Goal: Task Accomplishment & Management: Manage account settings

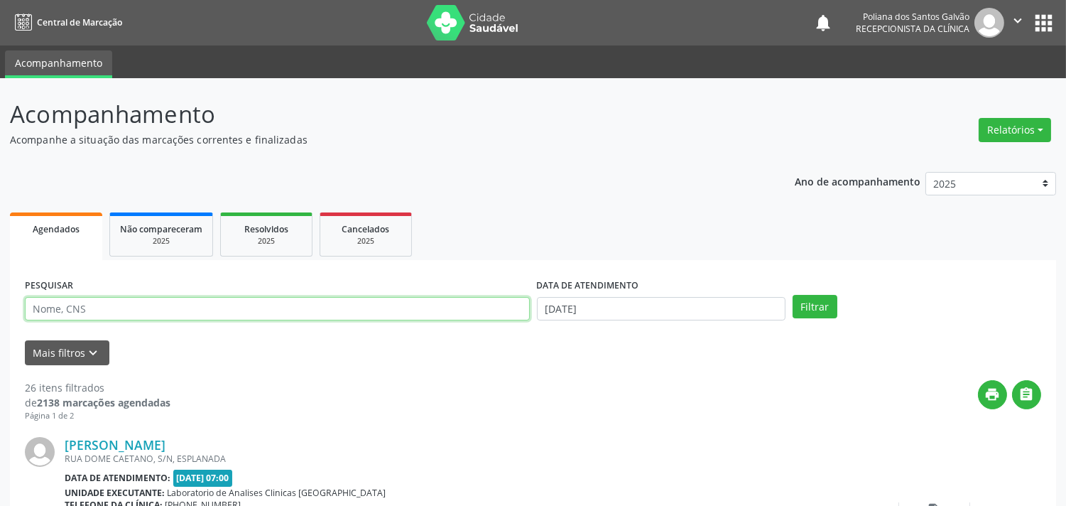
click at [257, 307] on input "text" at bounding box center [277, 309] width 505 height 24
type input "b"
type input "RODRIG"
click at [792, 295] on button "Filtrar" at bounding box center [814, 307] width 45 height 24
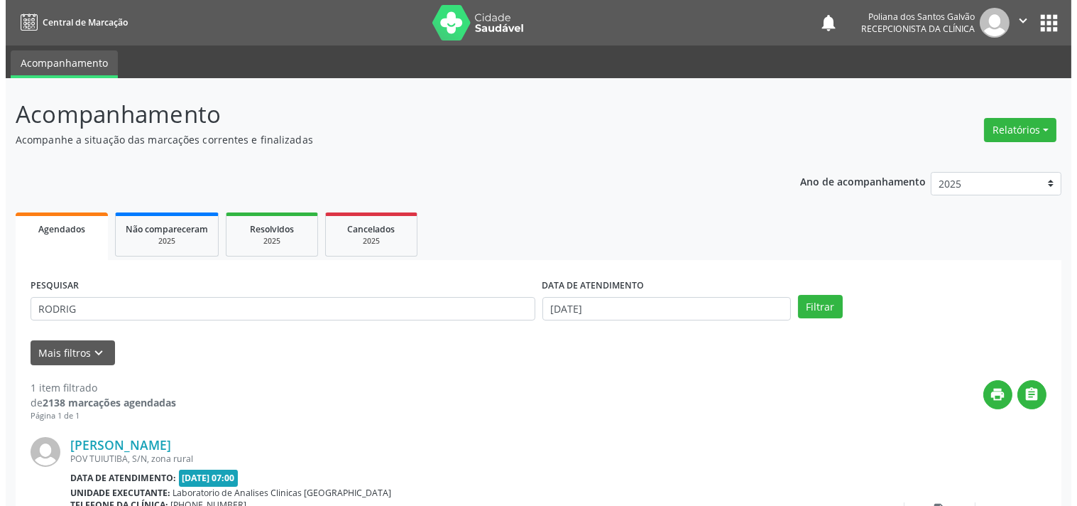
scroll to position [131, 0]
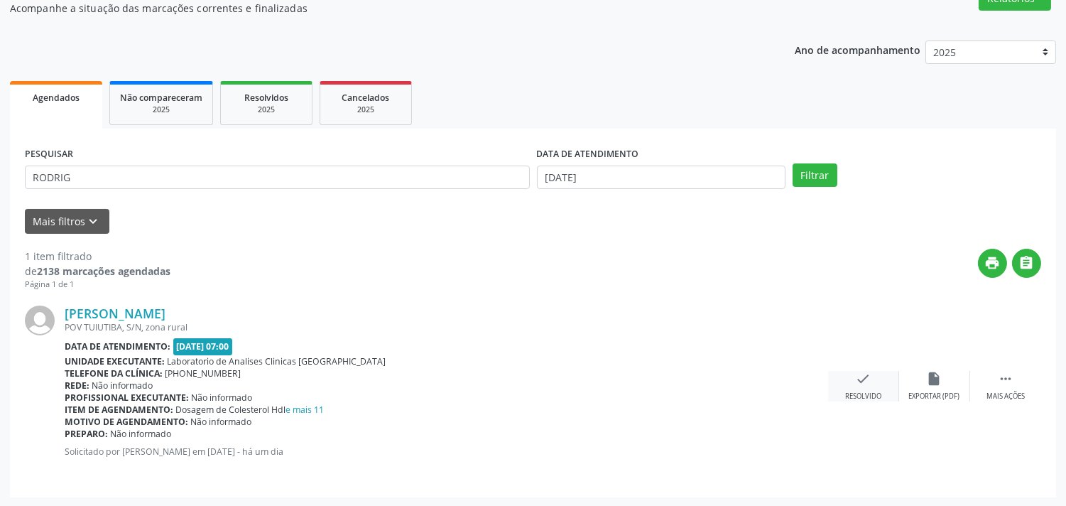
click at [868, 388] on div "check Resolvido" at bounding box center [863, 386] width 71 height 31
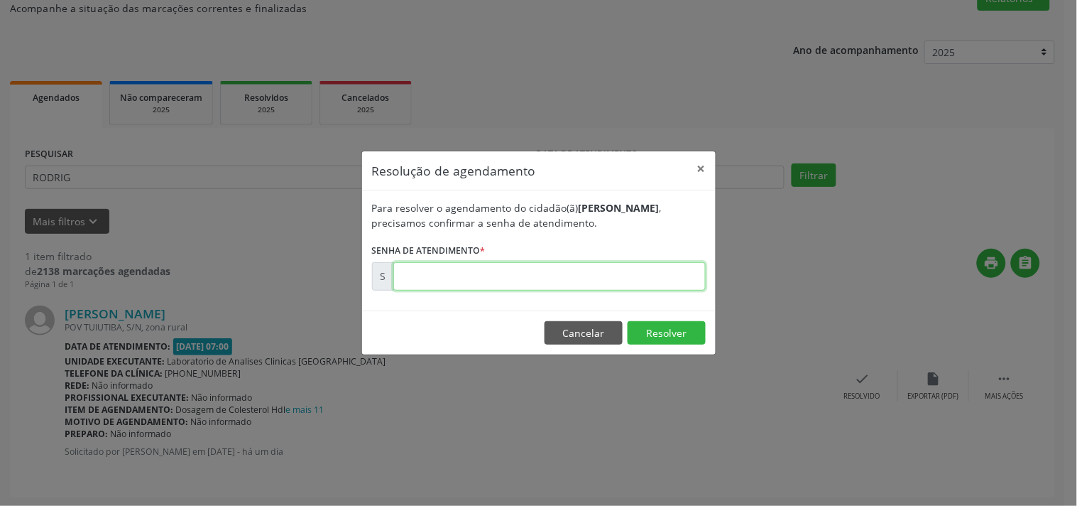
click at [644, 281] on input "text" at bounding box center [549, 276] width 312 height 28
type input "00178403"
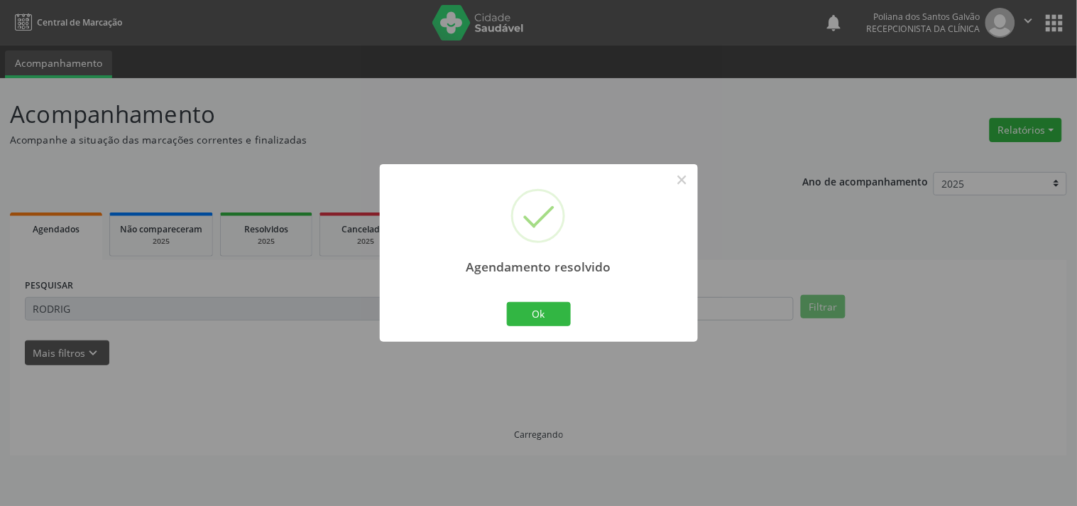
scroll to position [0, 0]
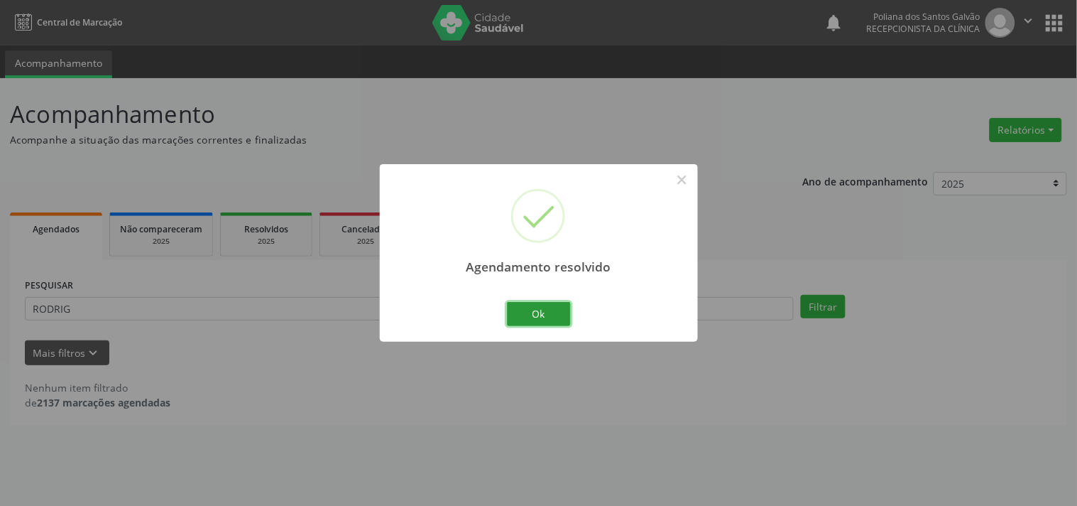
click at [558, 315] on button "Ok" at bounding box center [539, 314] width 64 height 24
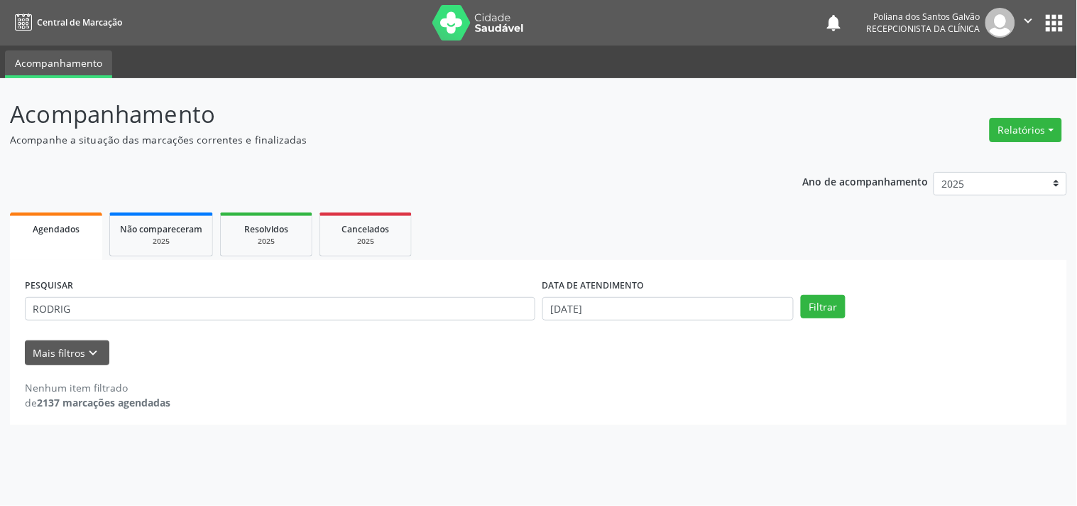
drag, startPoint x: 313, startPoint y: 295, endPoint x: 0, endPoint y: 181, distance: 333.1
click at [0, 193] on div "Acompanhamento Acompanhe a situação das marcações correntes e finalizadas Relat…" at bounding box center [538, 291] width 1077 height 427
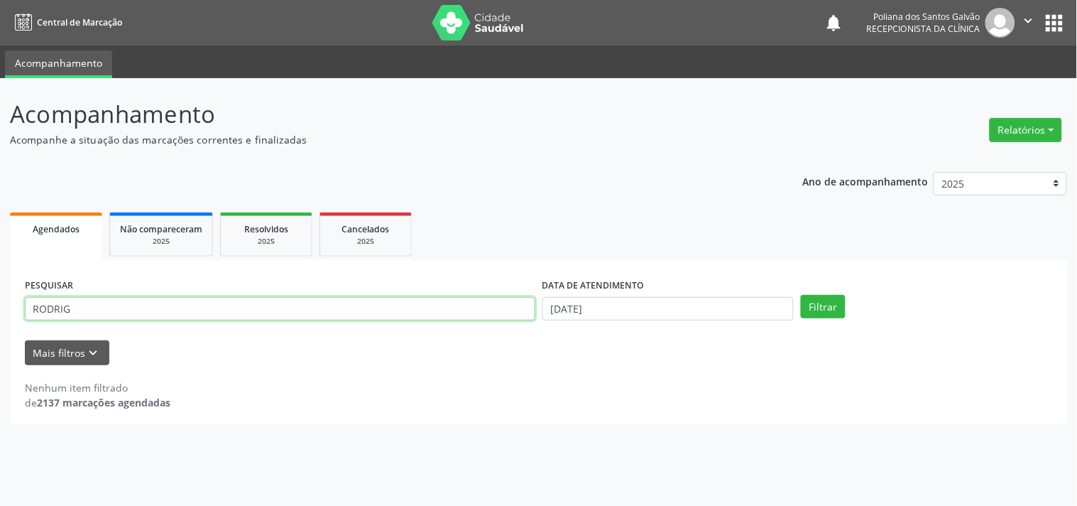
drag, startPoint x: 271, startPoint y: 315, endPoint x: 0, endPoint y: 76, distance: 360.7
click at [0, 139] on div "Acompanhamento Acompanhe a situação das marcações correntes e finalizadas Relat…" at bounding box center [538, 291] width 1077 height 427
type input "VAND"
click at [801, 295] on button "Filtrar" at bounding box center [823, 307] width 45 height 24
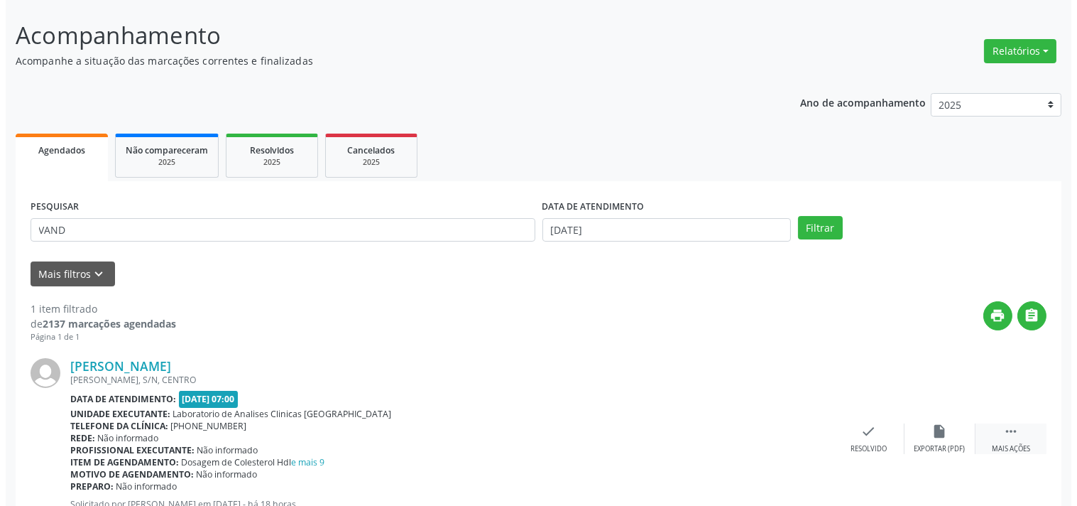
scroll to position [131, 0]
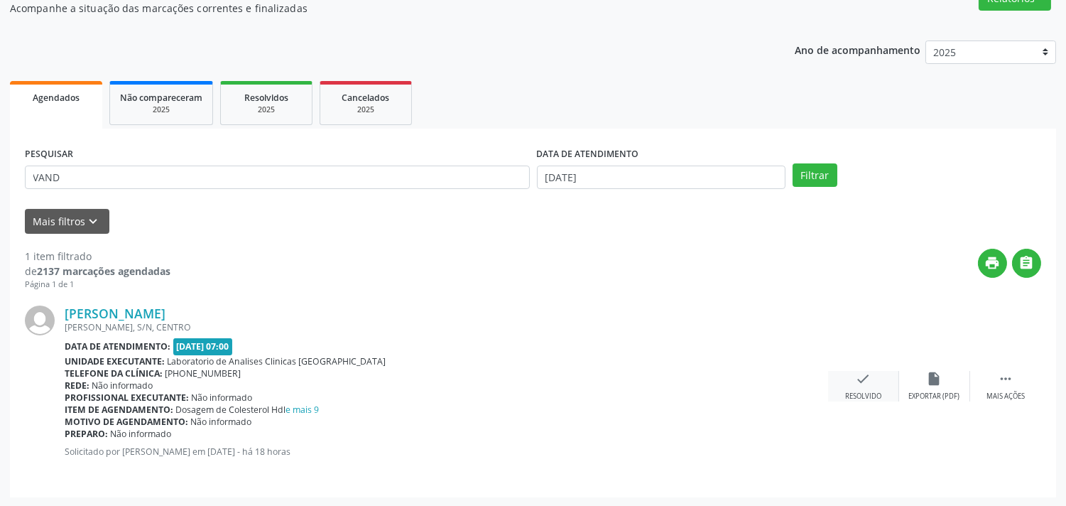
click at [865, 387] on div "check Resolvido" at bounding box center [863, 386] width 71 height 31
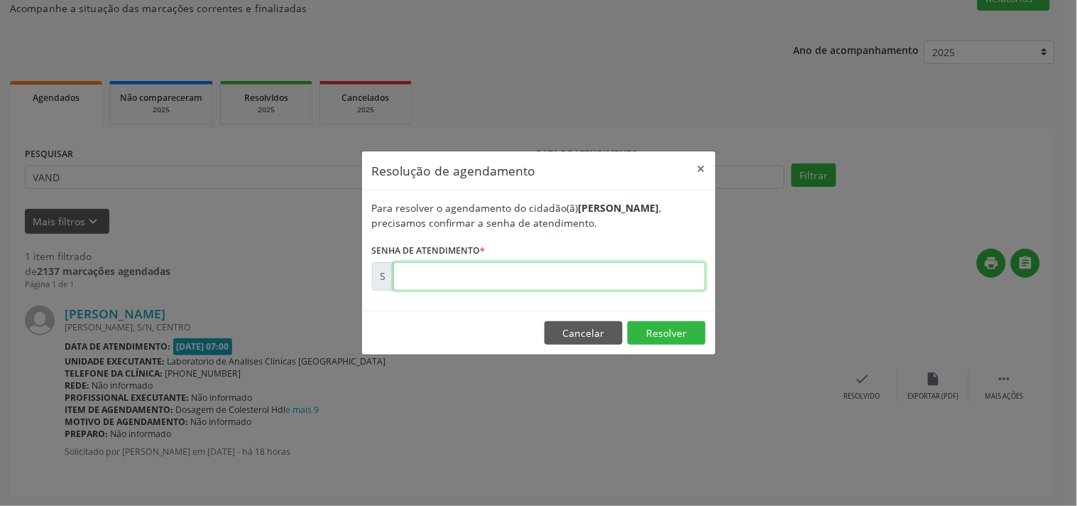
click at [620, 271] on input "text" at bounding box center [549, 276] width 312 height 28
type input "00178669"
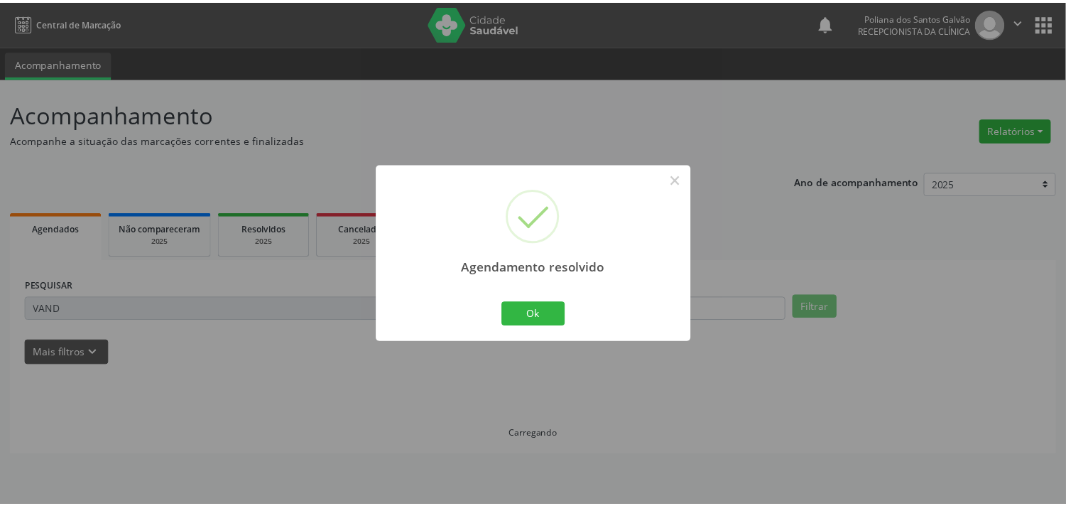
scroll to position [0, 0]
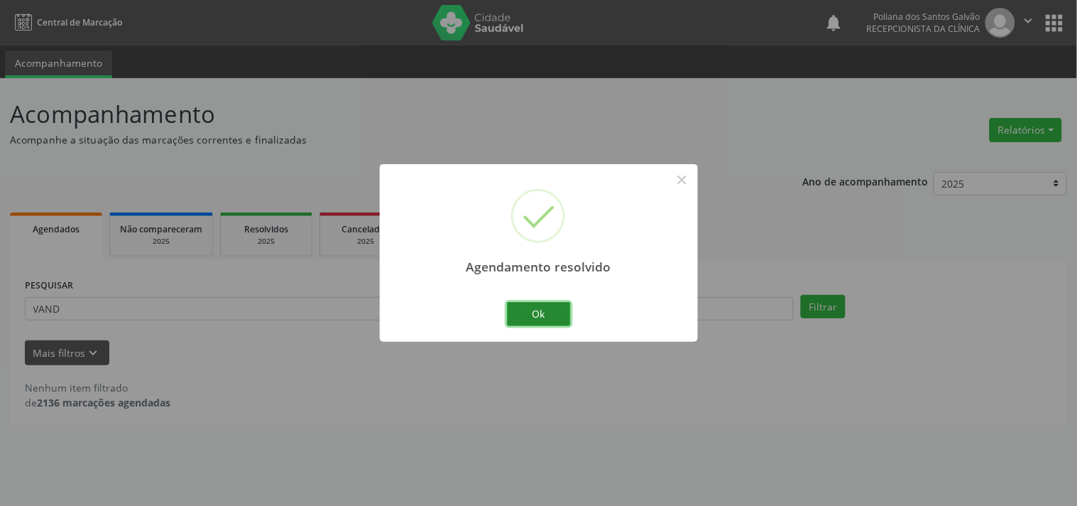
click at [555, 323] on button "Ok" at bounding box center [539, 314] width 64 height 24
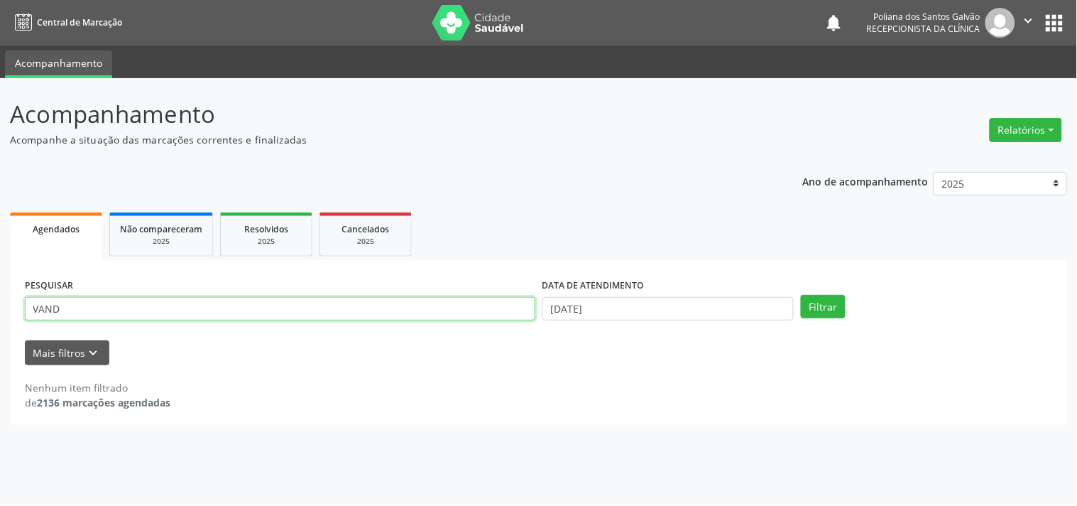
drag, startPoint x: 386, startPoint y: 315, endPoint x: 0, endPoint y: -69, distance: 543.8
click at [0, 0] on html "Central de Marcação notifications Poliana dos Santos Galvão Recepcionista da cl…" at bounding box center [538, 253] width 1077 height 506
type input "IDIG"
click at [801, 295] on button "Filtrar" at bounding box center [823, 307] width 45 height 24
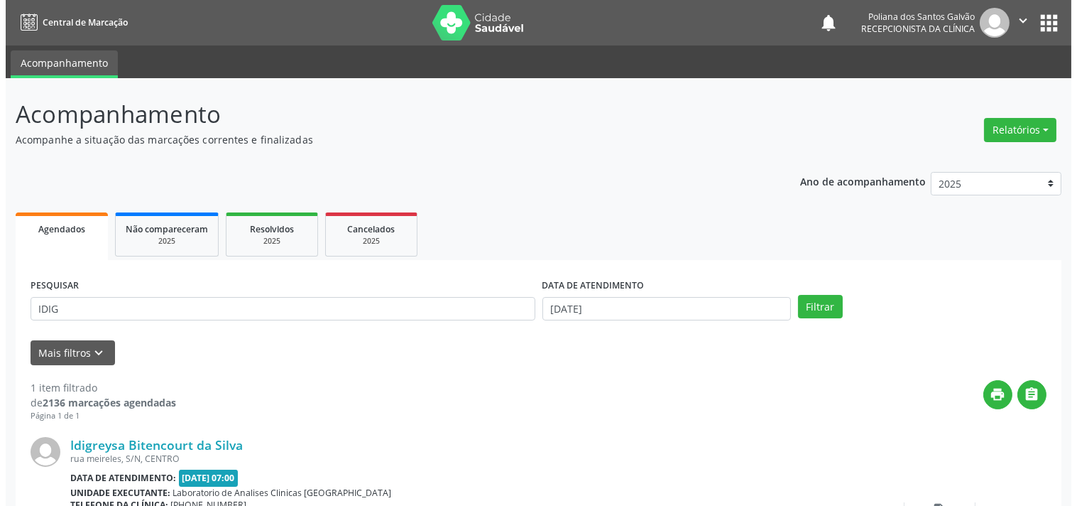
scroll to position [131, 0]
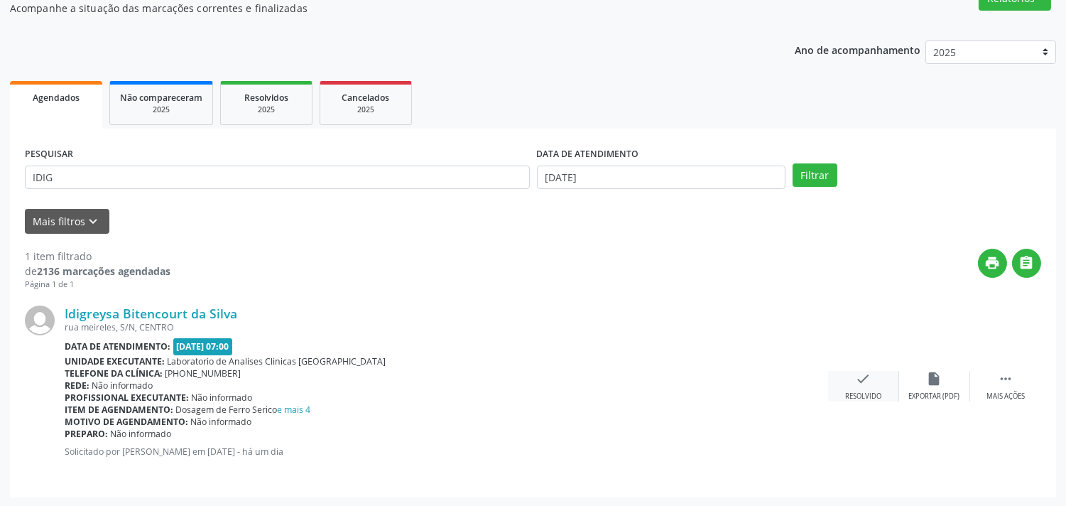
click at [871, 373] on icon "check" at bounding box center [864, 379] width 16 height 16
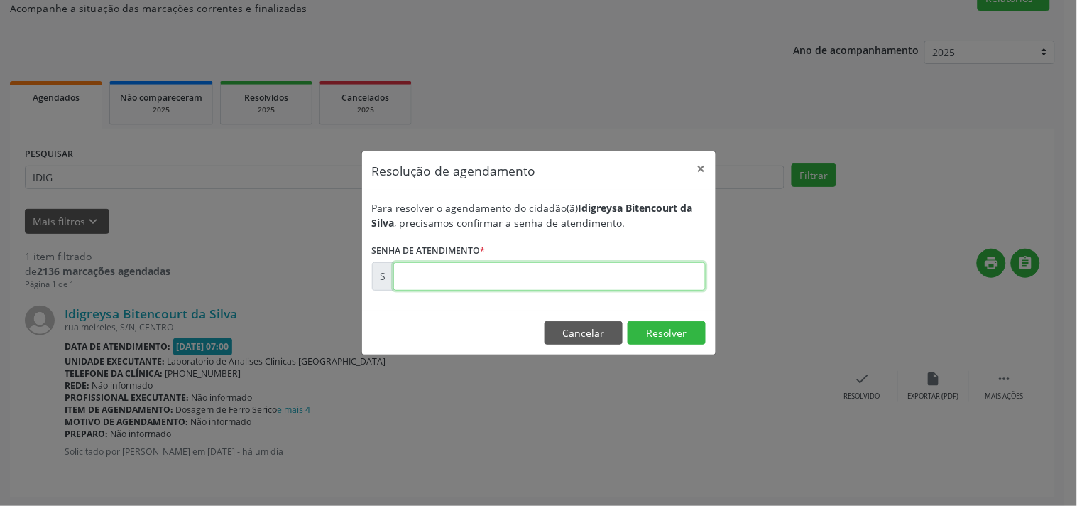
click at [643, 263] on input "text" at bounding box center [549, 276] width 312 height 28
type input "00178401"
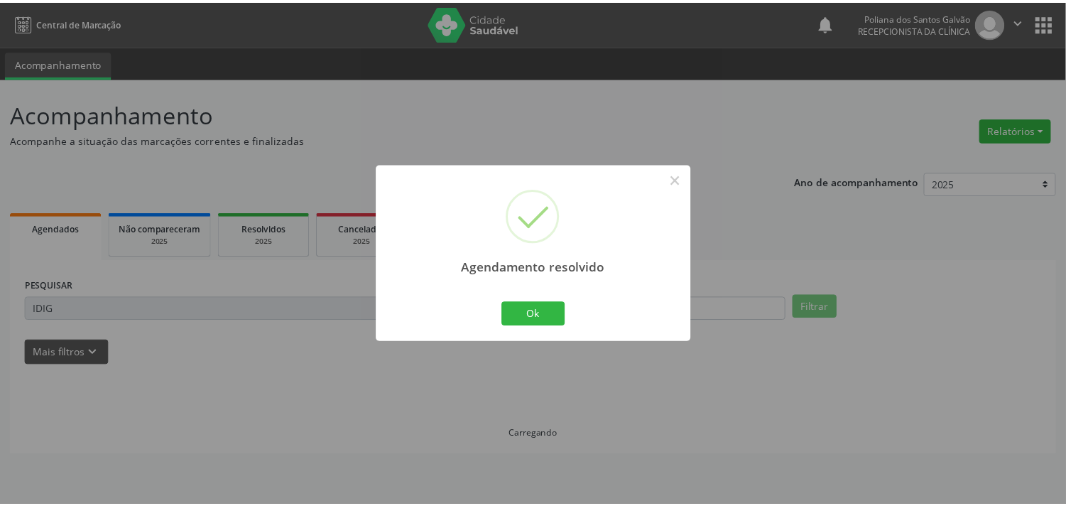
scroll to position [0, 0]
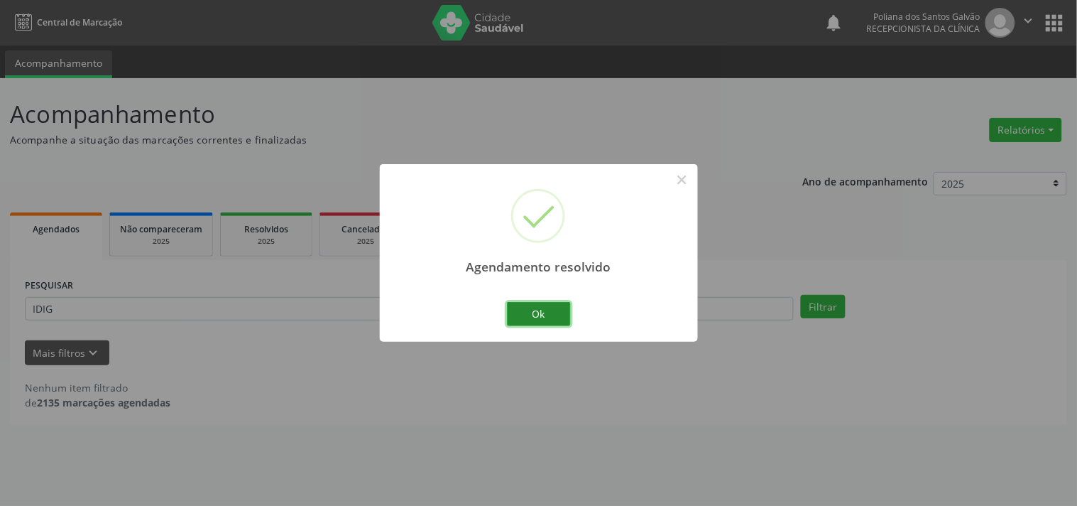
drag, startPoint x: 534, startPoint y: 317, endPoint x: 485, endPoint y: 313, distance: 49.2
click at [531, 317] on button "Ok" at bounding box center [539, 314] width 64 height 24
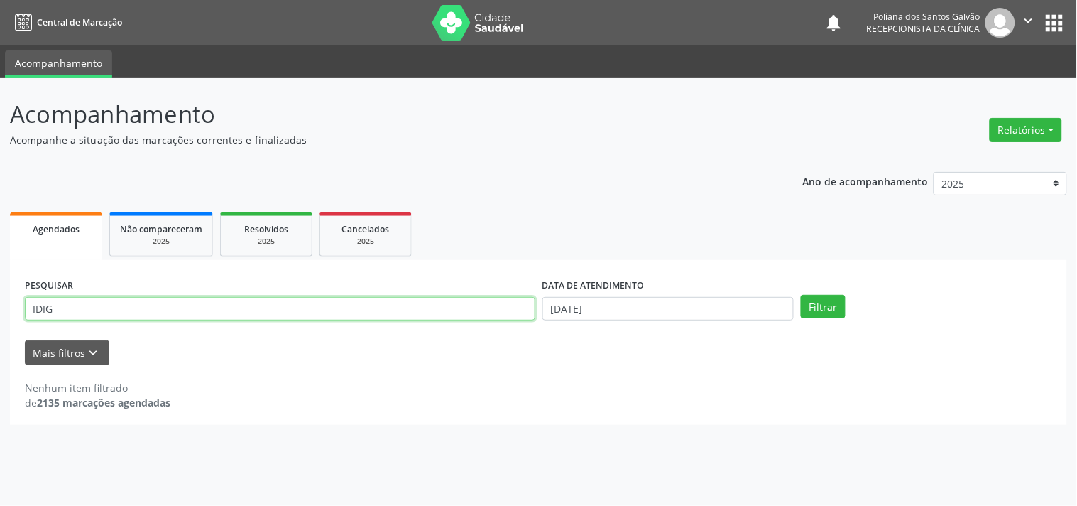
drag, startPoint x: 498, startPoint y: 307, endPoint x: 0, endPoint y: 186, distance: 512.9
click at [0, 192] on div "Acompanhamento Acompanhe a situação das marcações correntes e finalizadas Relat…" at bounding box center [538, 291] width 1077 height 427
type input "[PERSON_NAME]"
click at [801, 295] on button "Filtrar" at bounding box center [823, 307] width 45 height 24
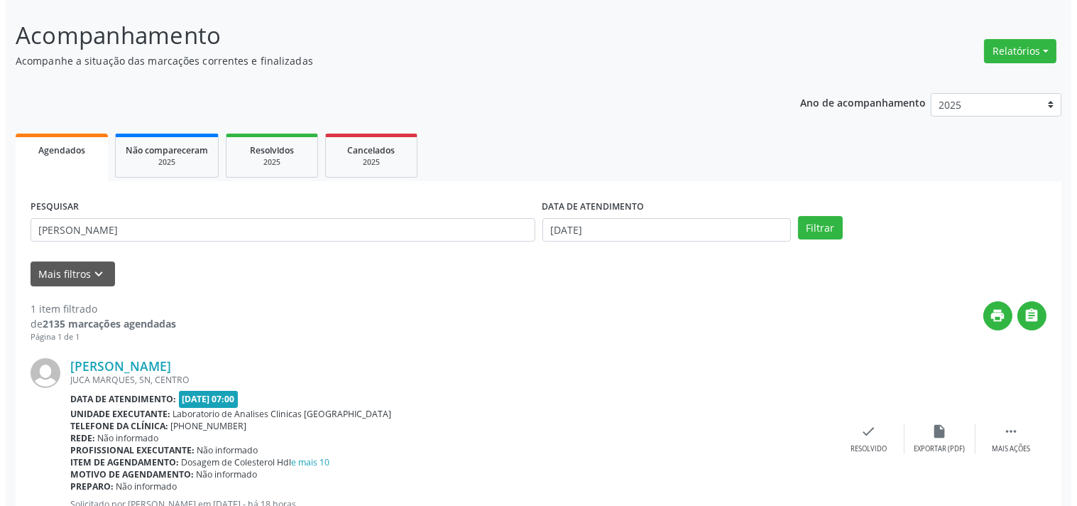
scroll to position [131, 0]
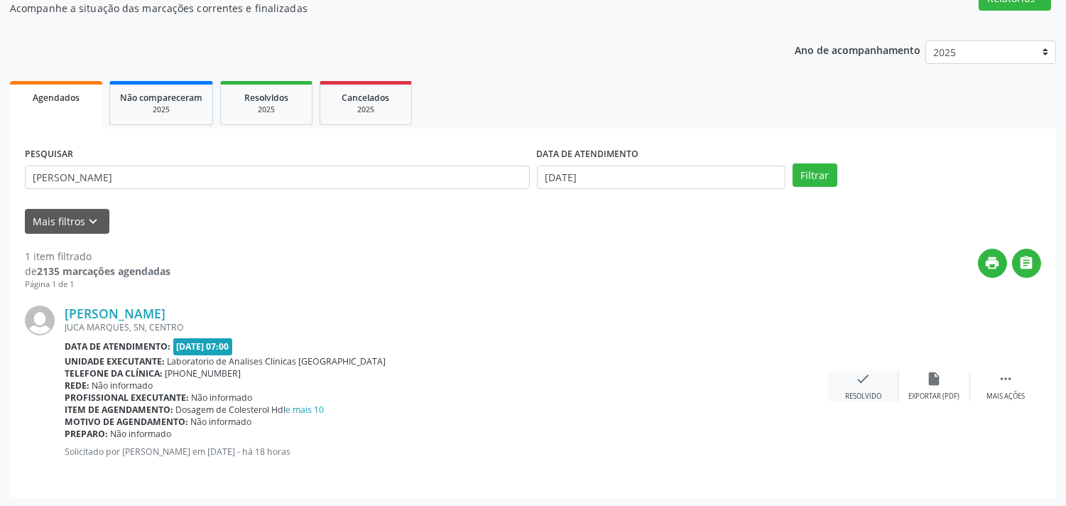
click at [864, 386] on div "check Resolvido" at bounding box center [863, 386] width 71 height 31
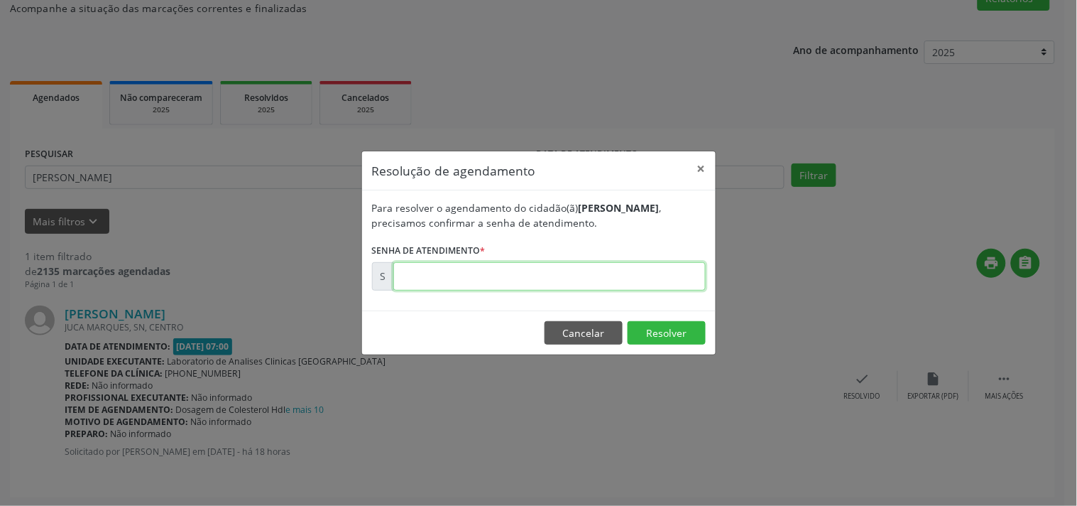
click at [650, 272] on input "text" at bounding box center [549, 276] width 312 height 28
type input "00178671"
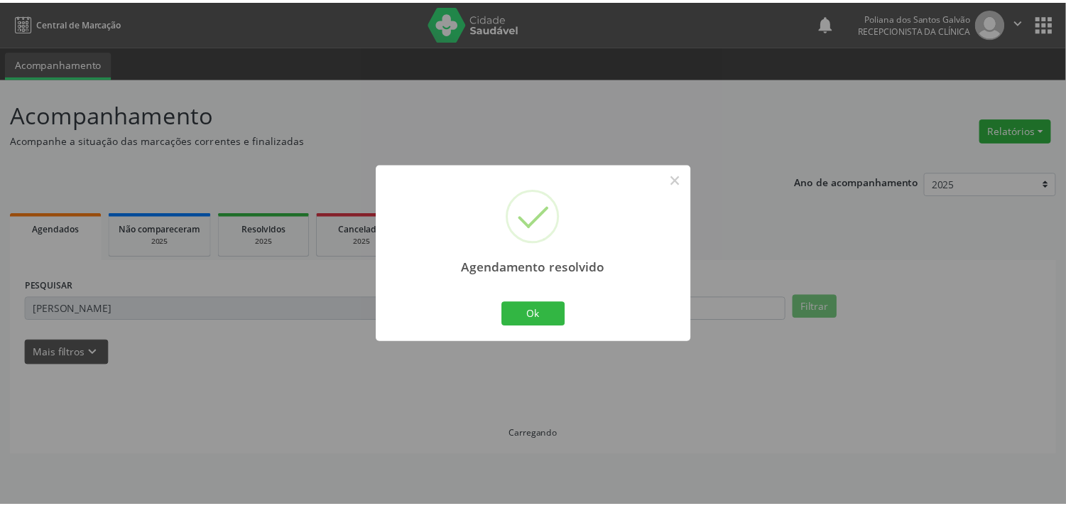
scroll to position [0, 0]
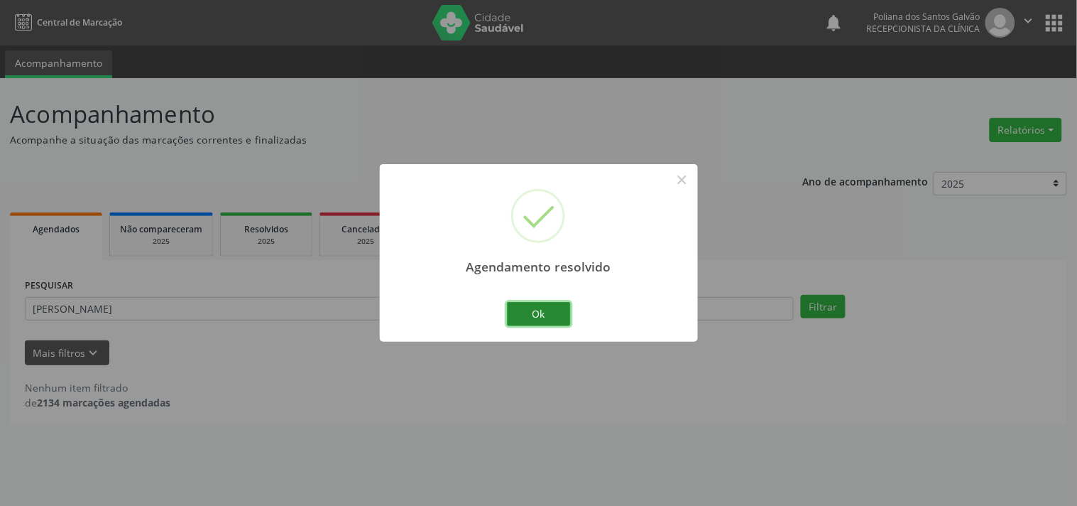
click at [549, 311] on button "Ok" at bounding box center [539, 314] width 64 height 24
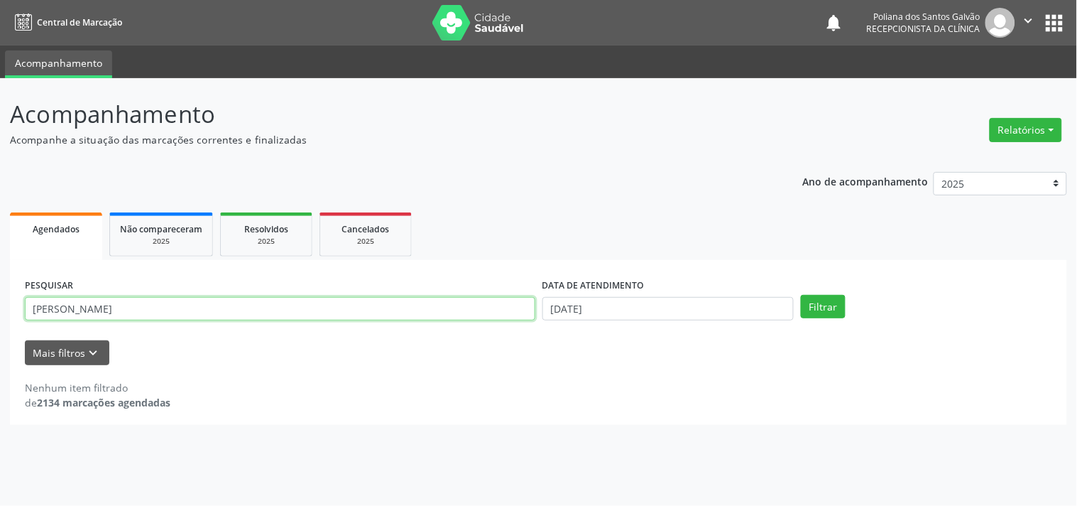
drag, startPoint x: 491, startPoint y: 304, endPoint x: 0, endPoint y: 172, distance: 508.8
click at [0, 194] on div "Acompanhamento Acompanhe a situação das marcações correntes e finalizadas Relat…" at bounding box center [538, 291] width 1077 height 427
type input "[PERSON_NAME]"
click at [801, 295] on button "Filtrar" at bounding box center [823, 307] width 45 height 24
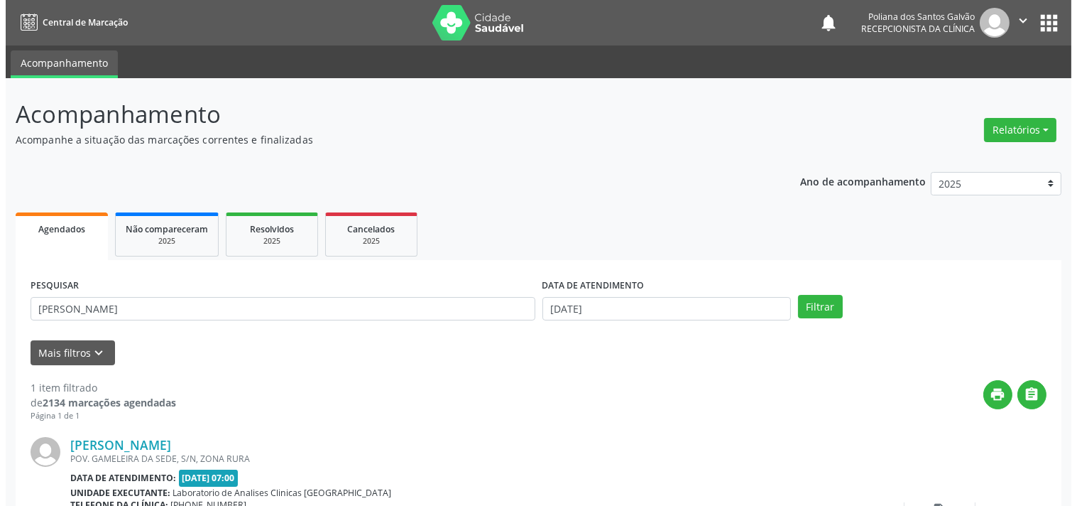
scroll to position [131, 0]
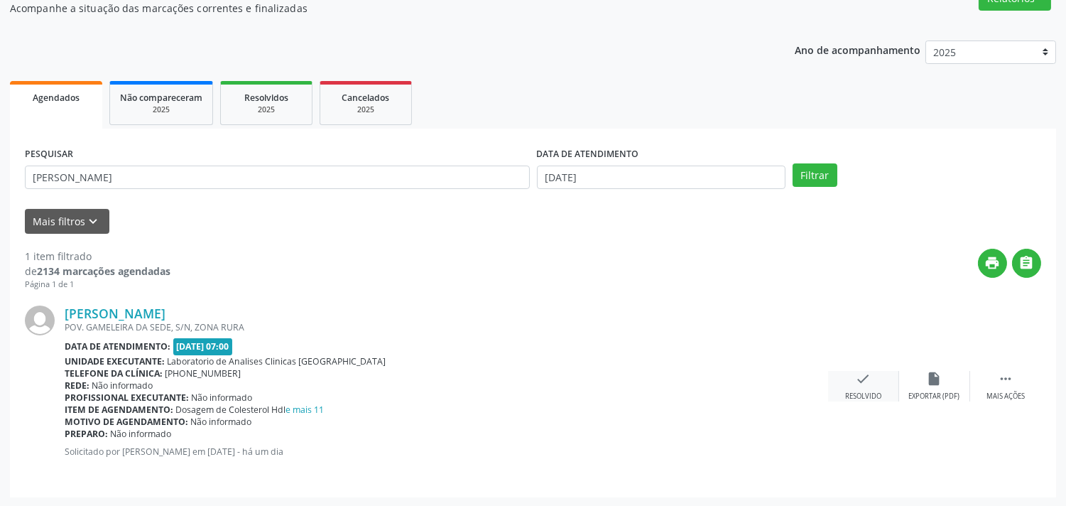
click at [864, 383] on icon "check" at bounding box center [864, 379] width 16 height 16
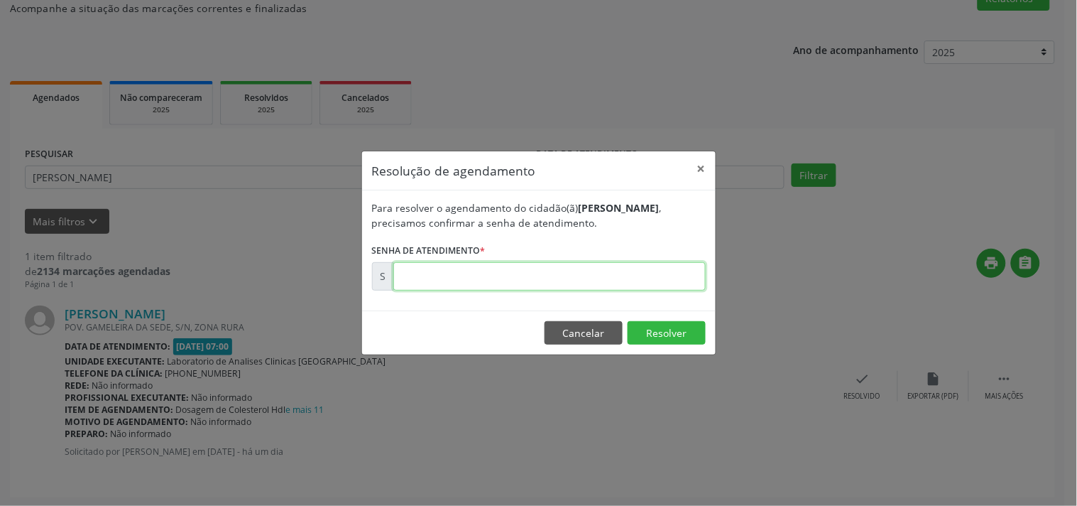
click at [577, 266] on input "text" at bounding box center [549, 276] width 312 height 28
type input "00178380"
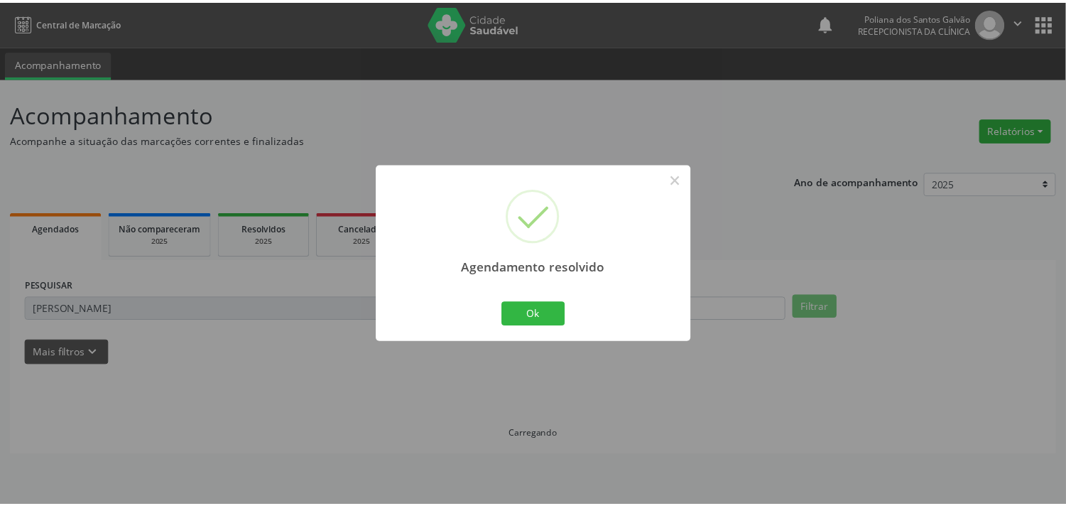
scroll to position [0, 0]
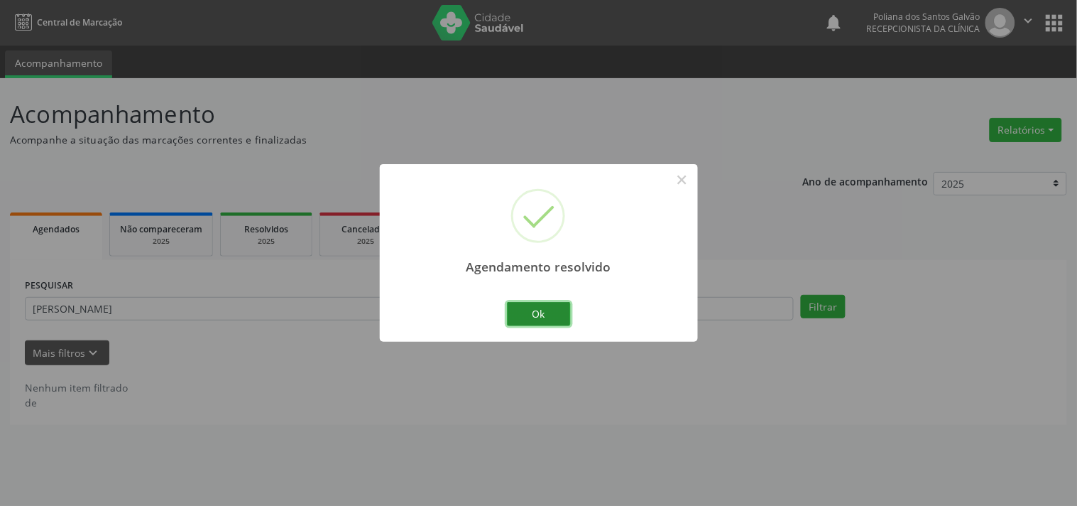
click at [562, 317] on button "Ok" at bounding box center [539, 314] width 64 height 24
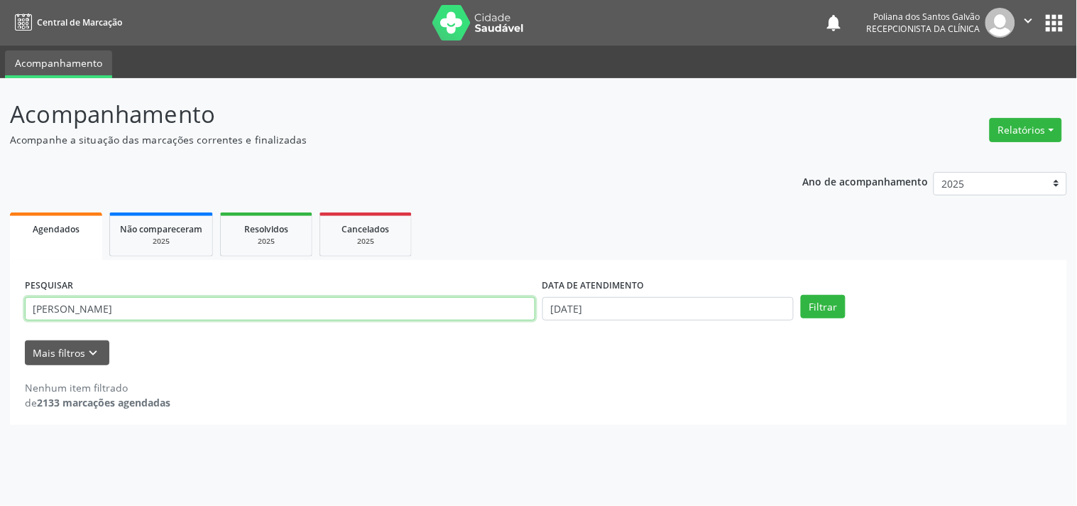
drag, startPoint x: 479, startPoint y: 317, endPoint x: 0, endPoint y: 136, distance: 512.1
click at [0, 178] on div "Acompanhamento Acompanhe a situação das marcações correntes e finalizadas Relat…" at bounding box center [538, 291] width 1077 height 427
type input "ROBS"
click at [801, 295] on button "Filtrar" at bounding box center [823, 307] width 45 height 24
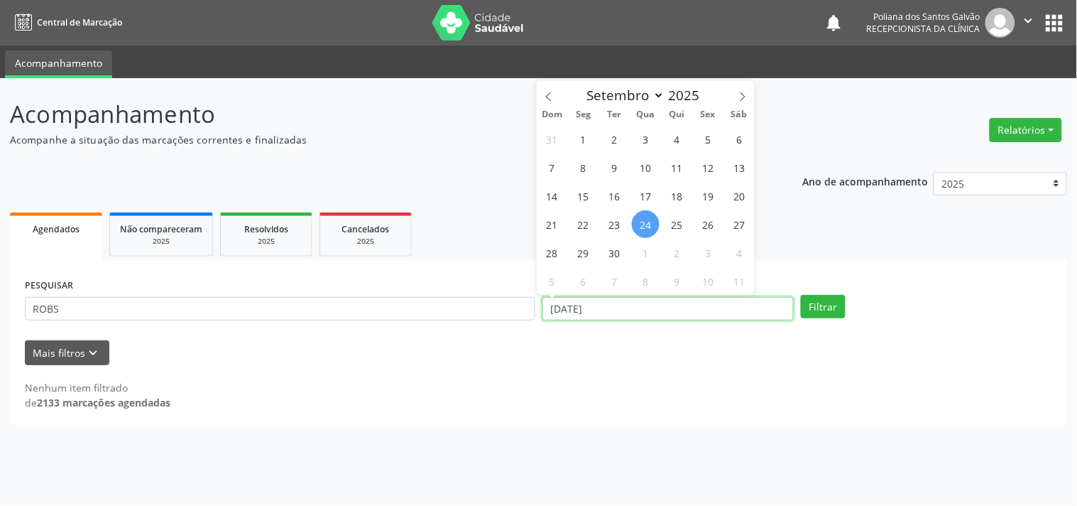
click at [699, 317] on input "[DATE]" at bounding box center [667, 309] width 251 height 24
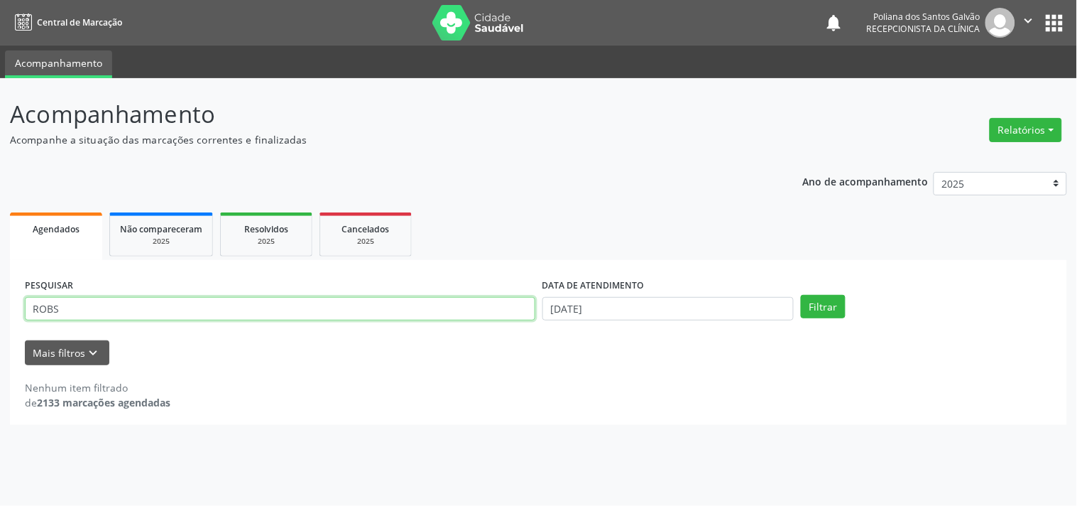
click at [188, 312] on input "ROBS" at bounding box center [280, 309] width 511 height 24
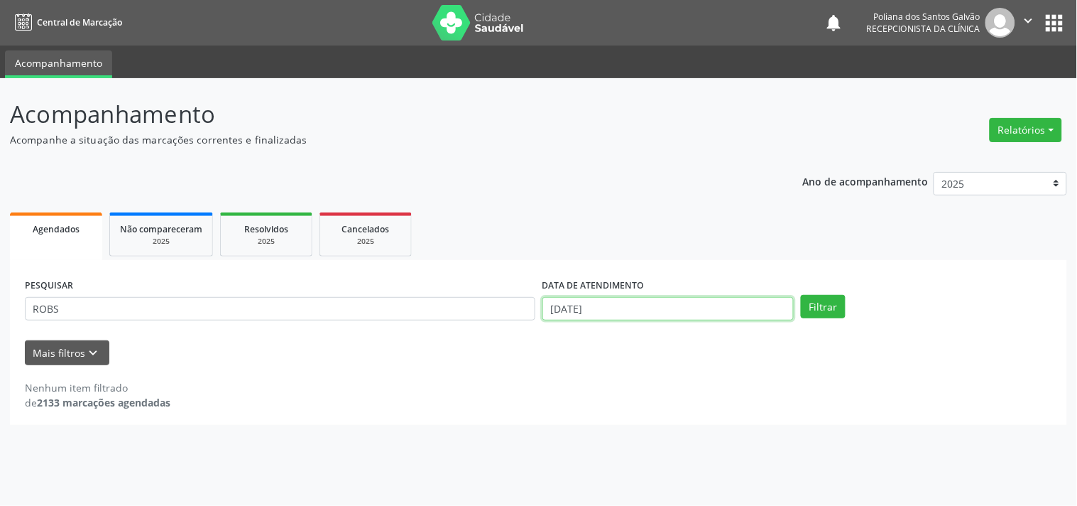
click at [613, 309] on input "[DATE]" at bounding box center [667, 309] width 251 height 24
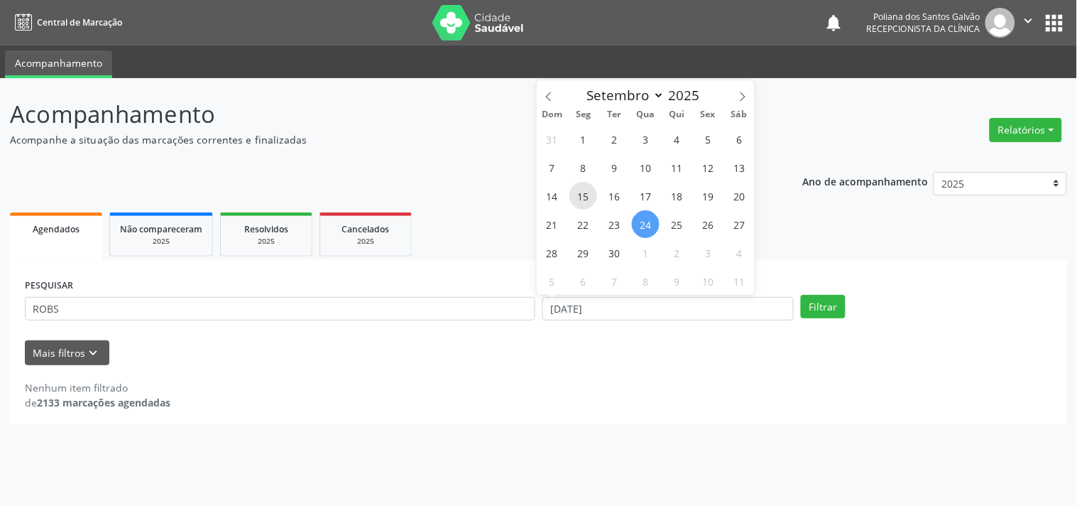
click at [590, 202] on span "15" at bounding box center [583, 196] width 28 height 28
type input "[DATE]"
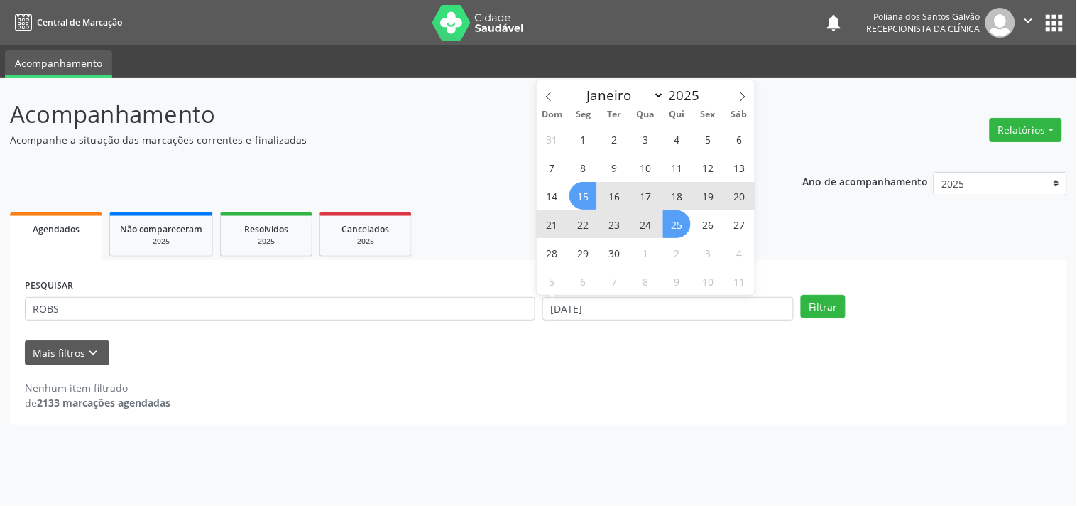
click at [676, 225] on span "25" at bounding box center [677, 224] width 28 height 28
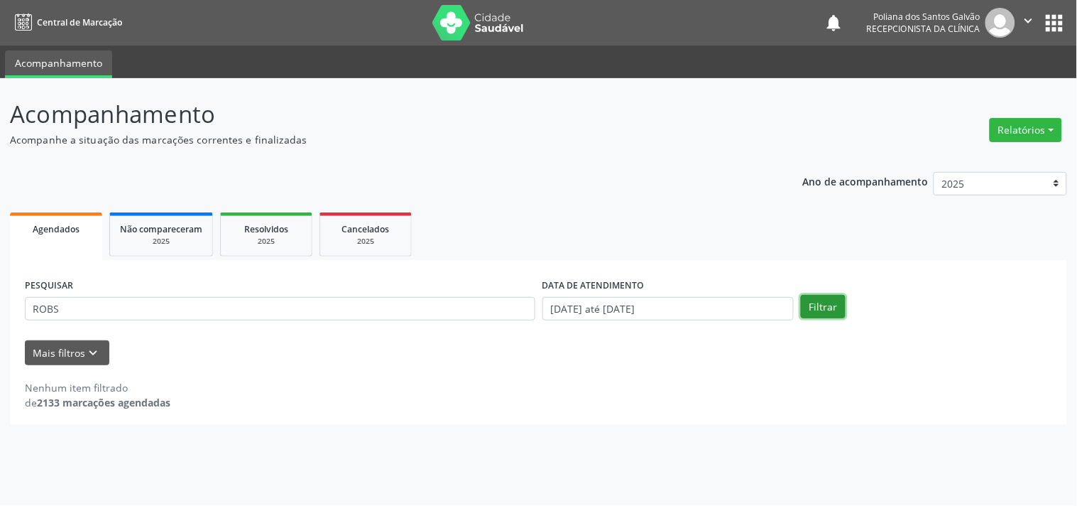
click at [814, 302] on button "Filtrar" at bounding box center [823, 307] width 45 height 24
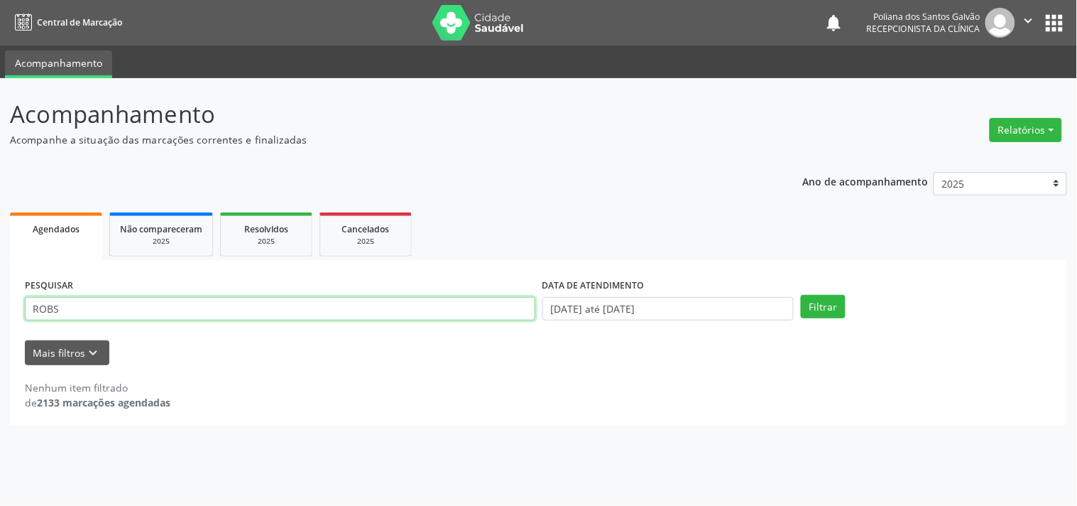
click at [282, 307] on input "ROBS" at bounding box center [280, 309] width 511 height 24
click at [801, 295] on button "Filtrar" at bounding box center [823, 307] width 45 height 24
drag, startPoint x: 58, startPoint y: 312, endPoint x: 0, endPoint y: 283, distance: 64.8
click at [0, 285] on div "Acompanhamento Acompanhe a situação das marcações correntes e finalizadas Relat…" at bounding box center [538, 291] width 1077 height 427
type input "[PERSON_NAME]"
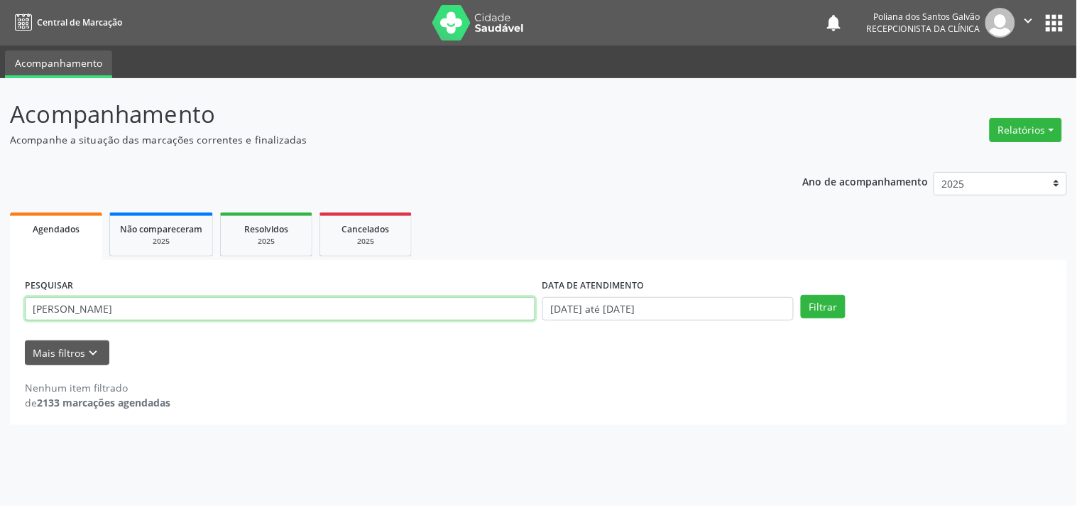
click at [801, 295] on button "Filtrar" at bounding box center [823, 307] width 45 height 24
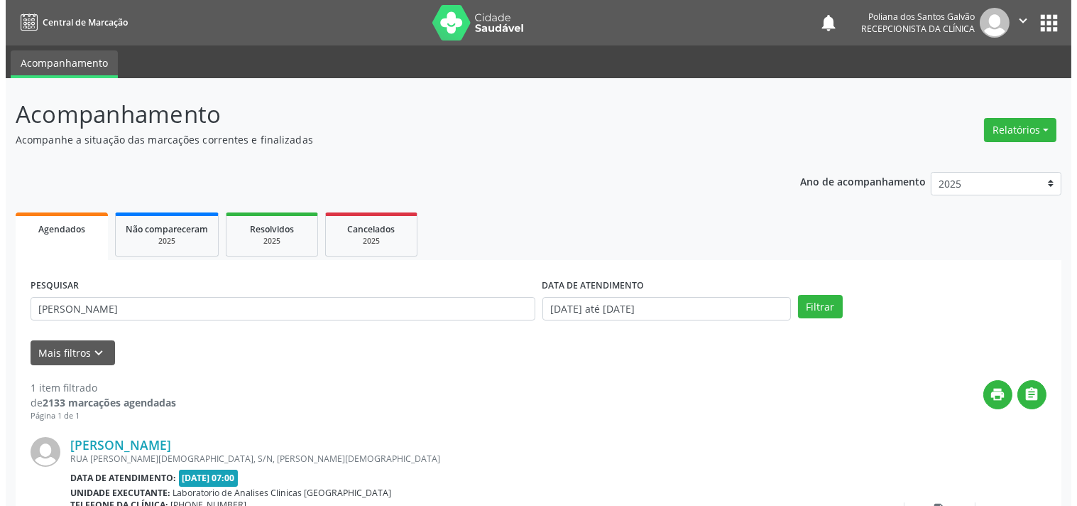
scroll to position [131, 0]
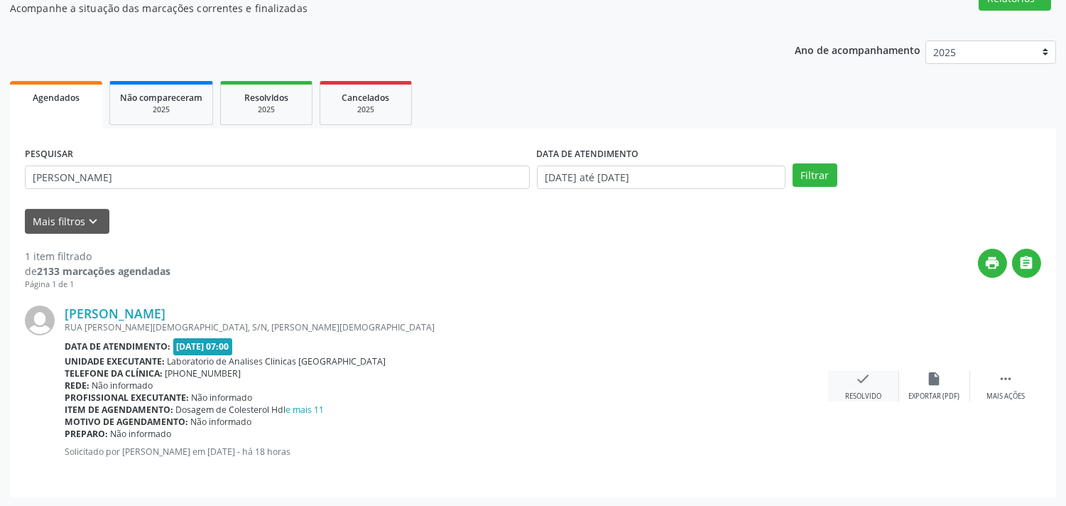
click at [862, 376] on icon "check" at bounding box center [864, 379] width 16 height 16
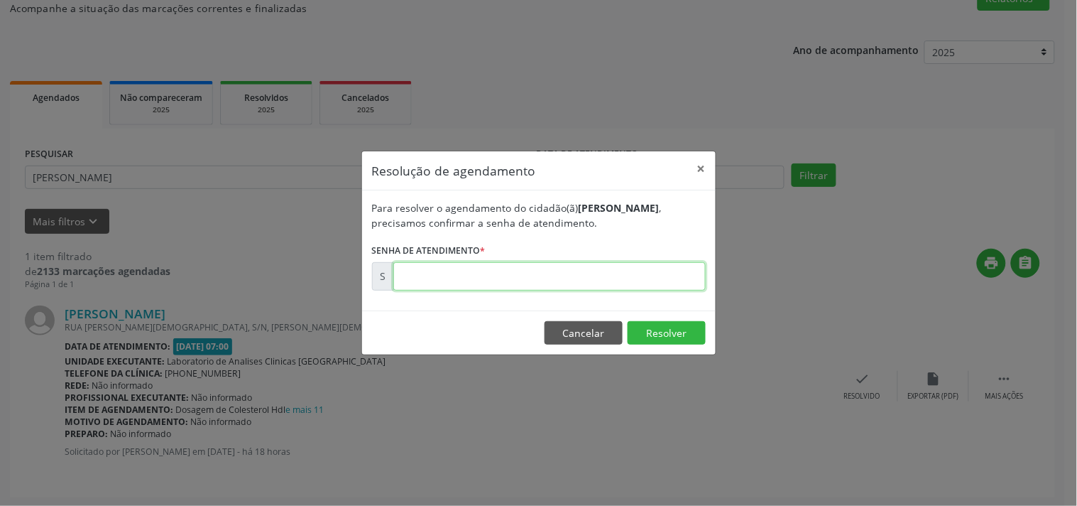
click at [615, 271] on input "text" at bounding box center [549, 276] width 312 height 28
type input "00178670"
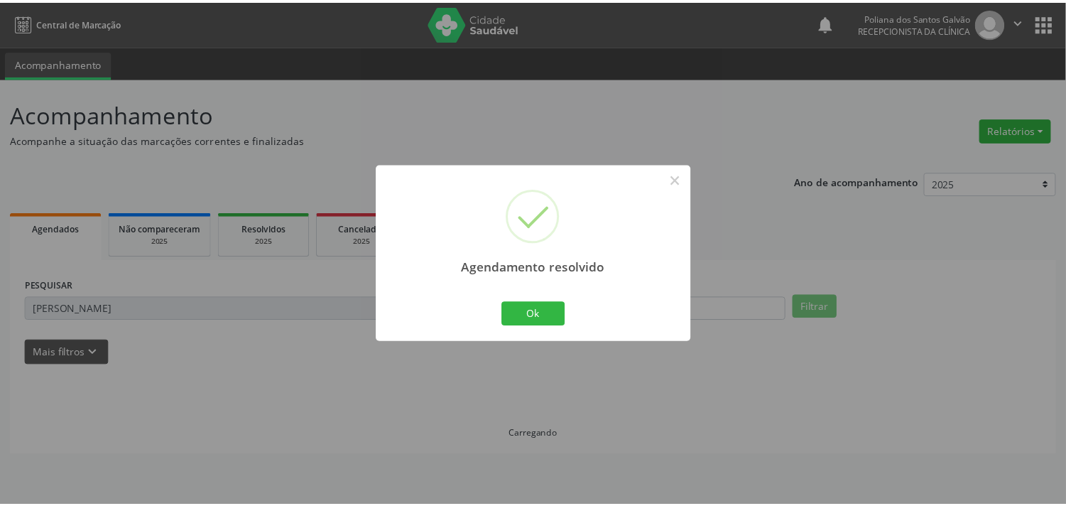
scroll to position [0, 0]
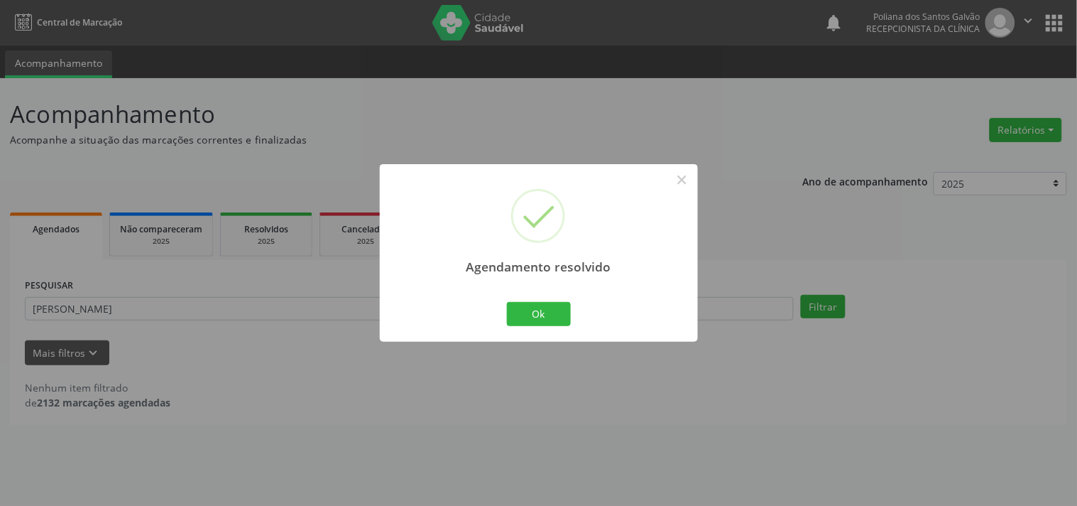
click at [517, 327] on div "Ok Cancel" at bounding box center [538, 314] width 70 height 30
click at [587, 307] on div "Agendamento resolvido × Ok Cancel" at bounding box center [539, 252] width 318 height 177
drag, startPoint x: 544, startPoint y: 312, endPoint x: 436, endPoint y: 313, distance: 107.9
click at [542, 312] on button "Ok" at bounding box center [539, 314] width 64 height 24
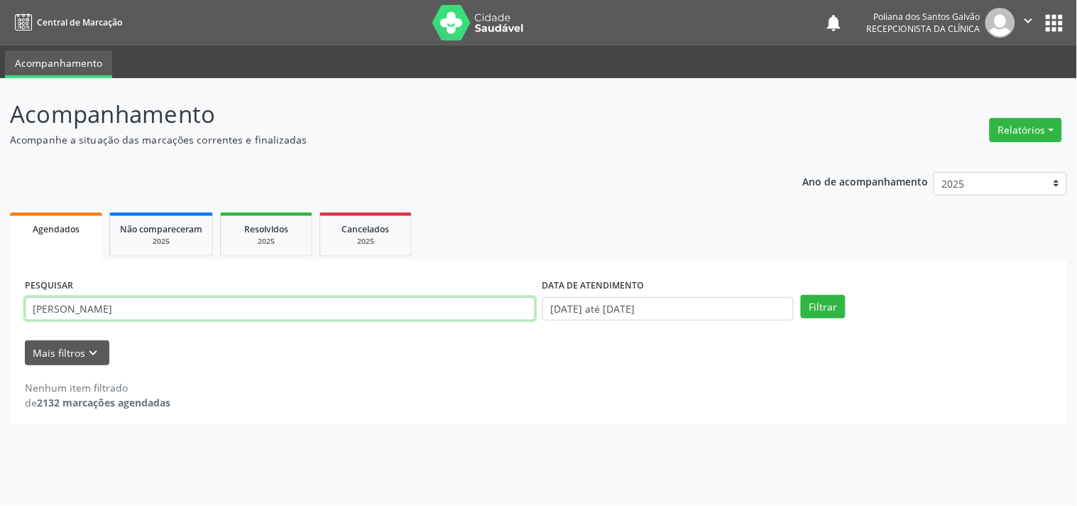
drag, startPoint x: 436, startPoint y: 313, endPoint x: 0, endPoint y: 125, distance: 474.8
click at [0, 150] on div "Acompanhamento Acompanhe a situação das marcações correntes e finalizadas Relat…" at bounding box center [538, 291] width 1077 height 427
type input "[DEMOGRAPHIC_DATA]"
click at [801, 295] on button "Filtrar" at bounding box center [823, 307] width 45 height 24
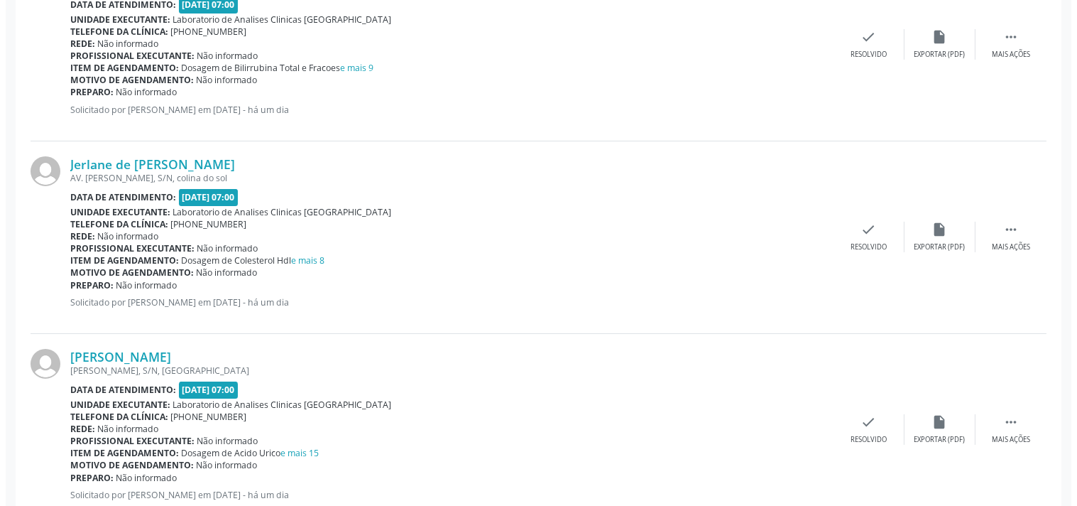
scroll to position [236, 0]
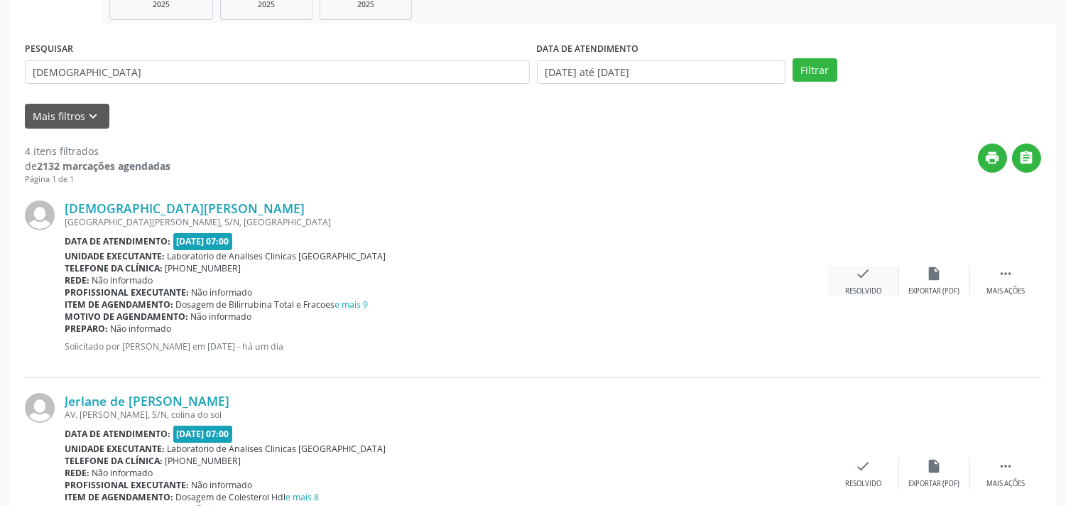
click at [861, 271] on icon "check" at bounding box center [864, 274] width 16 height 16
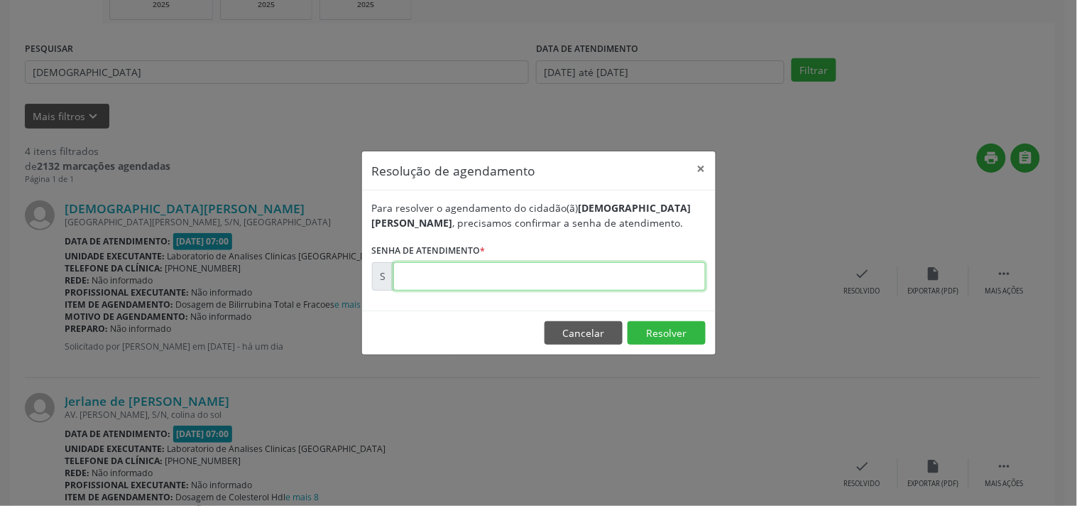
click at [666, 271] on input "text" at bounding box center [549, 276] width 312 height 28
type input "00178381"
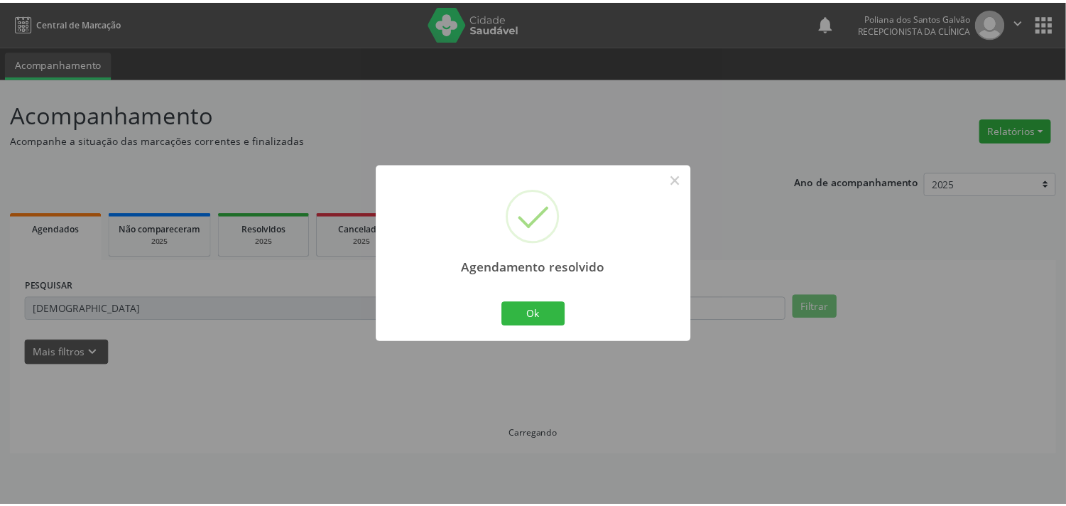
scroll to position [0, 0]
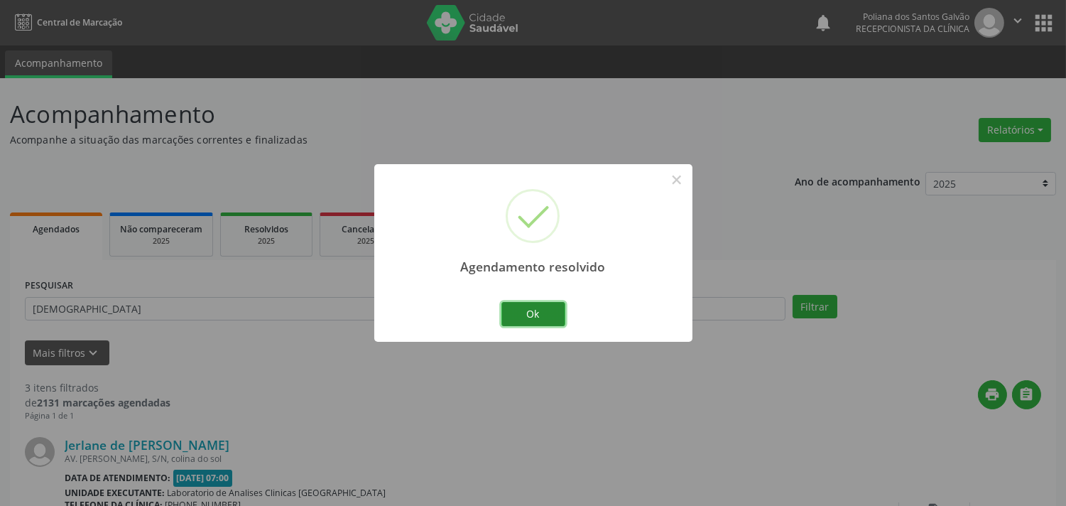
click at [533, 307] on button "Ok" at bounding box center [533, 314] width 64 height 24
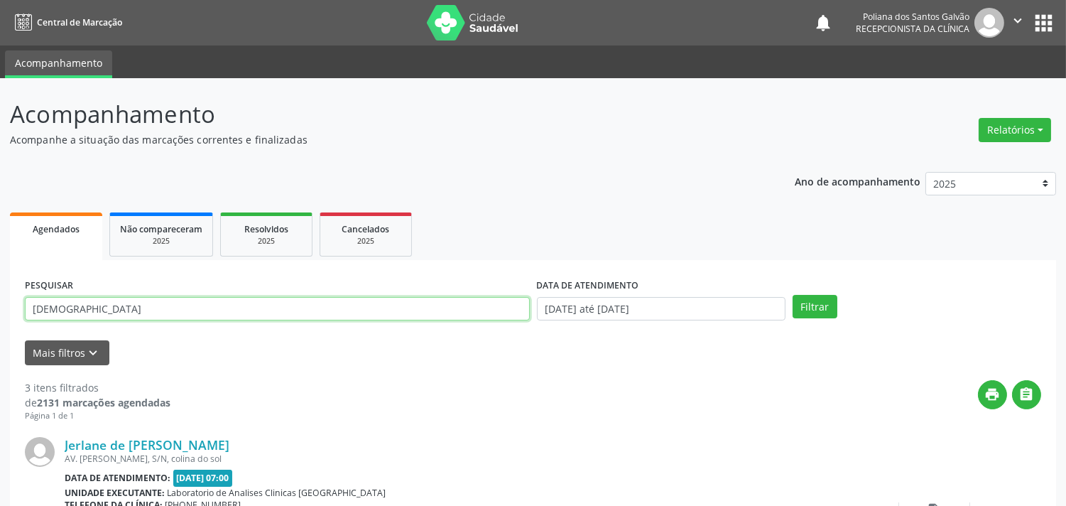
drag, startPoint x: 472, startPoint y: 296, endPoint x: 0, endPoint y: 60, distance: 527.8
click at [0, 70] on div "Central de Marcação notifications Poliana dos Santos Galvão Recepcionista da cl…" at bounding box center [533, 253] width 1066 height 506
type input "MARIANA"
click at [792, 295] on button "Filtrar" at bounding box center [814, 307] width 45 height 24
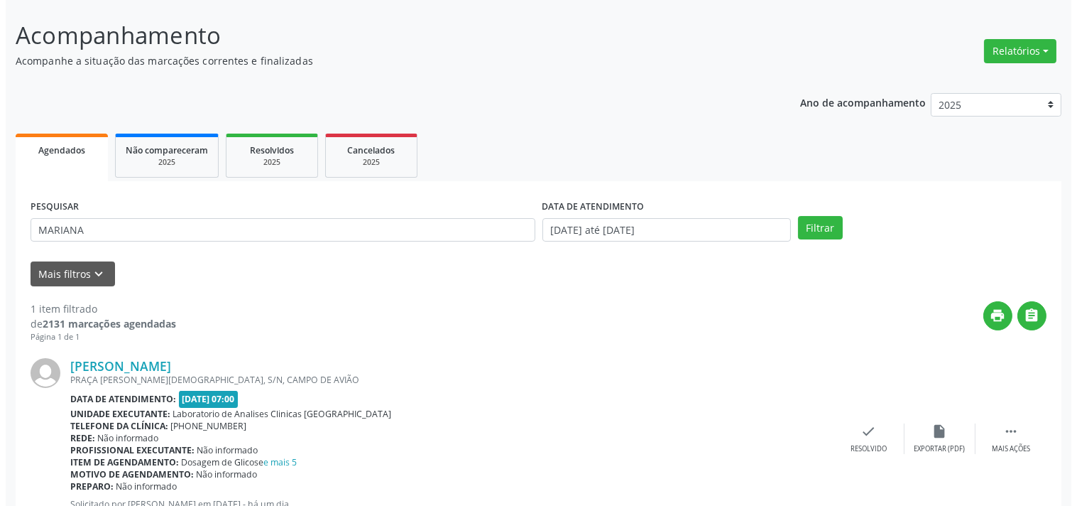
scroll to position [131, 0]
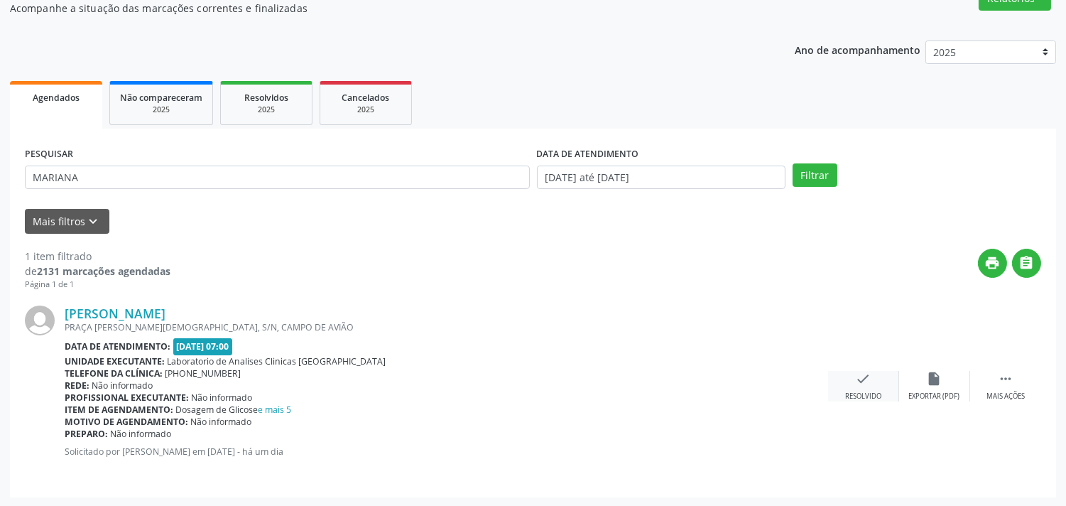
click at [877, 391] on div "Resolvido" at bounding box center [863, 396] width 36 height 10
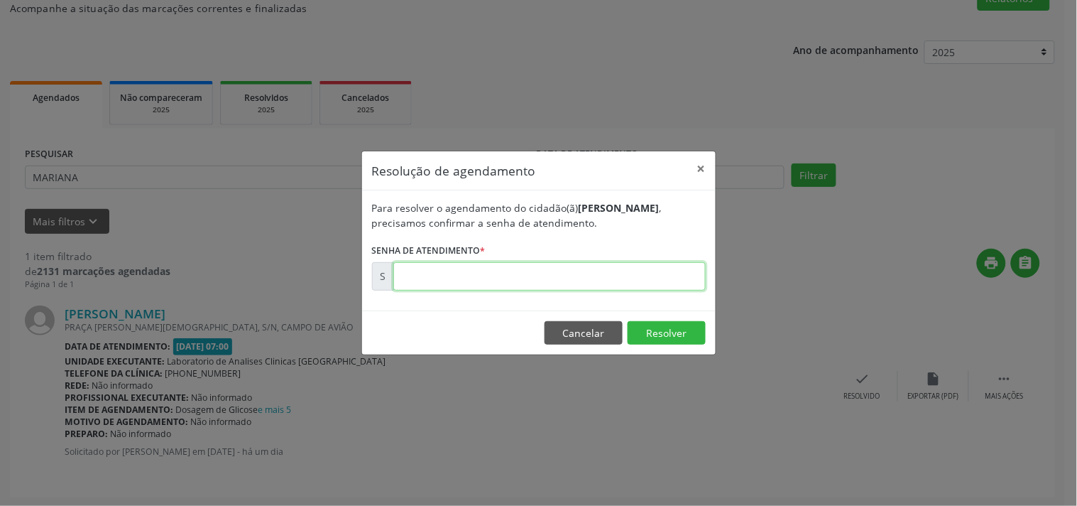
drag, startPoint x: 594, startPoint y: 266, endPoint x: 587, endPoint y: 268, distance: 7.4
click at [594, 266] on input "text" at bounding box center [549, 276] width 312 height 28
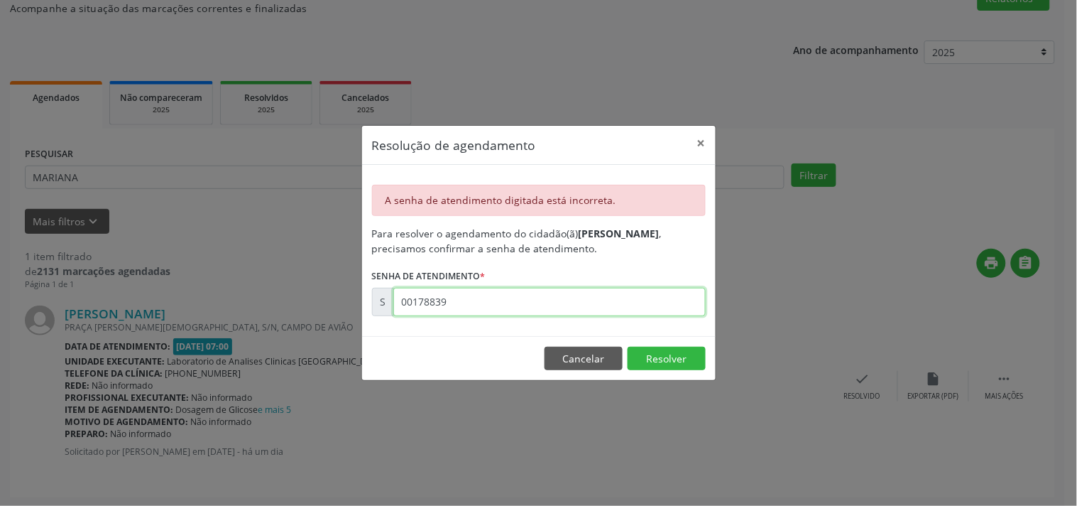
click at [496, 302] on input "00178839" at bounding box center [549, 302] width 312 height 28
type input "00178397"
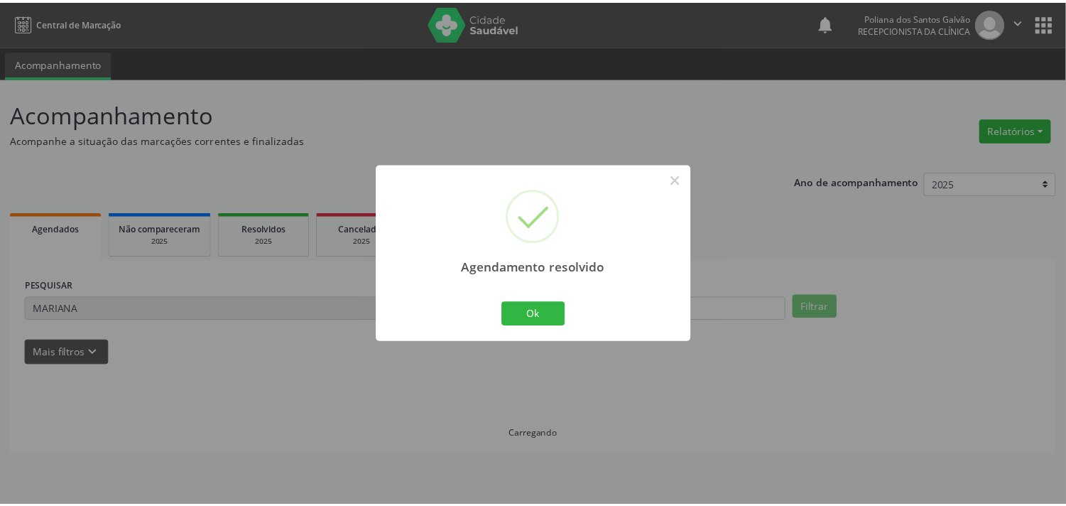
scroll to position [0, 0]
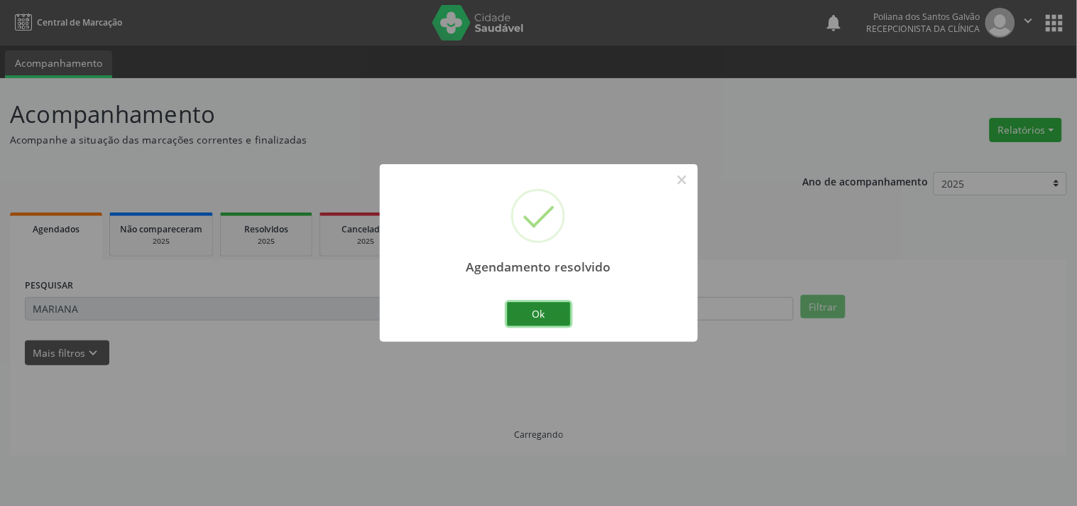
click at [528, 310] on button "Ok" at bounding box center [539, 314] width 64 height 24
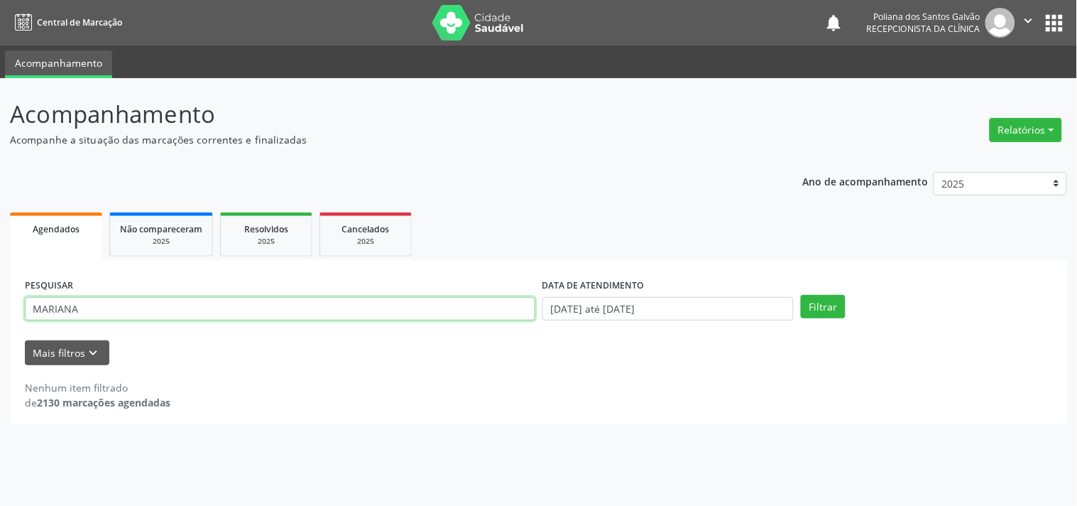
drag, startPoint x: 361, startPoint y: 312, endPoint x: 0, endPoint y: 85, distance: 426.3
click at [0, 11] on div "Central de Marcação notifications Poliana dos Santos Galvão Recepcionista da cl…" at bounding box center [538, 253] width 1077 height 506
type input "KAI"
click at [801, 295] on button "Filtrar" at bounding box center [823, 307] width 45 height 24
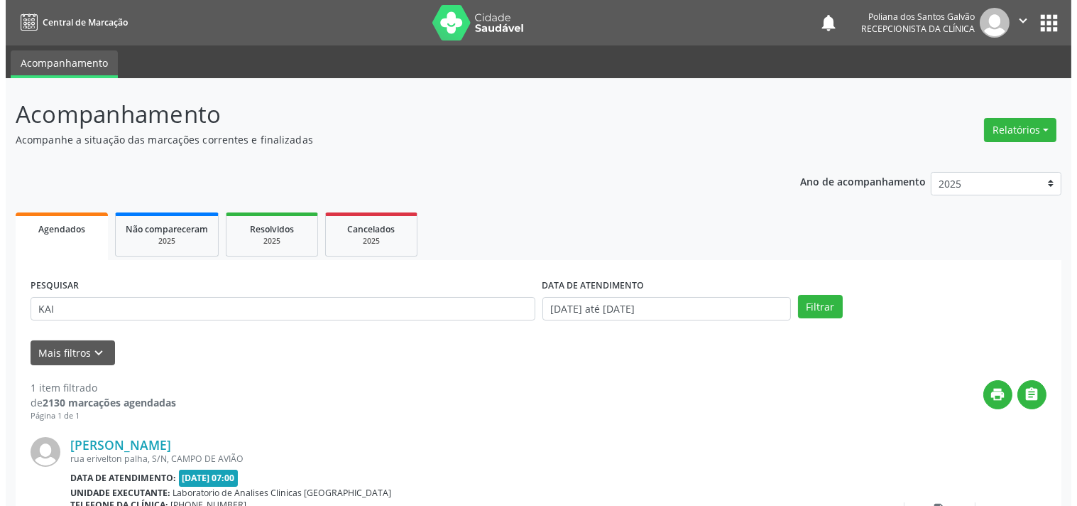
scroll to position [131, 0]
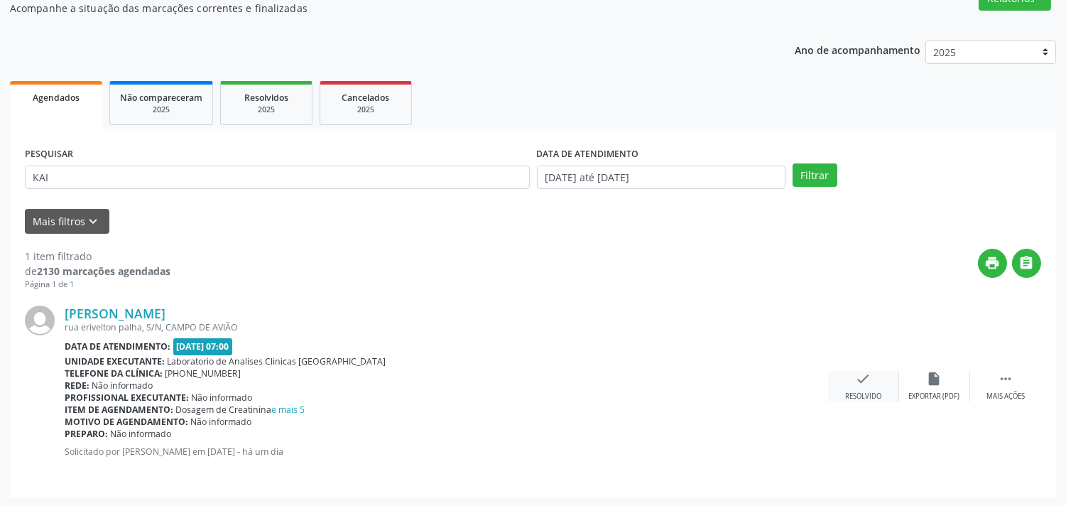
click at [850, 378] on div "check Resolvido" at bounding box center [863, 386] width 71 height 31
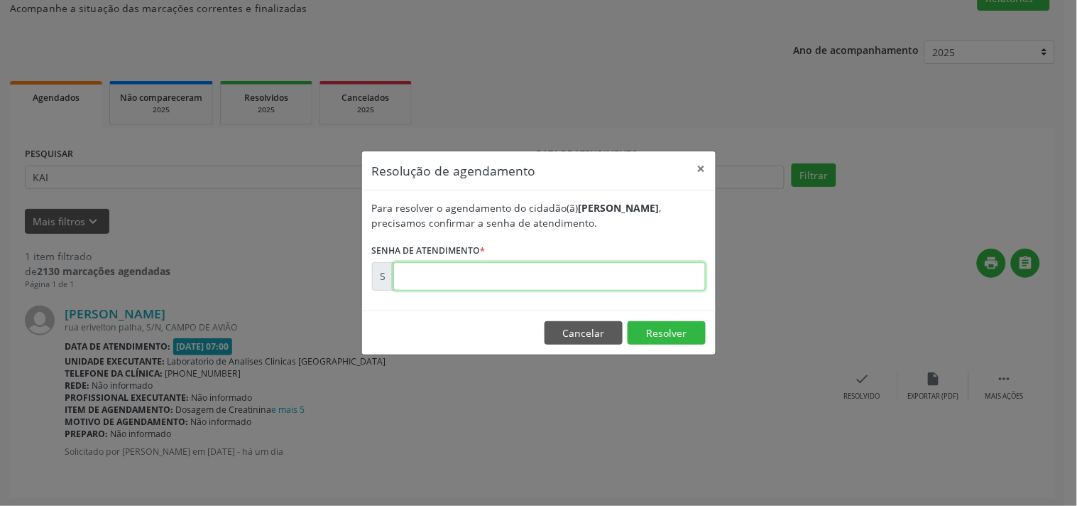
click at [660, 278] on input "text" at bounding box center [549, 276] width 312 height 28
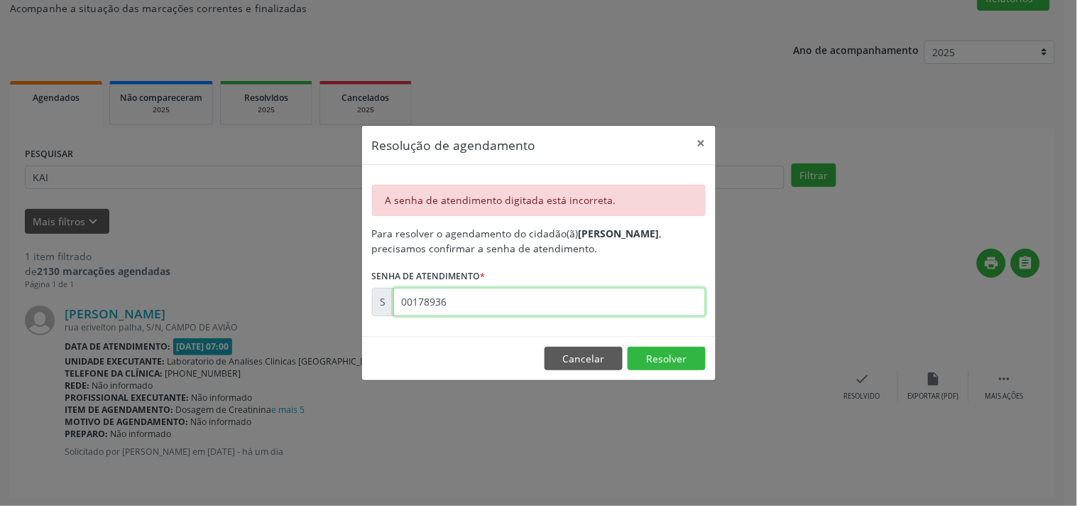
click at [473, 291] on input "00178936" at bounding box center [549, 302] width 312 height 28
type input "00178396"
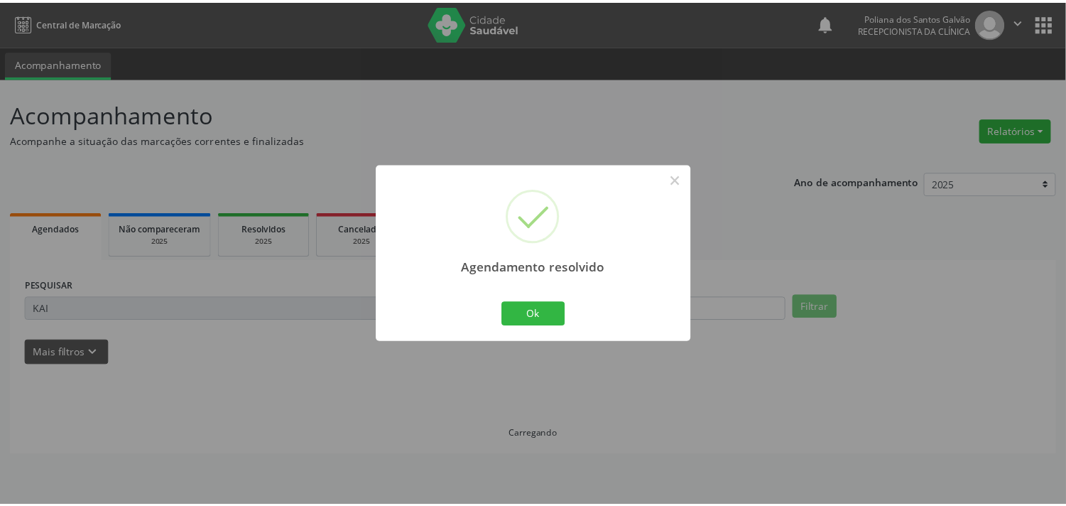
scroll to position [0, 0]
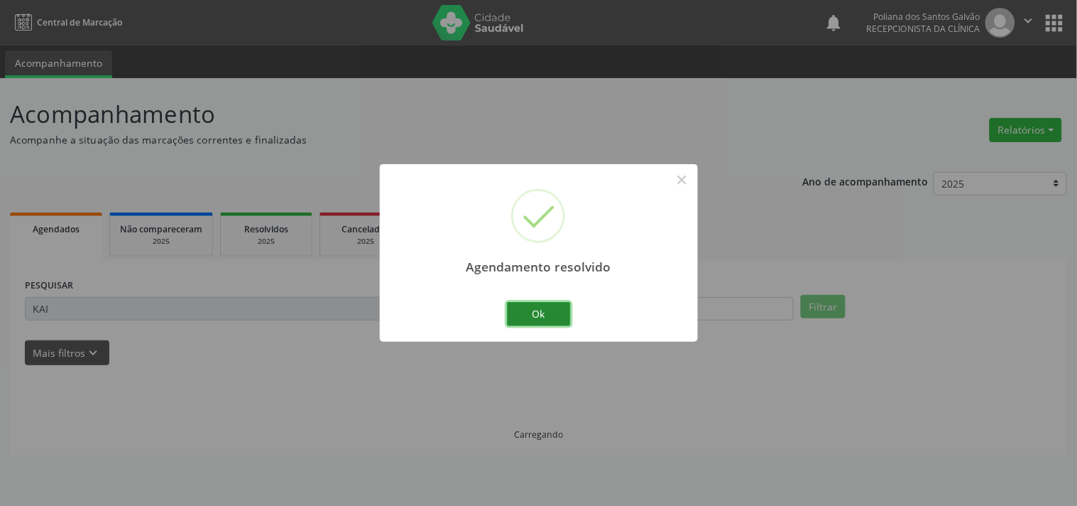
click at [551, 307] on button "Ok" at bounding box center [539, 314] width 64 height 24
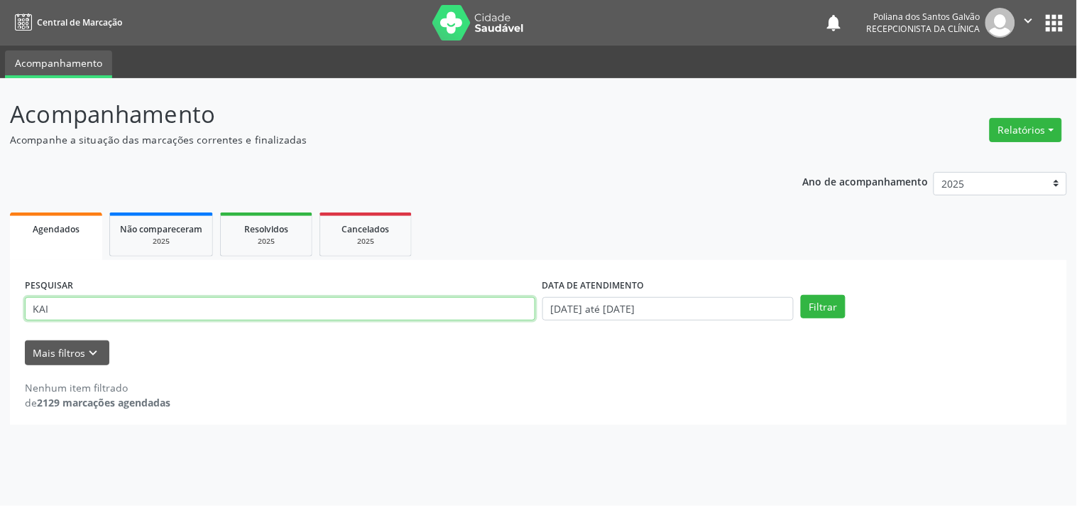
drag, startPoint x: 408, startPoint y: 307, endPoint x: 0, endPoint y: 212, distance: 418.5
click at [0, 214] on div "Acompanhamento Acompanhe a situação das marcações correntes e finalizadas Relat…" at bounding box center [538, 291] width 1077 height 427
type input "[PERSON_NAME]"
click at [801, 295] on button "Filtrar" at bounding box center [823, 307] width 45 height 24
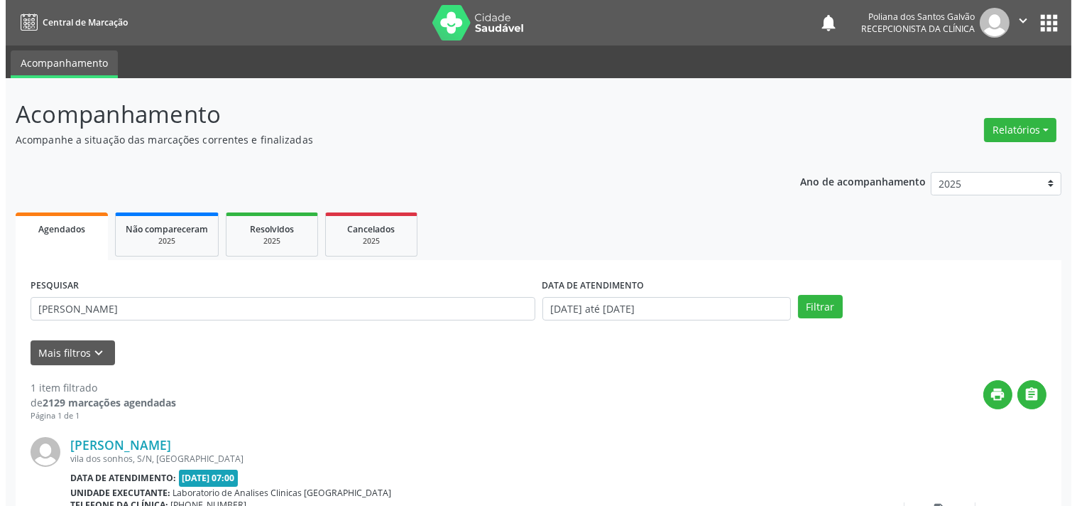
scroll to position [131, 0]
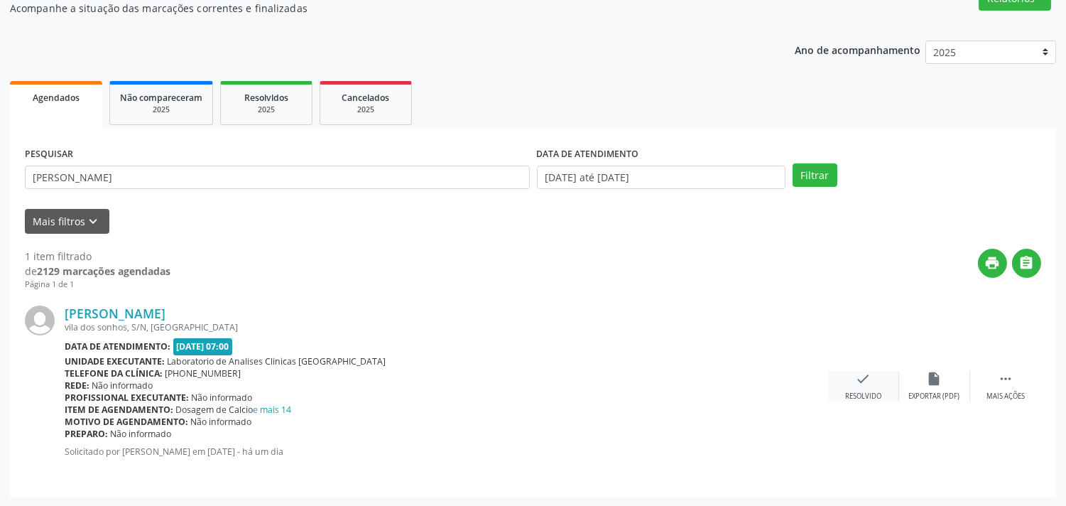
click at [871, 385] on div "check Resolvido" at bounding box center [863, 386] width 71 height 31
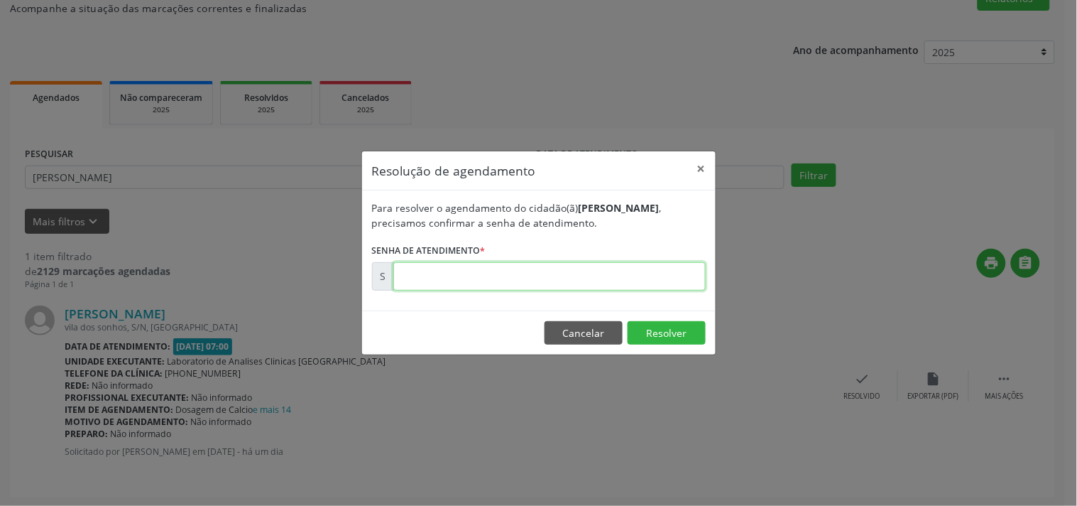
click at [641, 279] on input "text" at bounding box center [549, 276] width 312 height 28
type input "00178406"
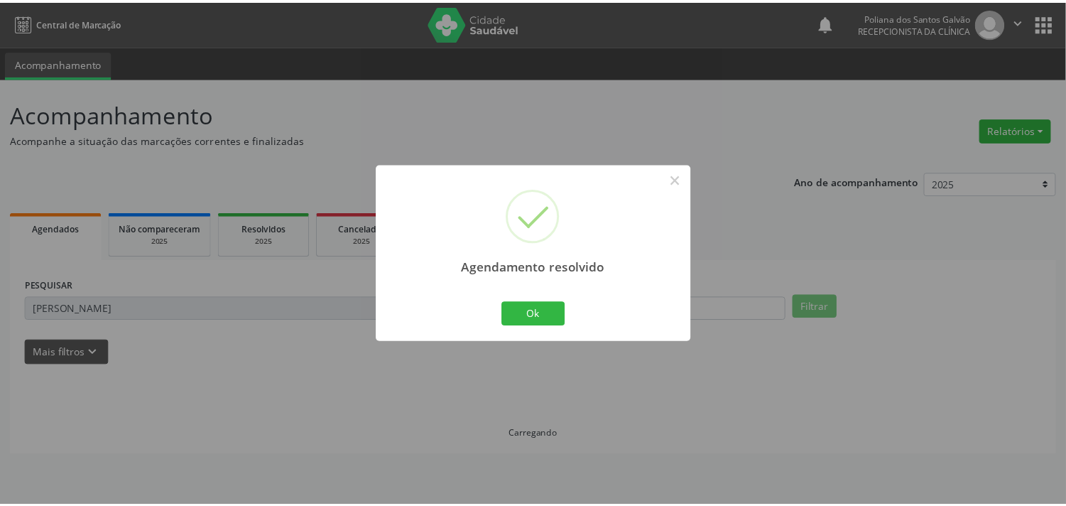
scroll to position [0, 0]
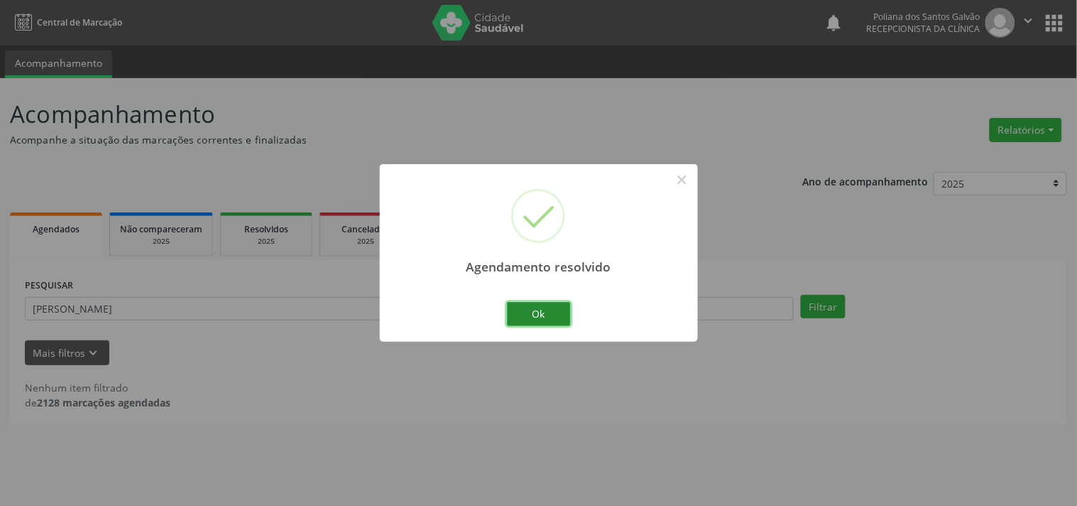
click at [533, 310] on button "Ok" at bounding box center [539, 314] width 64 height 24
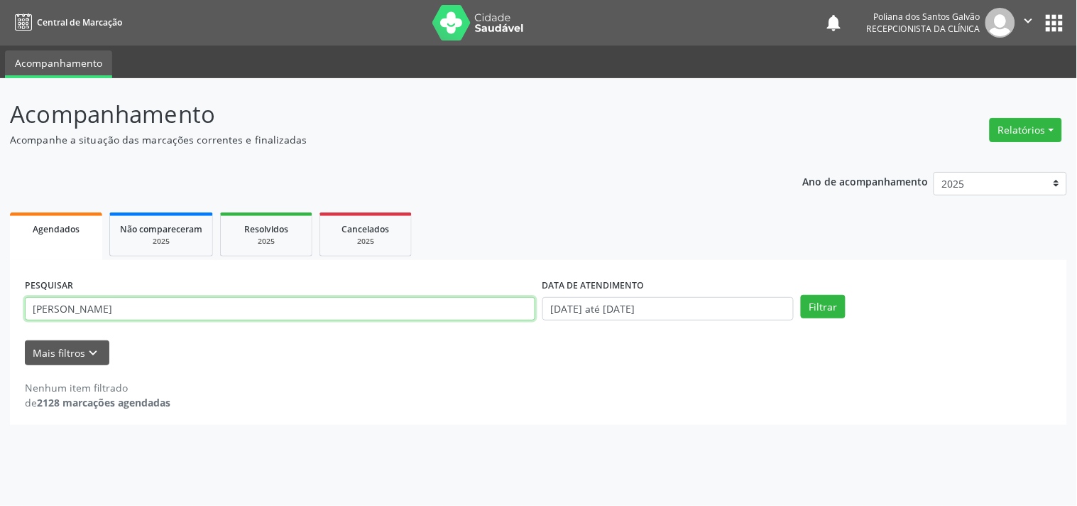
drag, startPoint x: 381, startPoint y: 300, endPoint x: 0, endPoint y: 73, distance: 443.5
click at [0, 114] on div "Acompanhamento Acompanhe a situação das marcações correntes e finalizadas Relat…" at bounding box center [538, 291] width 1077 height 427
click at [801, 295] on button "Filtrar" at bounding box center [823, 307] width 45 height 24
click at [58, 310] on input "ROZELI" at bounding box center [280, 309] width 511 height 24
type input "ROZALI"
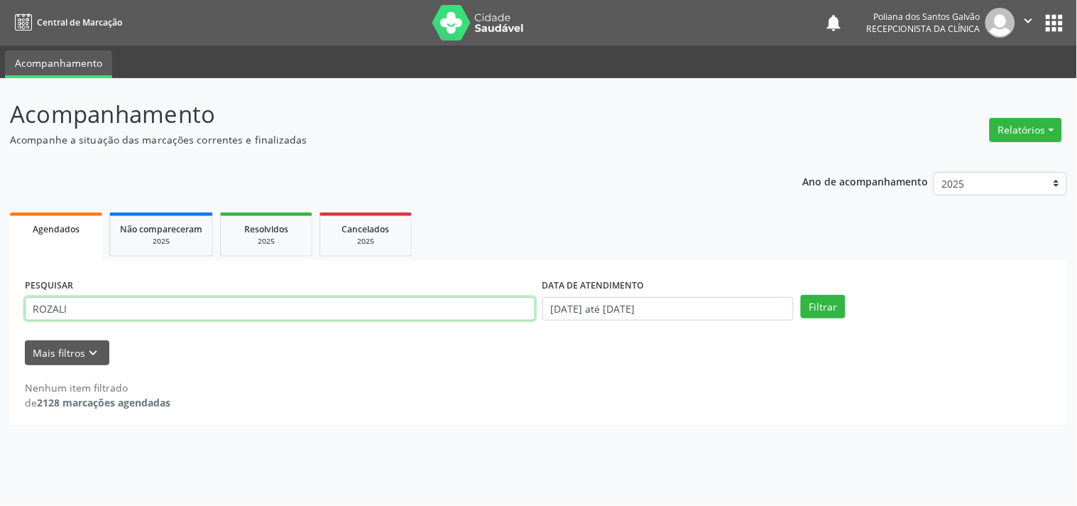
click at [801, 295] on button "Filtrar" at bounding box center [823, 307] width 45 height 24
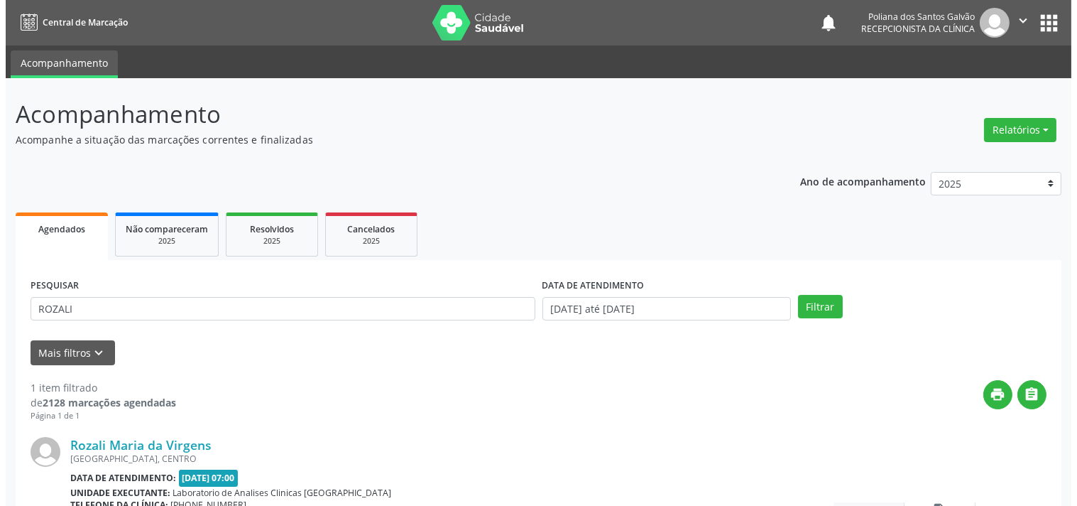
scroll to position [131, 0]
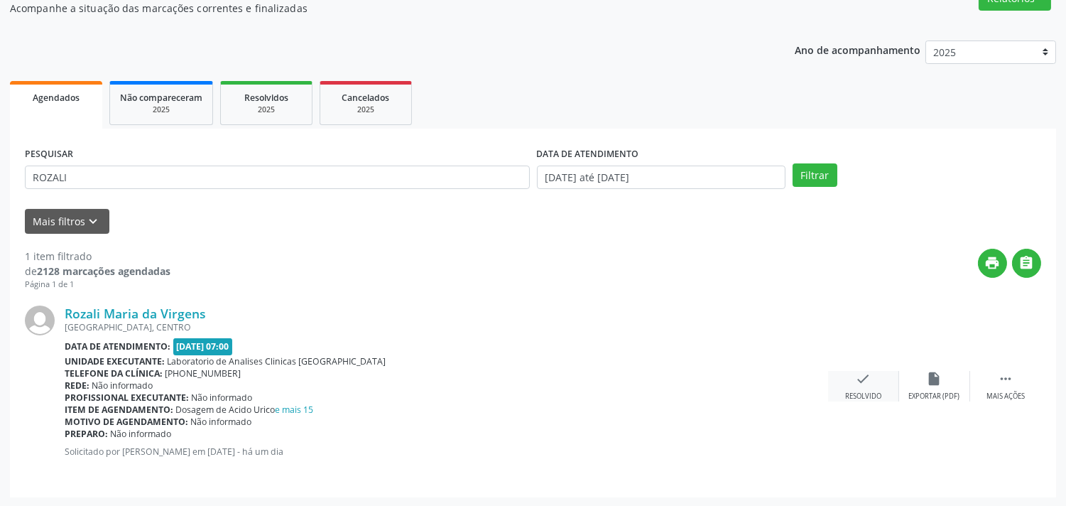
click at [861, 387] on div "check Resolvido" at bounding box center [863, 386] width 71 height 31
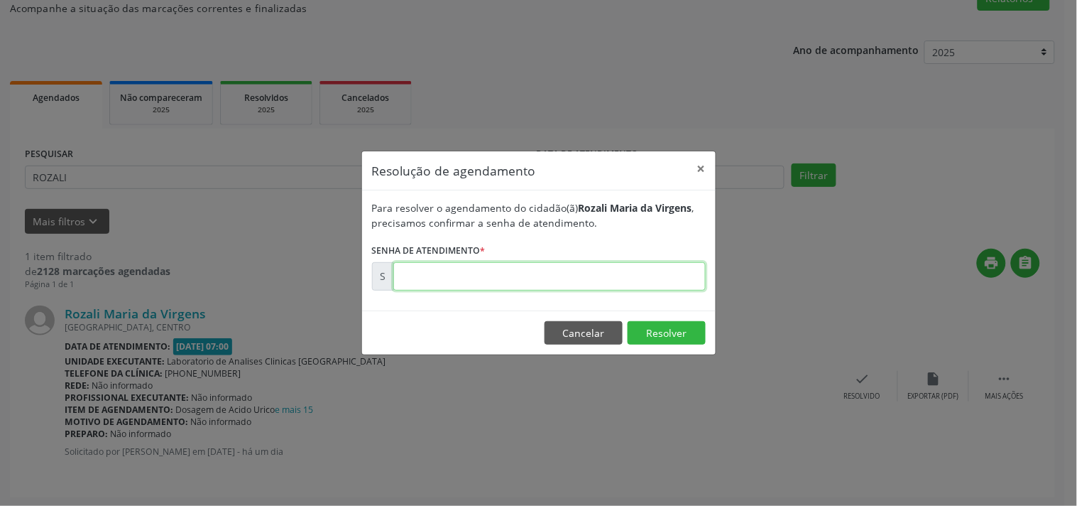
click at [633, 265] on input "text" at bounding box center [549, 276] width 312 height 28
type input "00178389"
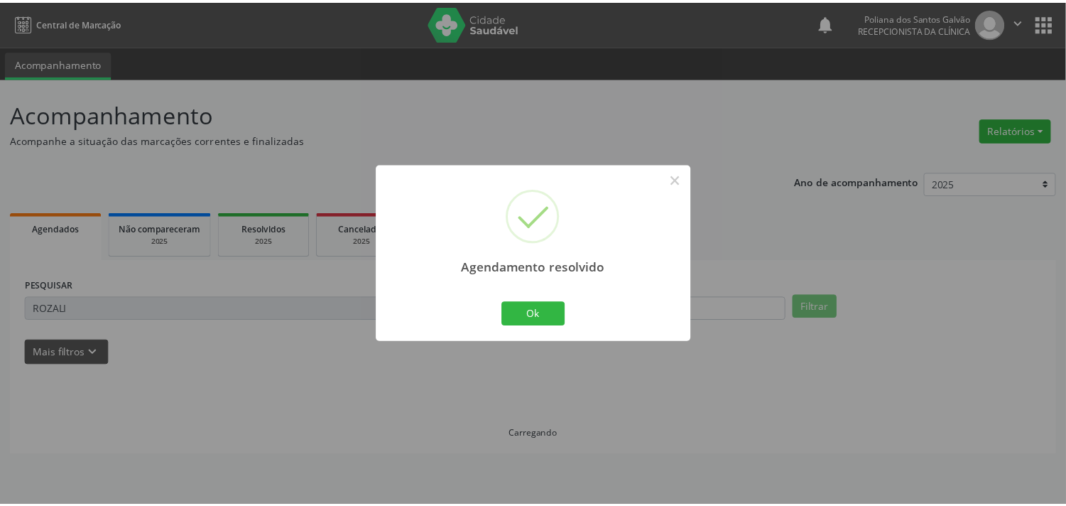
scroll to position [0, 0]
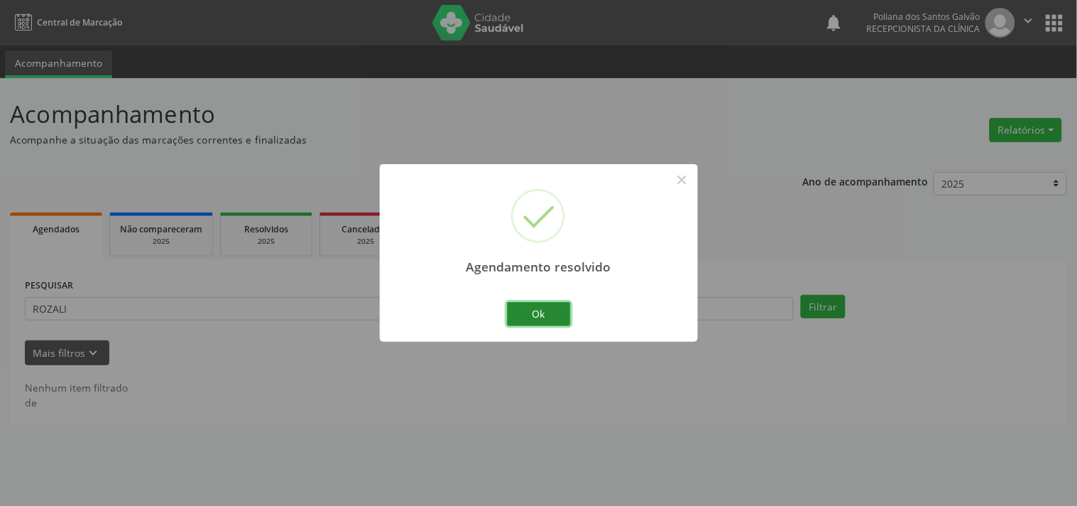
click at [545, 312] on button "Ok" at bounding box center [539, 314] width 64 height 24
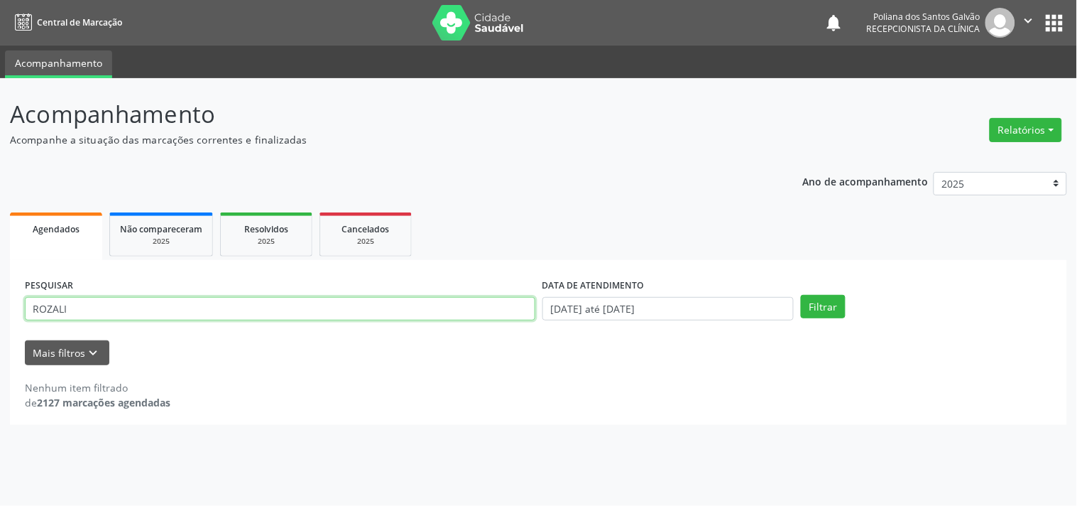
drag, startPoint x: 0, startPoint y: 188, endPoint x: 0, endPoint y: 82, distance: 105.8
click at [0, 131] on div "Acompanhamento Acompanhe a situação das marcações correntes e finalizadas Relat…" at bounding box center [538, 291] width 1077 height 427
type input "IVONEIDE"
click at [801, 295] on button "Filtrar" at bounding box center [823, 307] width 45 height 24
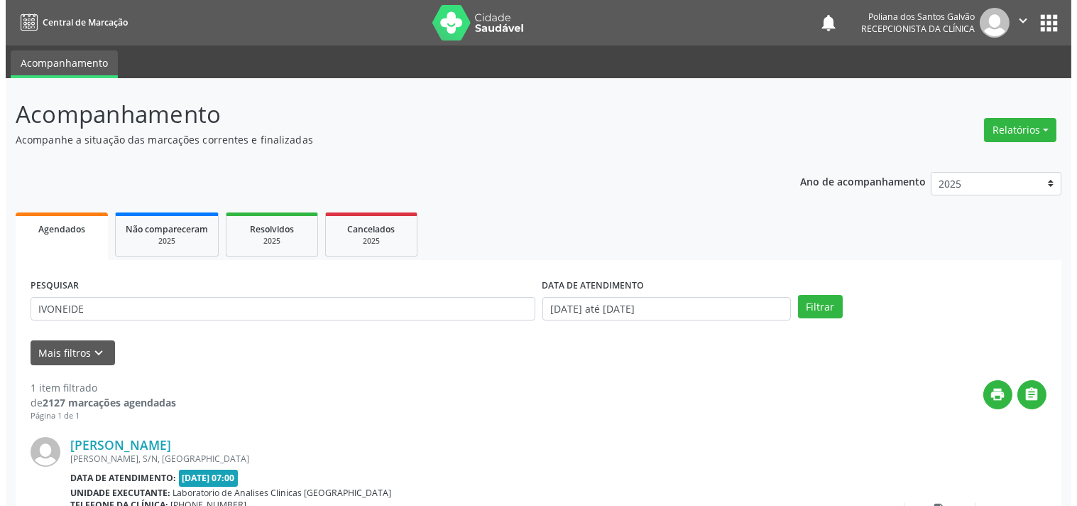
scroll to position [131, 0]
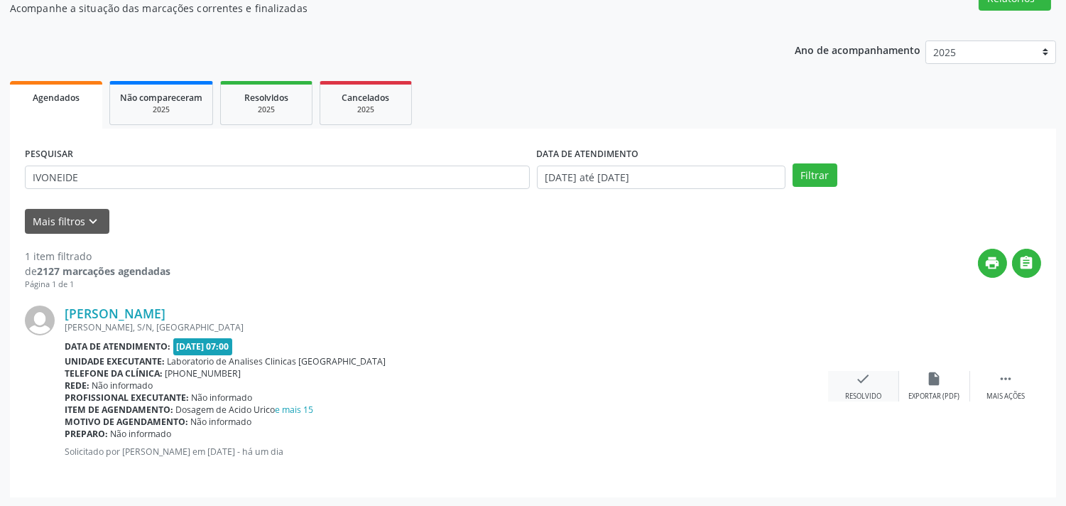
click at [866, 377] on icon "check" at bounding box center [864, 379] width 16 height 16
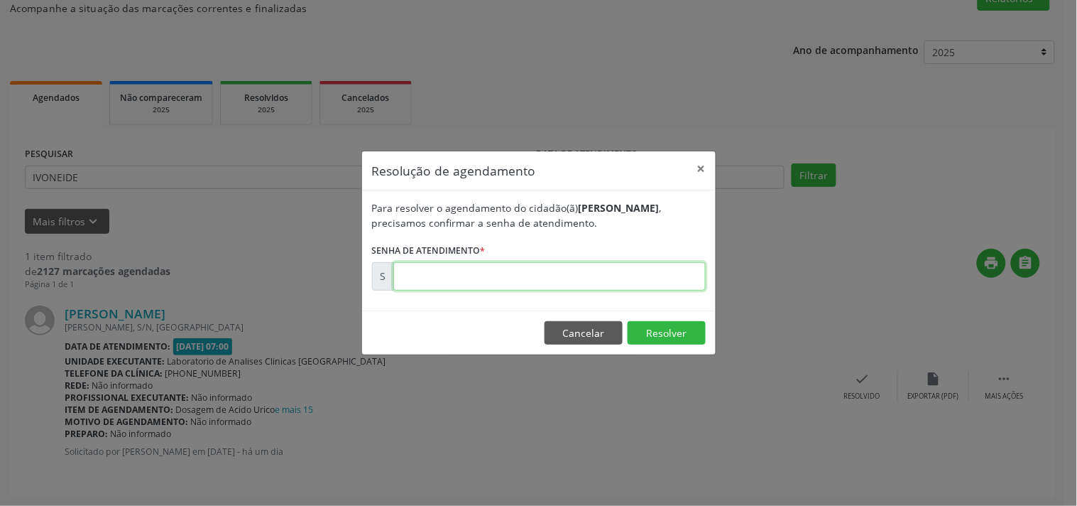
click at [673, 282] on input "text" at bounding box center [549, 276] width 312 height 28
type input "00178391"
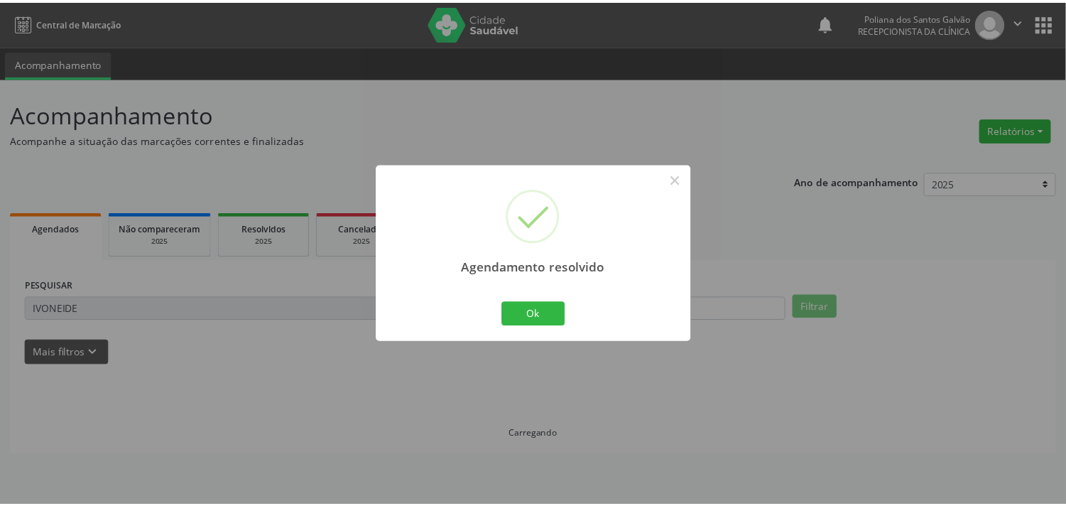
scroll to position [0, 0]
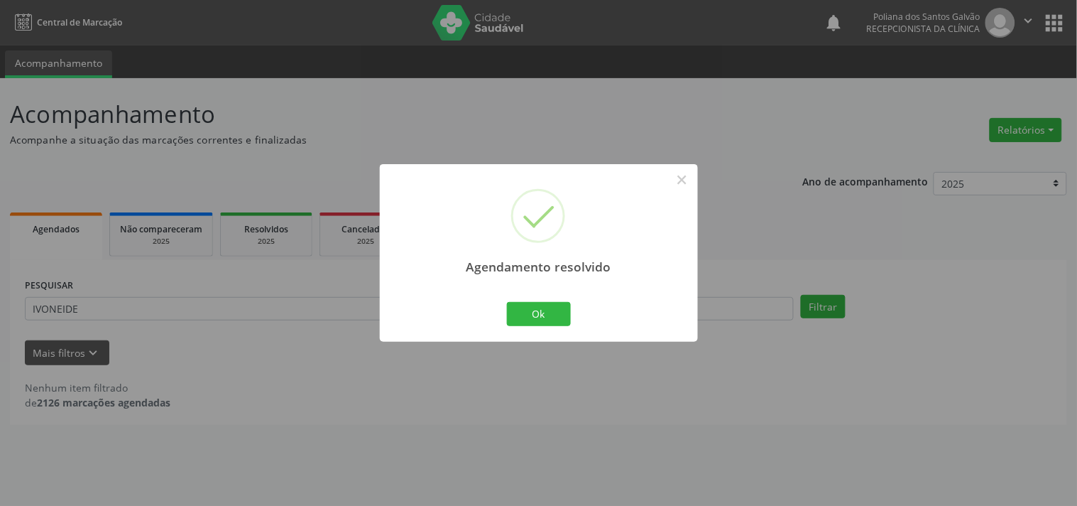
click at [572, 311] on div "Ok Cancel" at bounding box center [538, 314] width 70 height 30
drag, startPoint x: 548, startPoint y: 316, endPoint x: 611, endPoint y: 344, distance: 68.3
click at [547, 316] on button "Ok" at bounding box center [539, 314] width 64 height 24
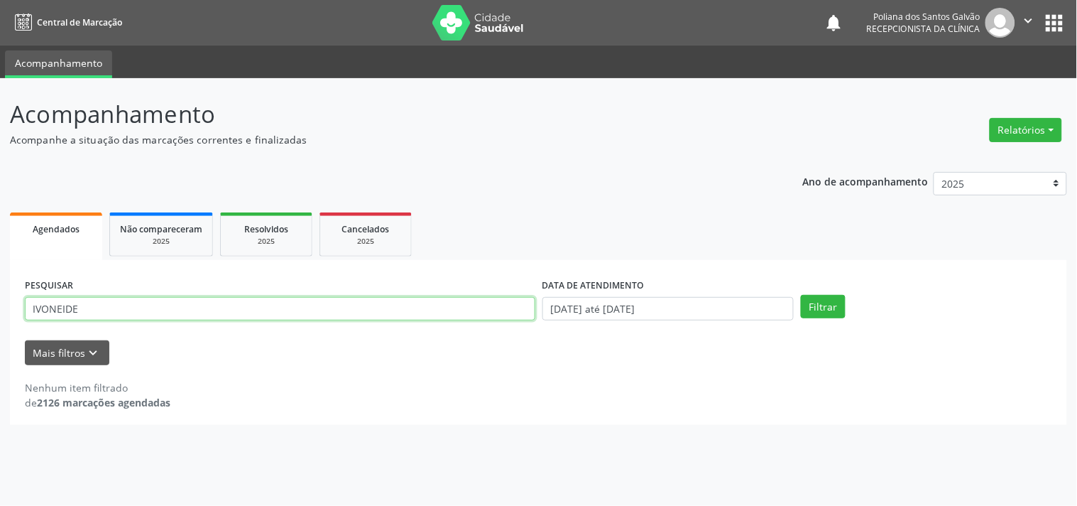
drag, startPoint x: 263, startPoint y: 312, endPoint x: 0, endPoint y: 15, distance: 396.9
click at [0, 74] on div "Central de Marcação notifications Poliana dos Santos Galvão Recepcionista da cl…" at bounding box center [538, 253] width 1077 height 506
type input "[PERSON_NAME]"
click at [801, 295] on button "Filtrar" at bounding box center [823, 307] width 45 height 24
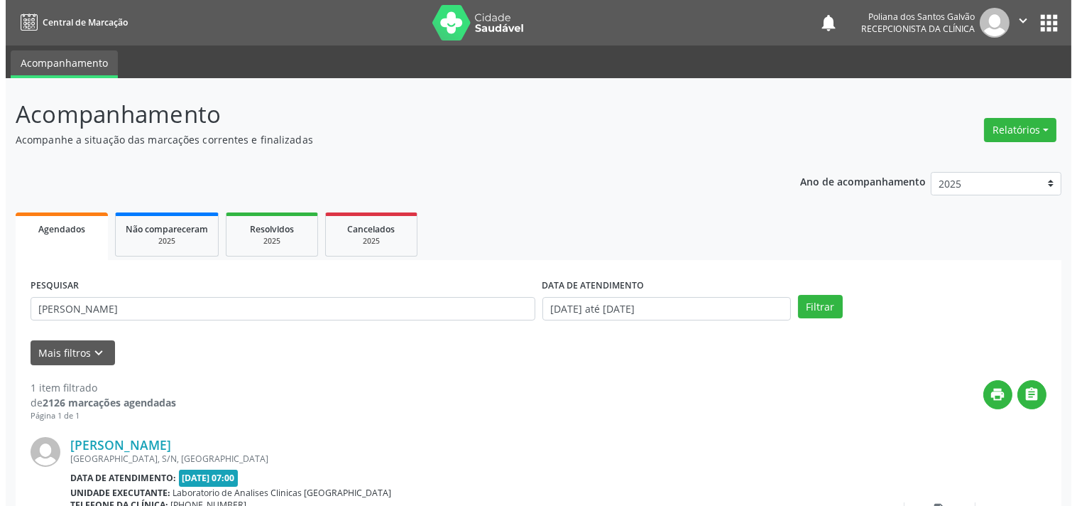
scroll to position [131, 0]
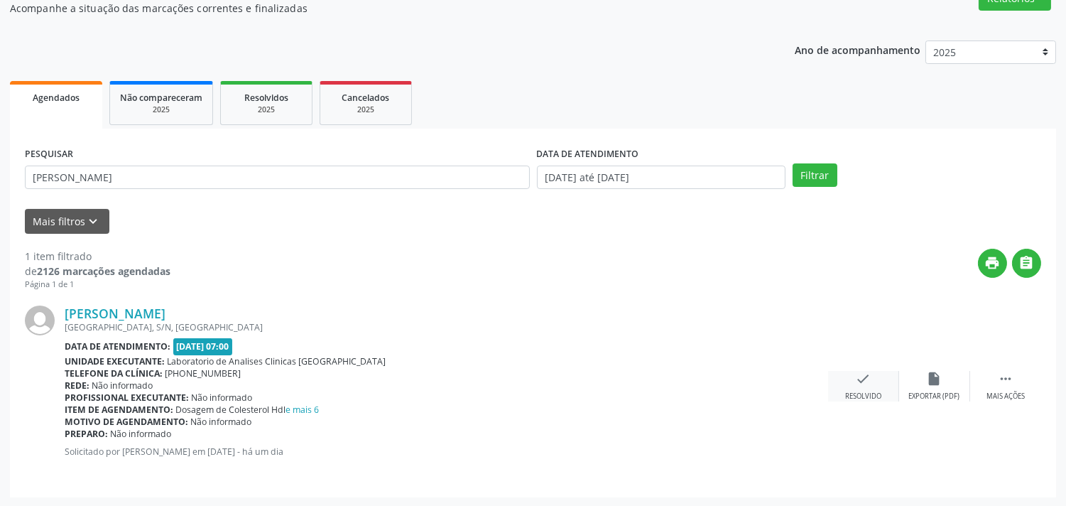
click at [865, 385] on icon "check" at bounding box center [864, 379] width 16 height 16
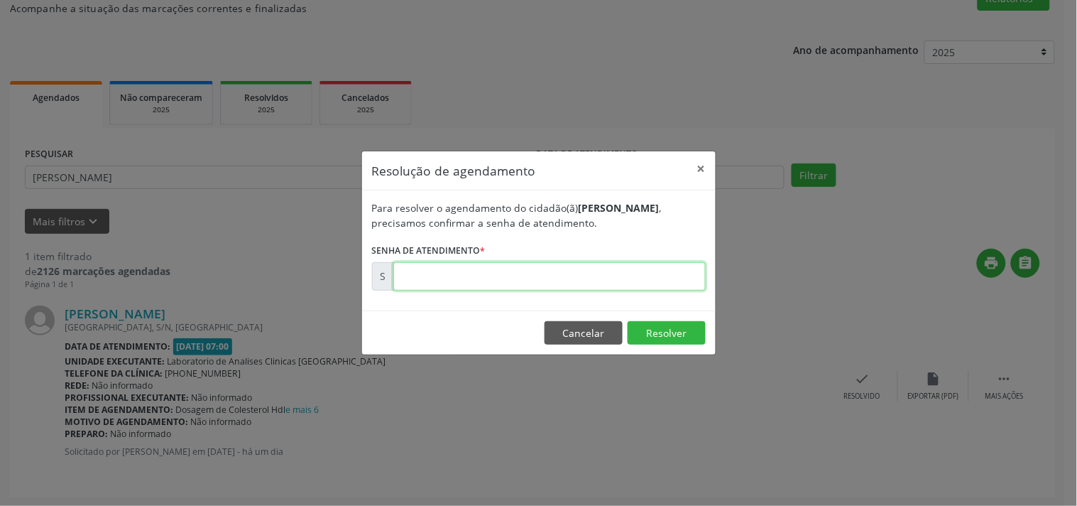
click at [614, 279] on input "text" at bounding box center [549, 276] width 312 height 28
type input "00178388"
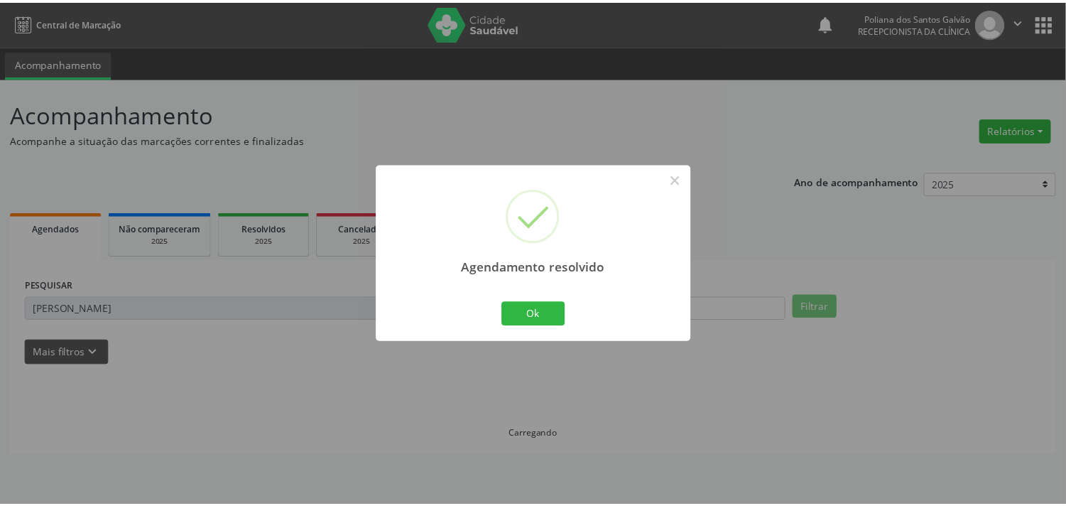
scroll to position [0, 0]
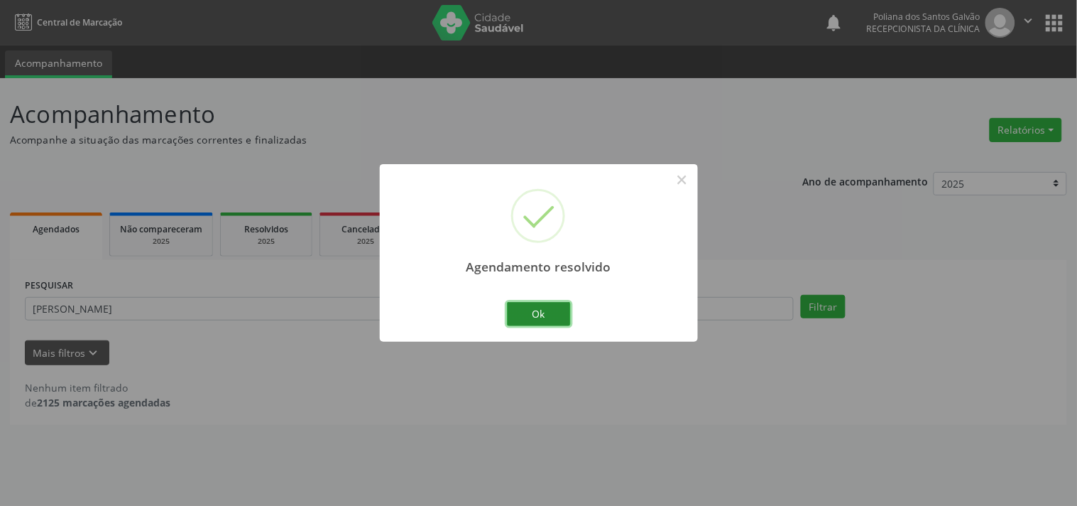
click at [559, 313] on button "Ok" at bounding box center [539, 314] width 64 height 24
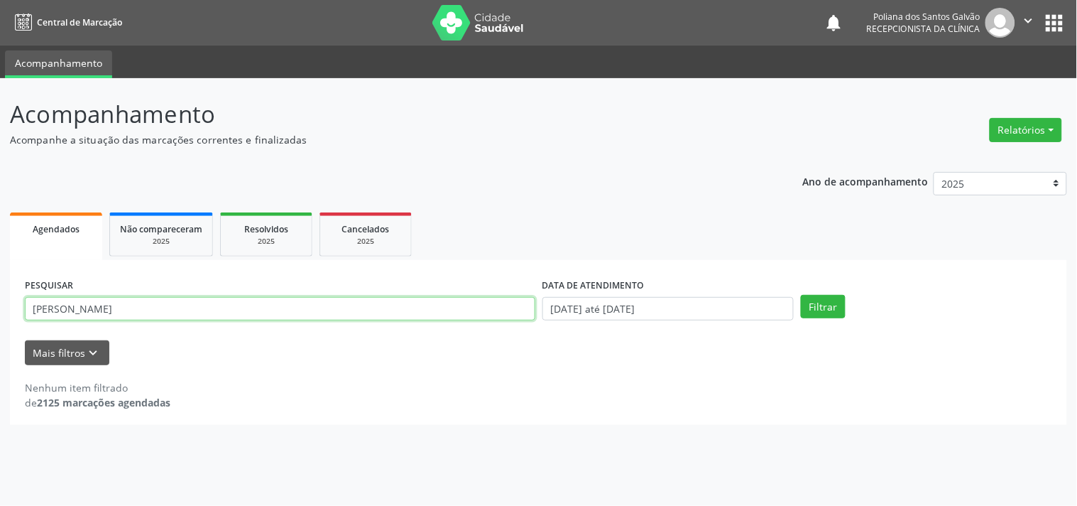
drag, startPoint x: 464, startPoint y: 298, endPoint x: 0, endPoint y: 2, distance: 550.1
click at [0, 19] on div "Central de Marcação notifications Poliana dos Santos Galvão Recepcionista da cl…" at bounding box center [538, 253] width 1077 height 506
type input "[PERSON_NAME]"
click at [801, 295] on button "Filtrar" at bounding box center [823, 307] width 45 height 24
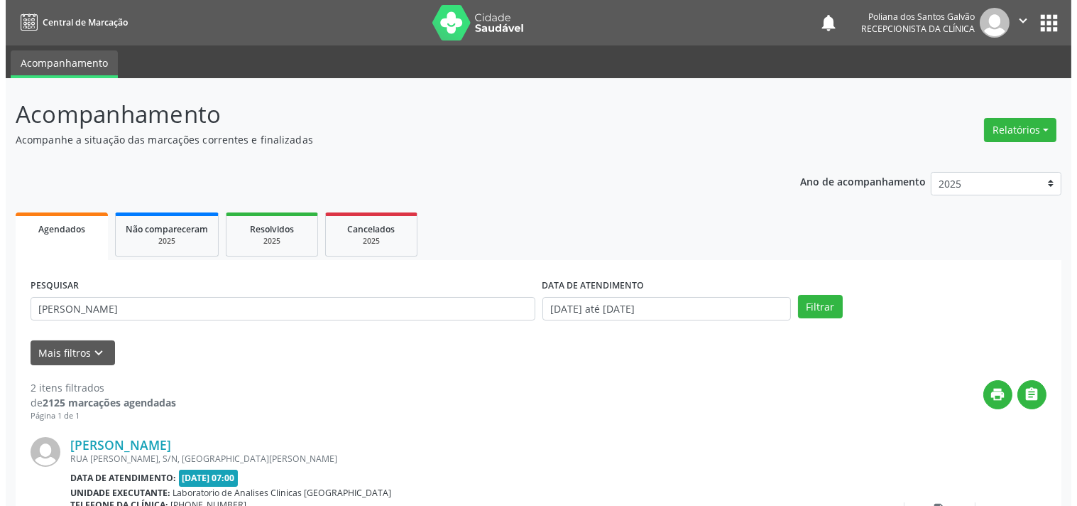
scroll to position [324, 0]
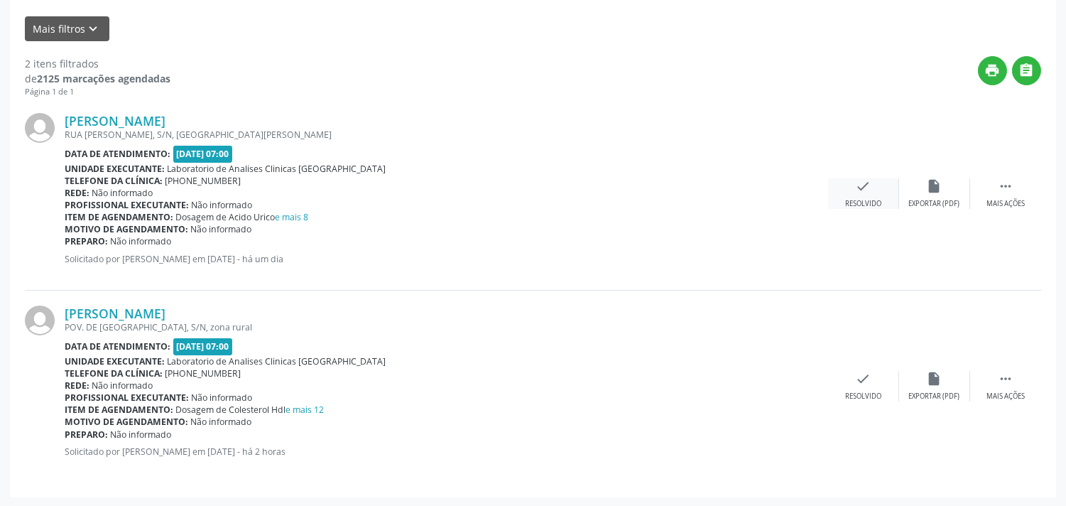
click at [856, 192] on icon "check" at bounding box center [864, 186] width 16 height 16
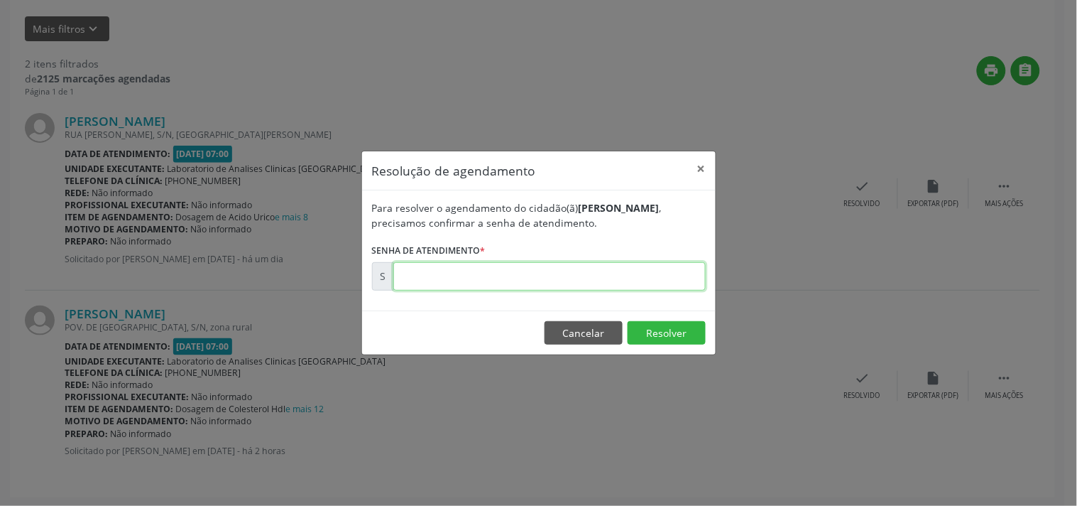
click at [644, 278] on input "text" at bounding box center [549, 276] width 312 height 28
type input "00178394"
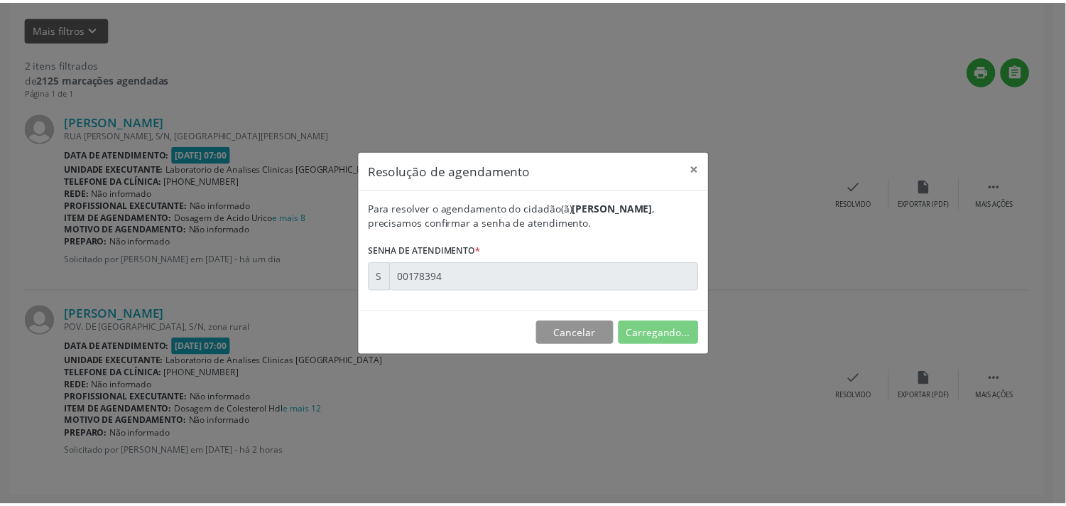
scroll to position [0, 0]
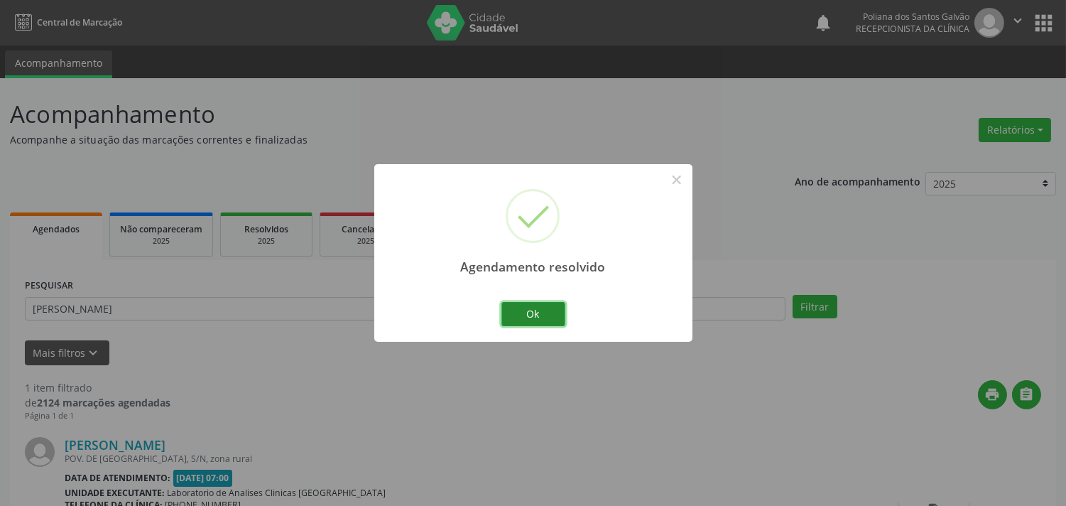
click at [541, 324] on button "Ok" at bounding box center [533, 314] width 64 height 24
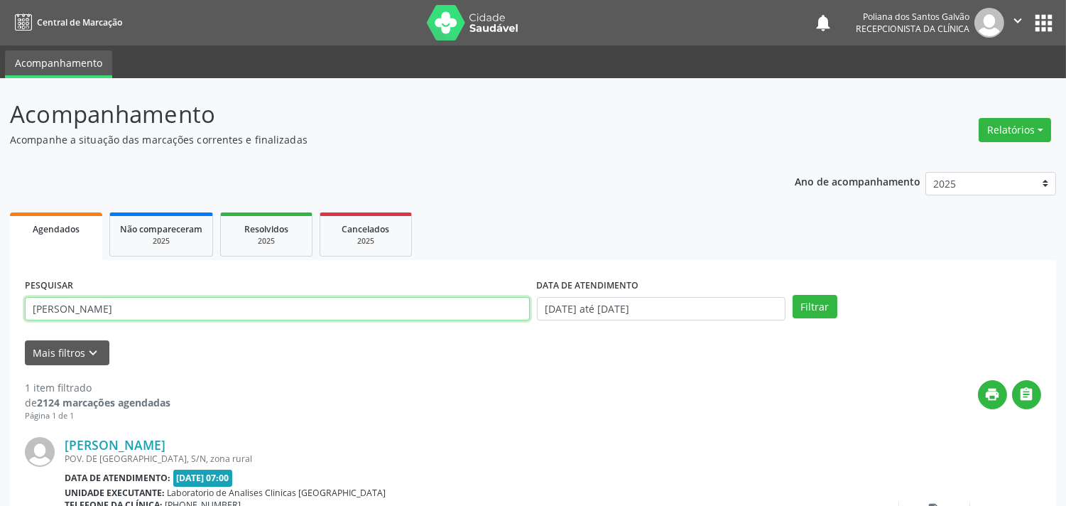
drag, startPoint x: 429, startPoint y: 307, endPoint x: 0, endPoint y: 48, distance: 501.1
click at [0, 60] on div "Central de Marcação notifications Poliana dos Santos Galvão Recepcionista da cl…" at bounding box center [533, 253] width 1066 height 506
type input "[PERSON_NAME]"
click at [792, 295] on button "Filtrar" at bounding box center [814, 307] width 45 height 24
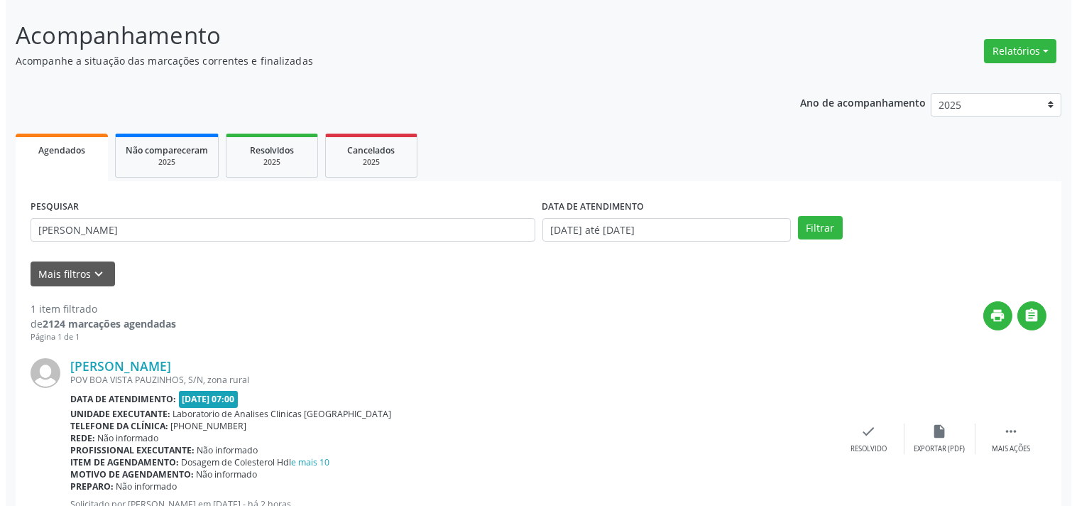
scroll to position [131, 0]
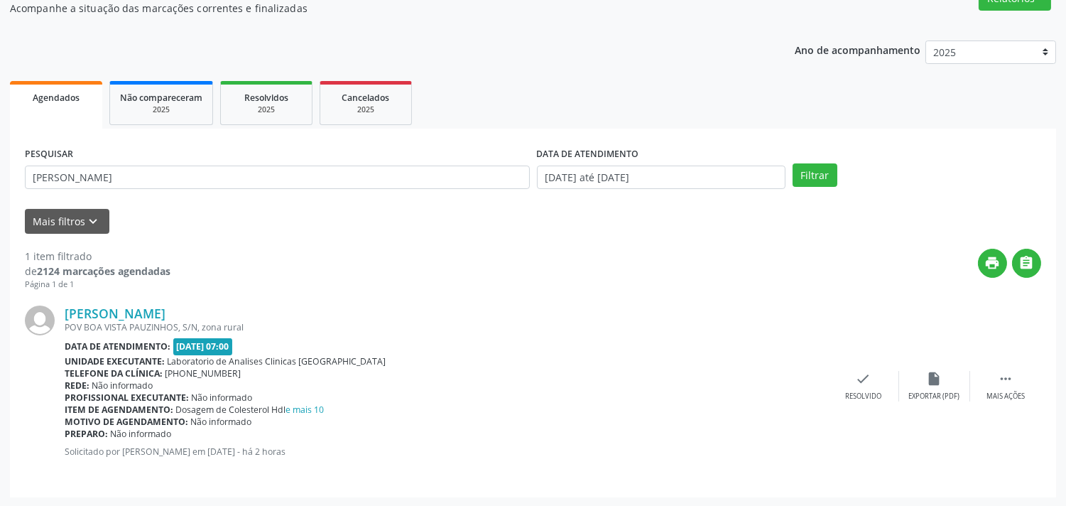
click at [856, 364] on div "[PERSON_NAME] [GEOGRAPHIC_DATA], S/N, zona rural Data de atendimento: [DATE] 07…" at bounding box center [533, 386] width 1016 height 192
click at [858, 378] on icon "check" at bounding box center [864, 379] width 16 height 16
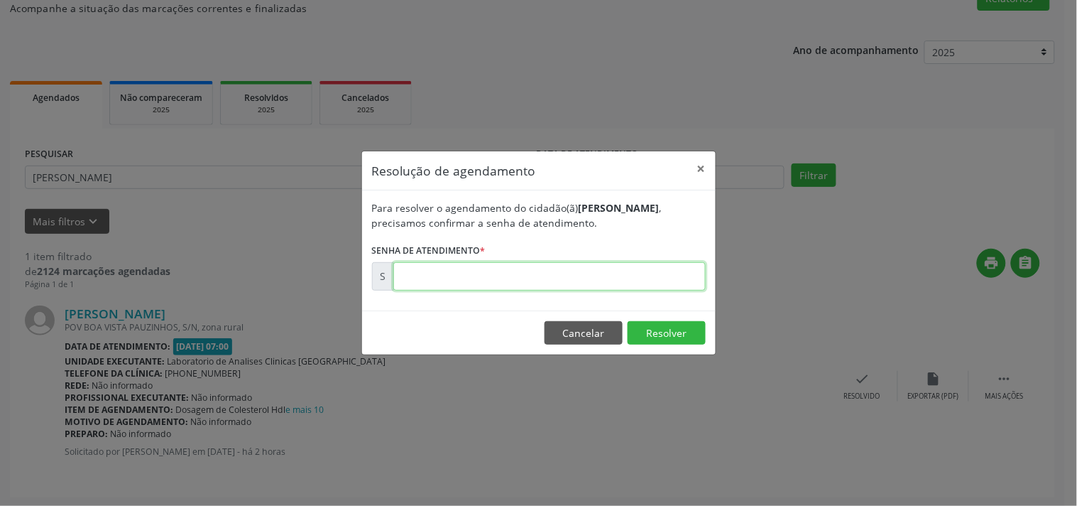
click at [677, 275] on input "text" at bounding box center [549, 276] width 312 height 28
type input "00178689"
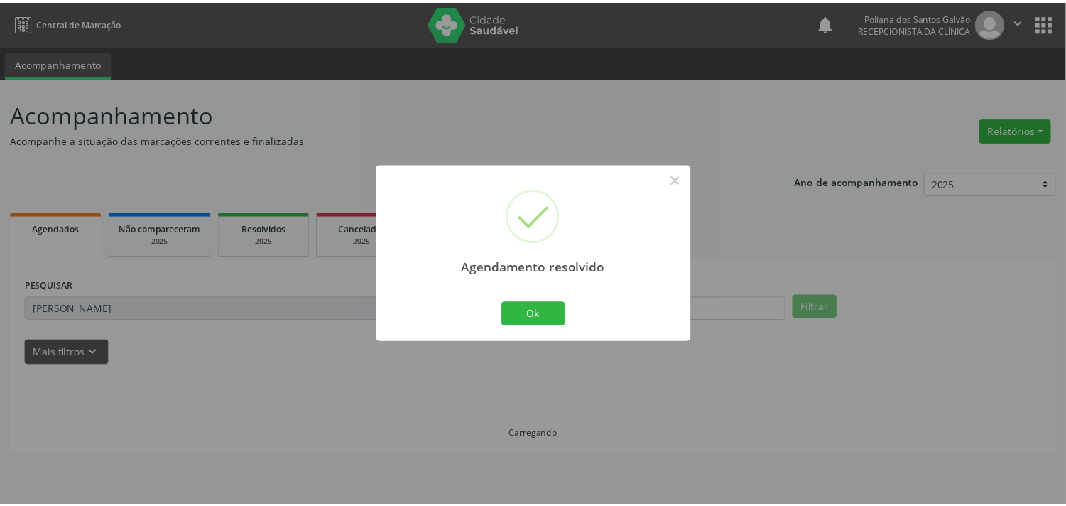
scroll to position [0, 0]
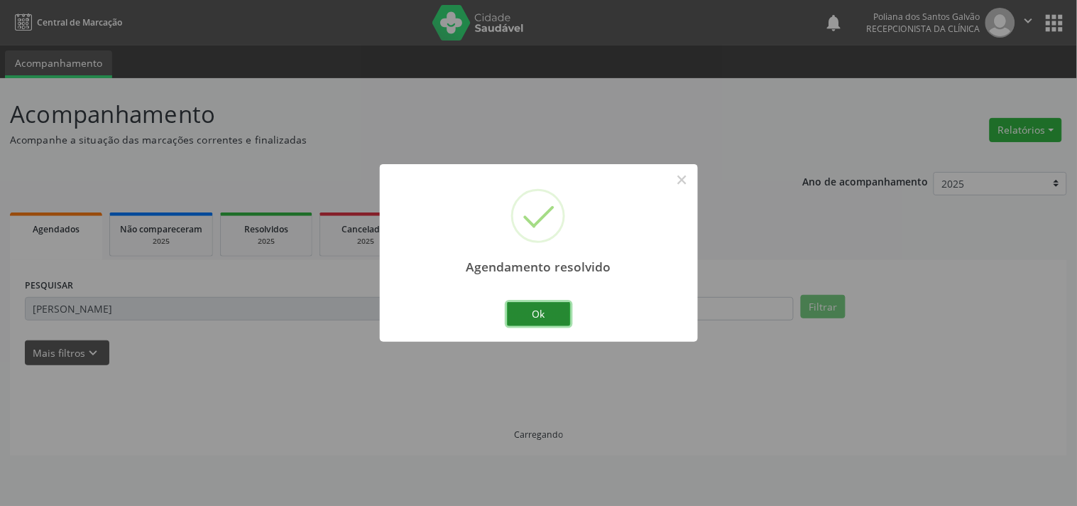
click at [538, 311] on button "Ok" at bounding box center [539, 314] width 64 height 24
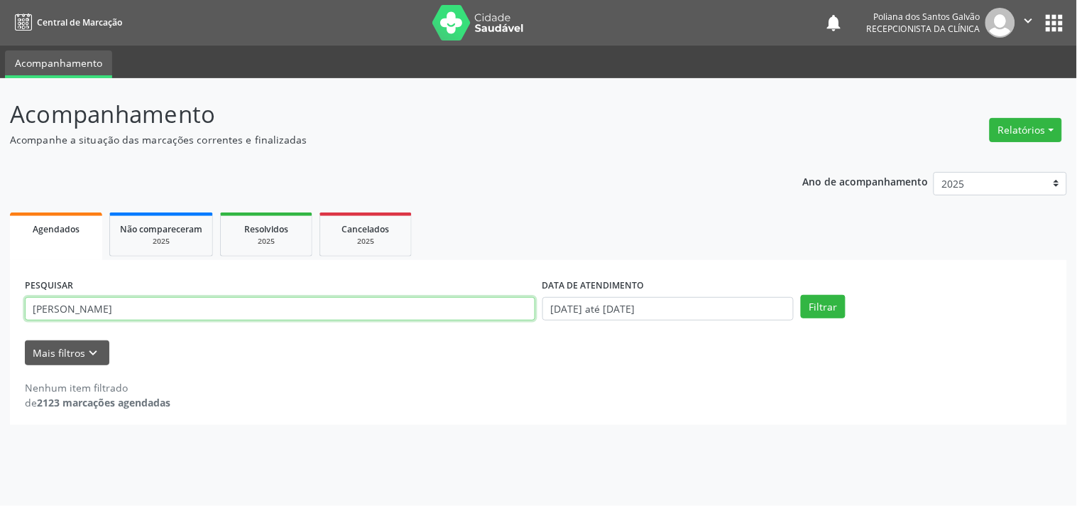
drag, startPoint x: 470, startPoint y: 309, endPoint x: 0, endPoint y: 114, distance: 508.7
click at [0, 201] on div "Acompanhamento Acompanhe a situação das marcações correntes e finalizadas Relat…" at bounding box center [538, 291] width 1077 height 427
type input "[PERSON_NAME]"
click at [801, 295] on button "Filtrar" at bounding box center [823, 307] width 45 height 24
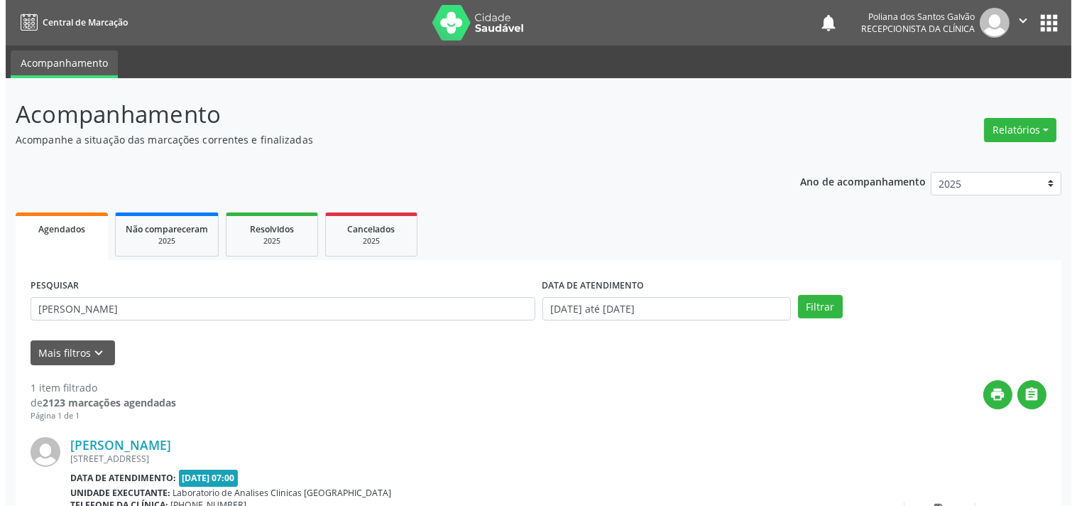
scroll to position [131, 0]
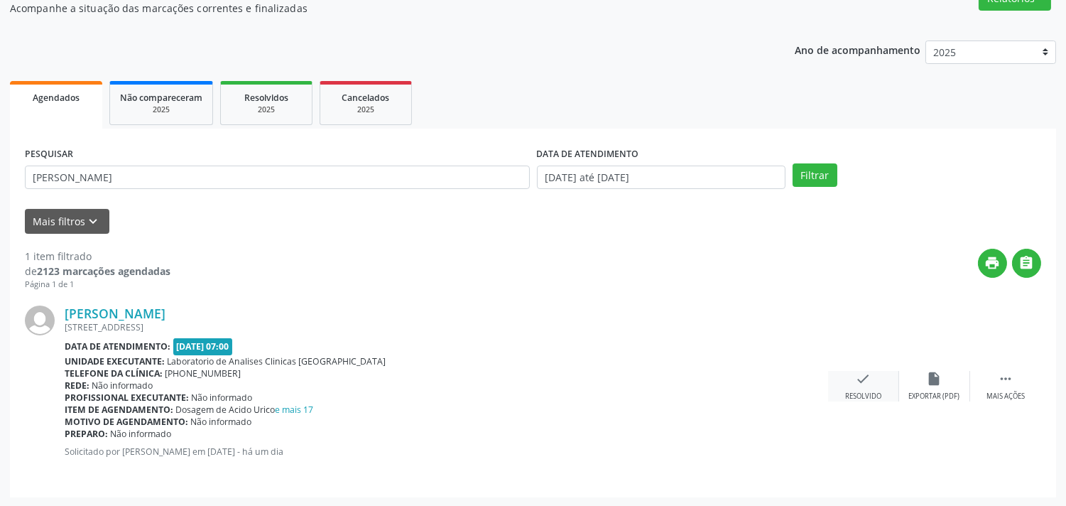
click at [864, 375] on icon "check" at bounding box center [864, 379] width 16 height 16
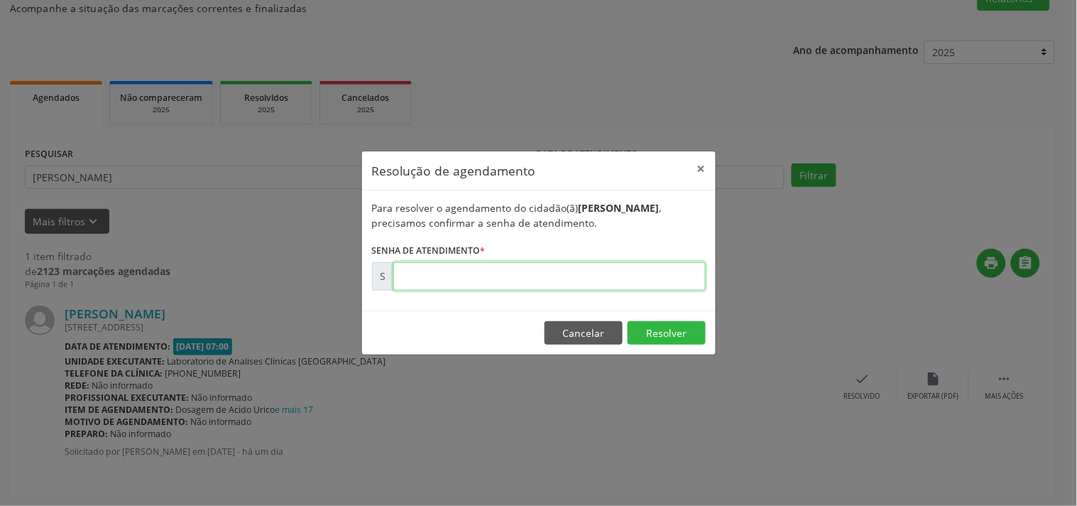
click at [642, 271] on input "text" at bounding box center [549, 276] width 312 height 28
type input "00178383"
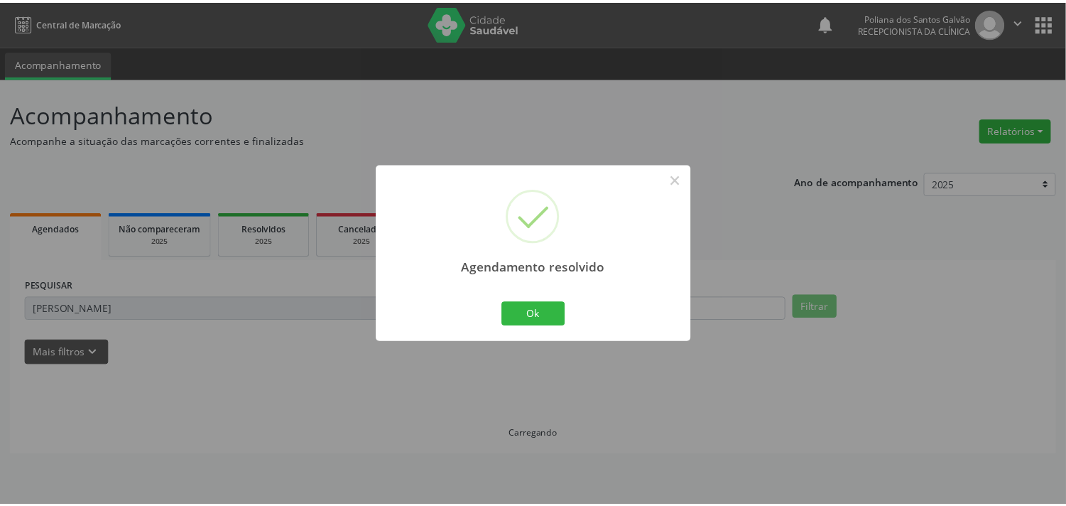
scroll to position [0, 0]
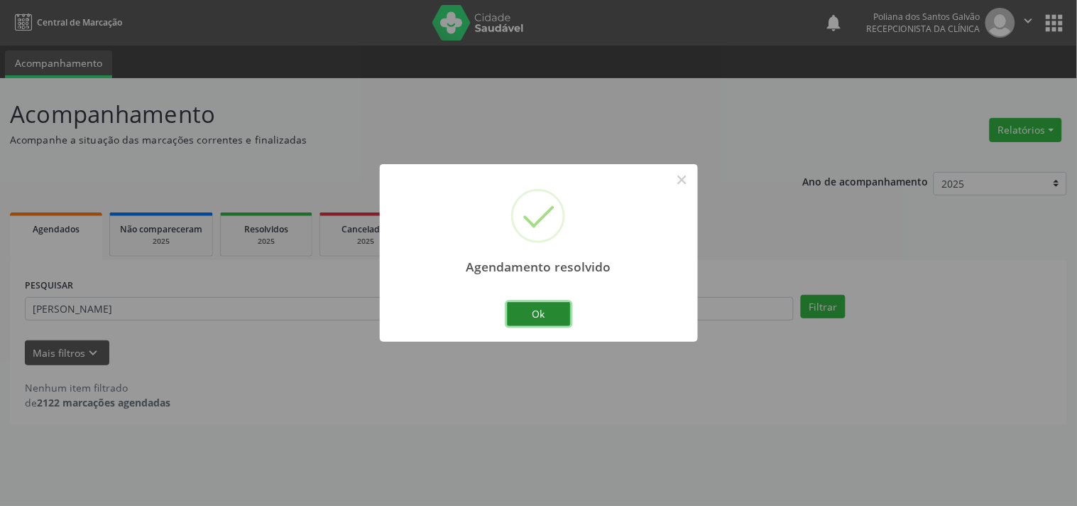
click at [533, 307] on button "Ok" at bounding box center [539, 314] width 64 height 24
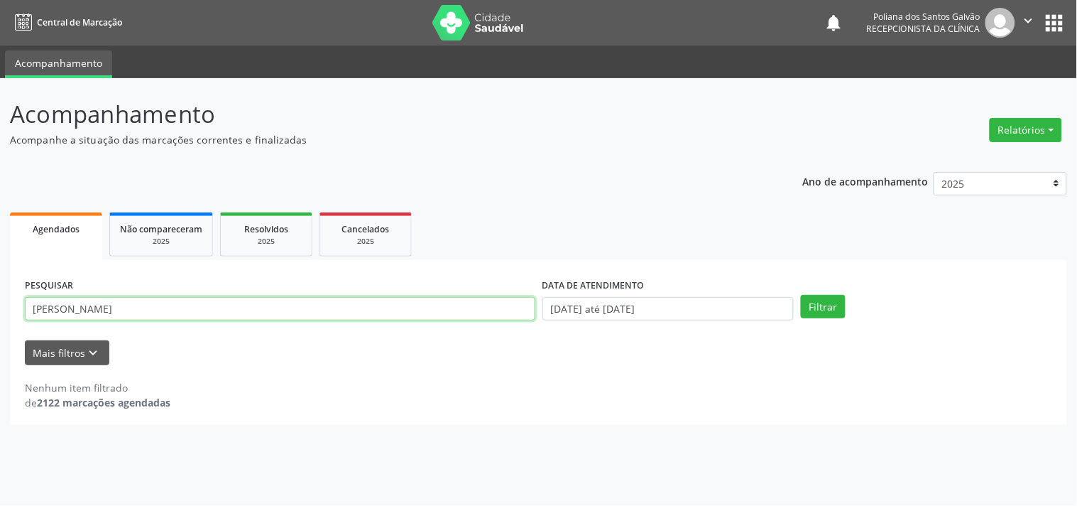
drag, startPoint x: 362, startPoint y: 285, endPoint x: 0, endPoint y: 217, distance: 368.4
click at [0, 217] on div "Acompanhamento Acompanhe a situação das marcações correntes e finalizadas Relat…" at bounding box center [538, 291] width 1077 height 427
type input "ANNI"
click at [801, 295] on button "Filtrar" at bounding box center [823, 307] width 45 height 24
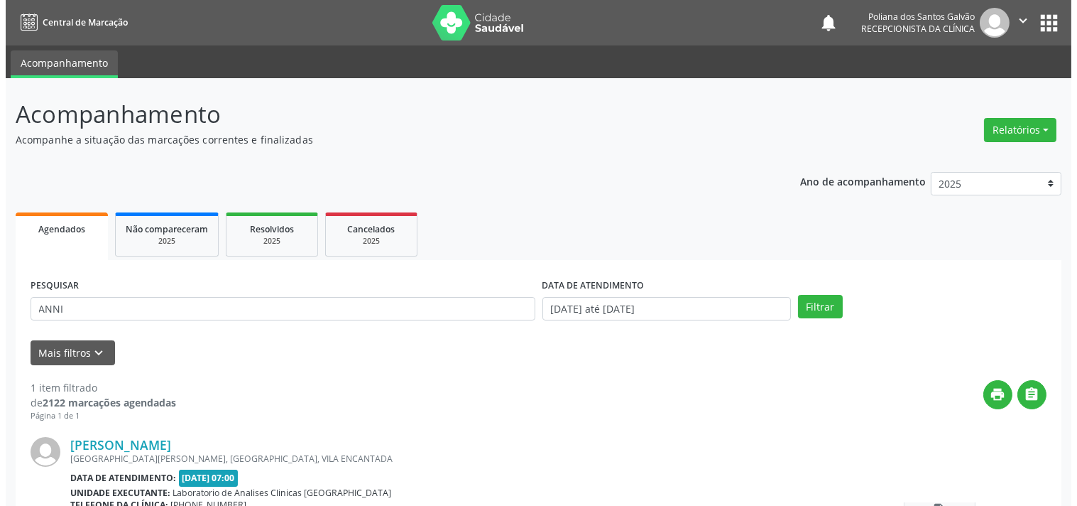
scroll to position [131, 0]
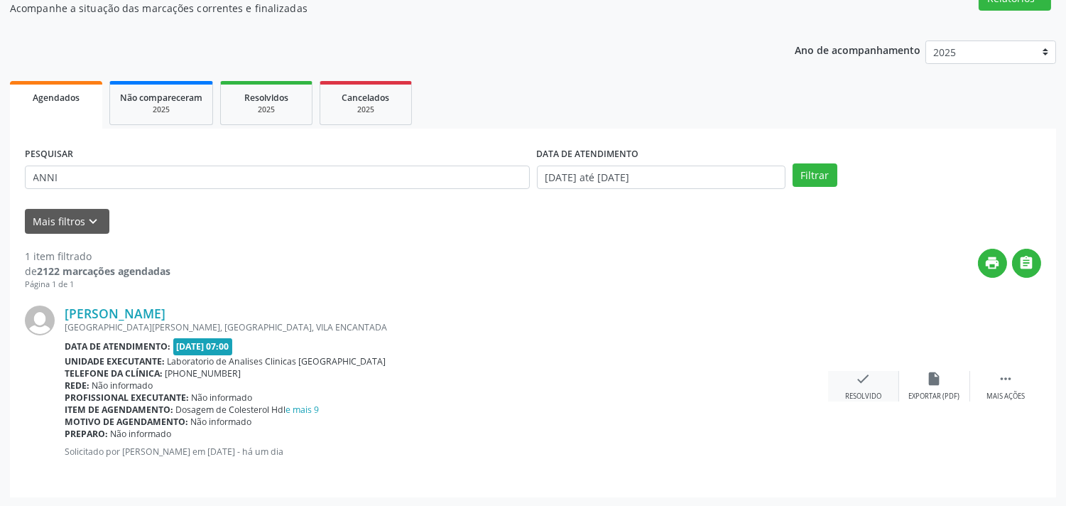
click at [867, 386] on div "check Resolvido" at bounding box center [863, 386] width 71 height 31
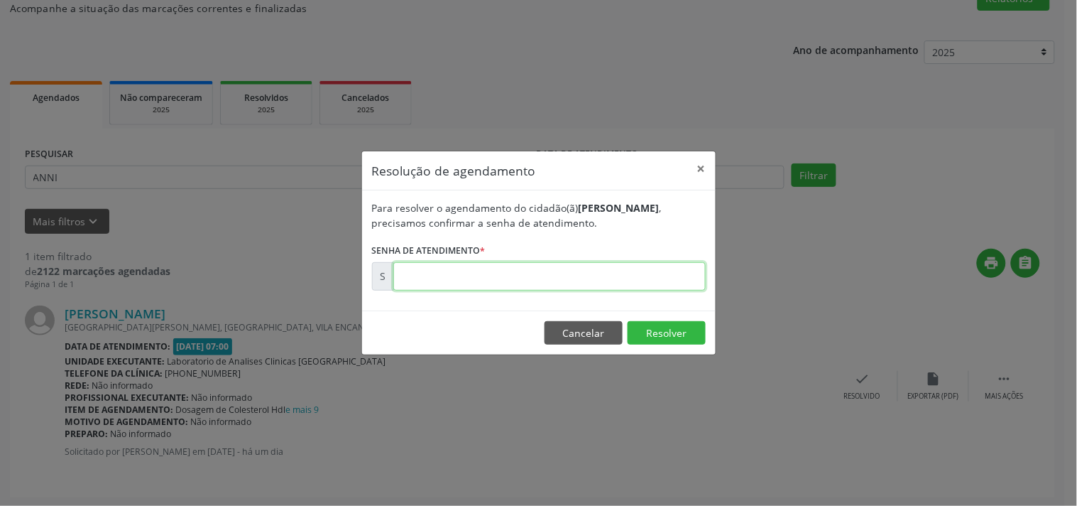
click at [481, 273] on input "text" at bounding box center [549, 276] width 312 height 28
type input "00178407"
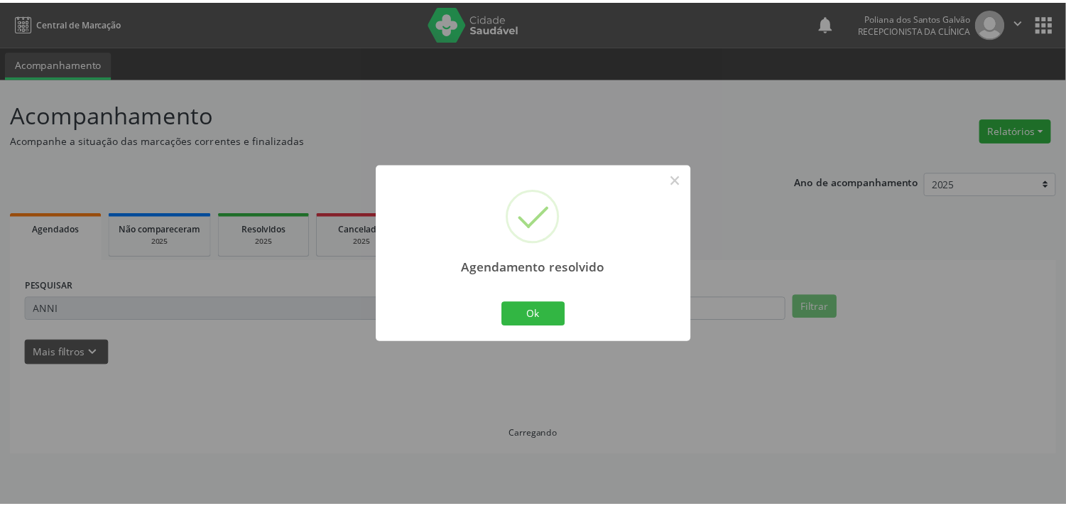
scroll to position [0, 0]
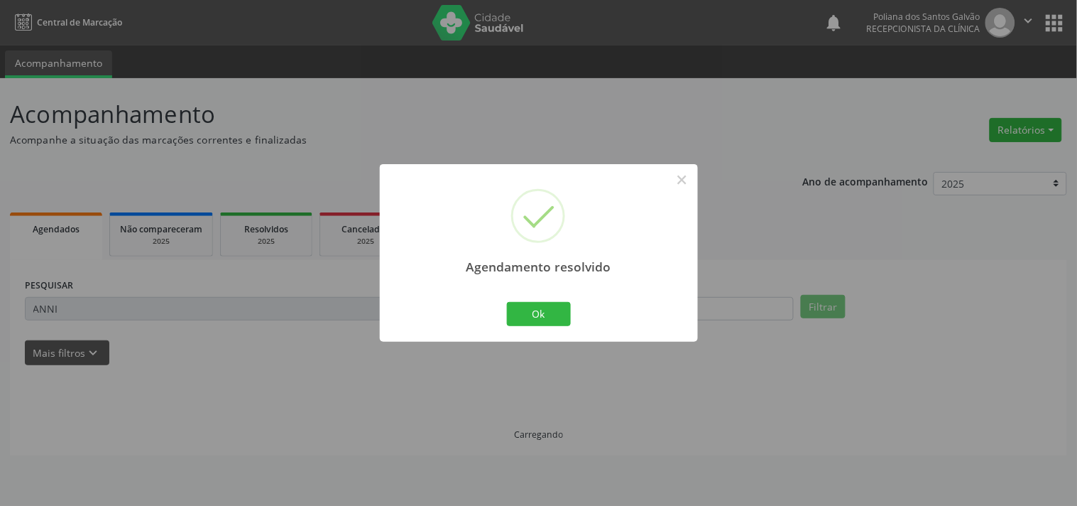
click at [526, 300] on div "Ok Cancel" at bounding box center [538, 314] width 70 height 30
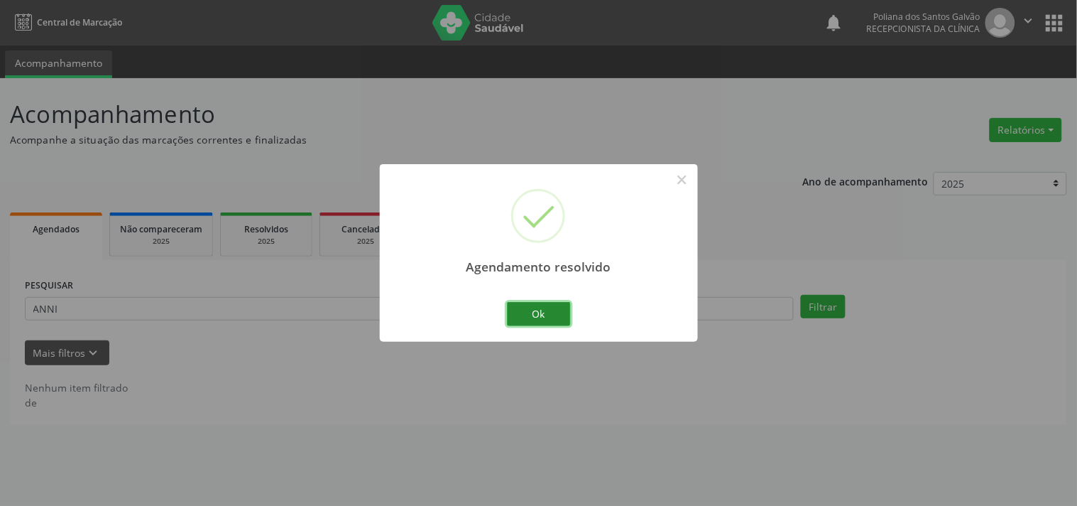
click at [530, 309] on button "Ok" at bounding box center [539, 314] width 64 height 24
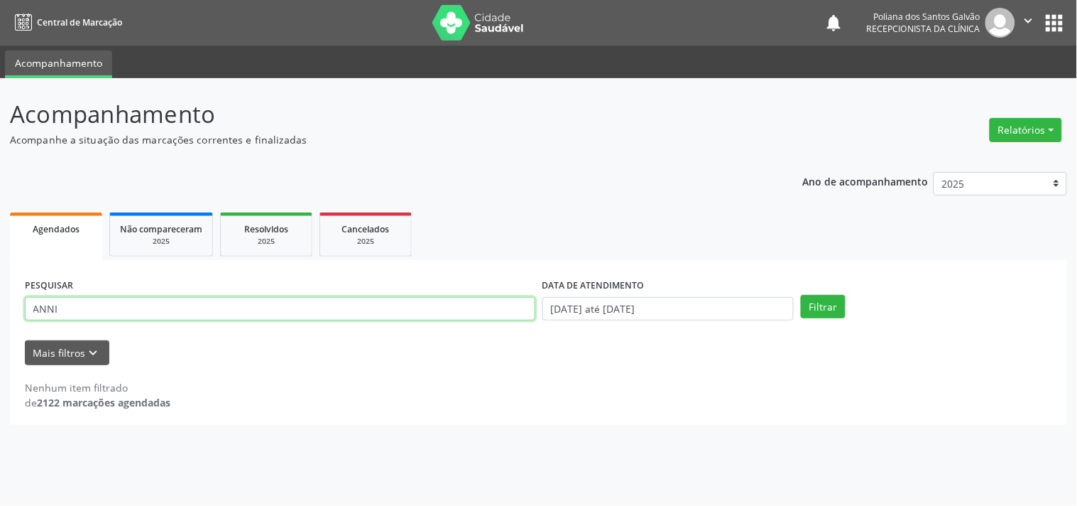
drag, startPoint x: 194, startPoint y: 252, endPoint x: 65, endPoint y: 235, distance: 129.6
click at [65, 235] on div "Agendados Não compareceram 2025 Resolvidos 2025 Cancelados 2025 PESQUISAR ANNI …" at bounding box center [538, 317] width 1057 height 216
type input "A"
type input "ELI"
click at [801, 295] on button "Filtrar" at bounding box center [823, 307] width 45 height 24
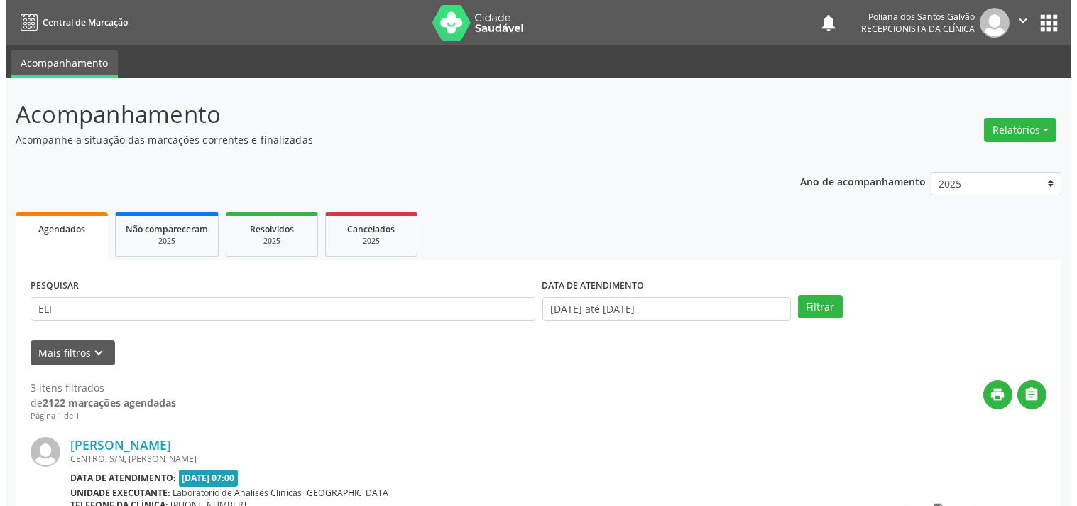
scroll to position [516, 0]
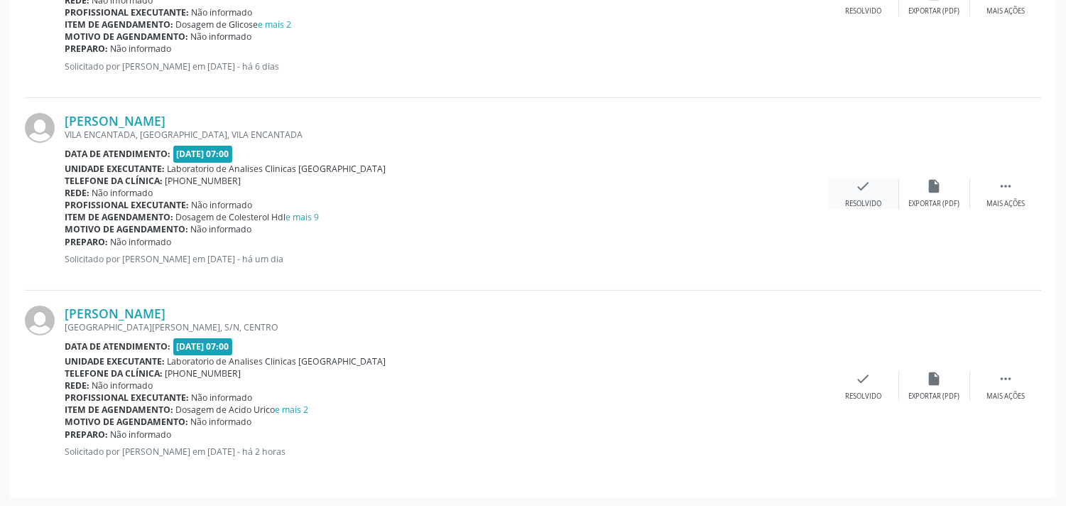
click at [856, 188] on icon "check" at bounding box center [864, 186] width 16 height 16
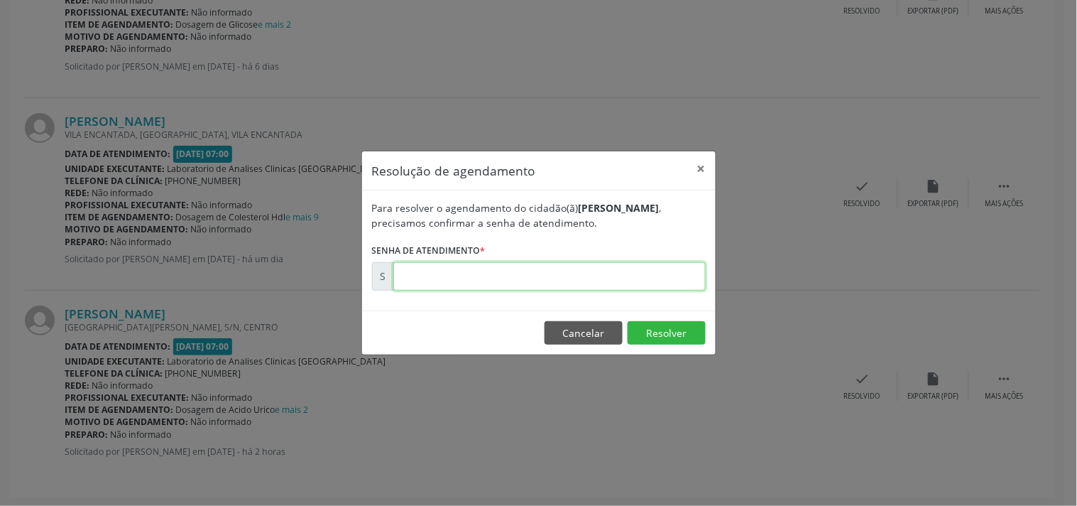
drag, startPoint x: 653, startPoint y: 275, endPoint x: 647, endPoint y: 272, distance: 7.3
click at [652, 275] on input "text" at bounding box center [549, 276] width 312 height 28
type input "00178402"
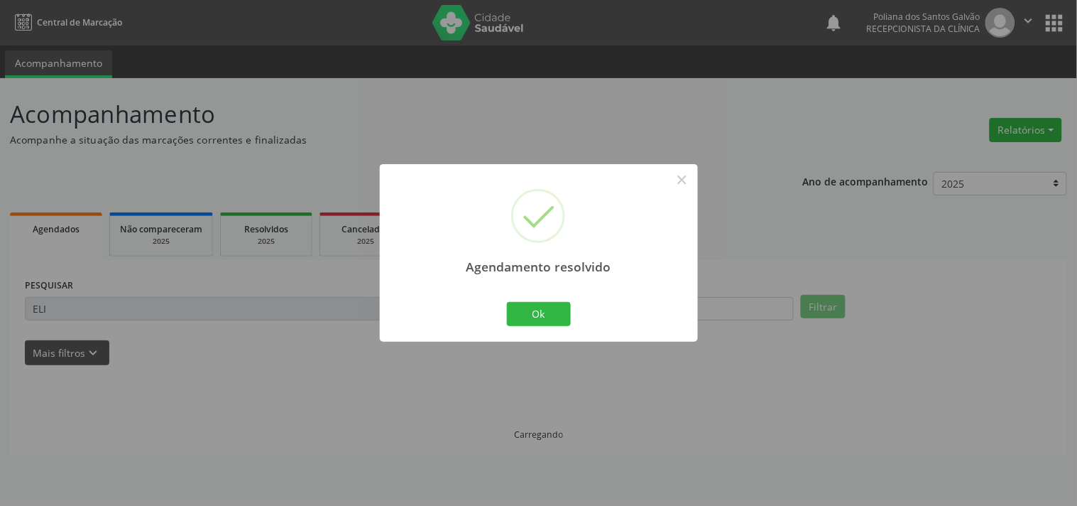
scroll to position [0, 0]
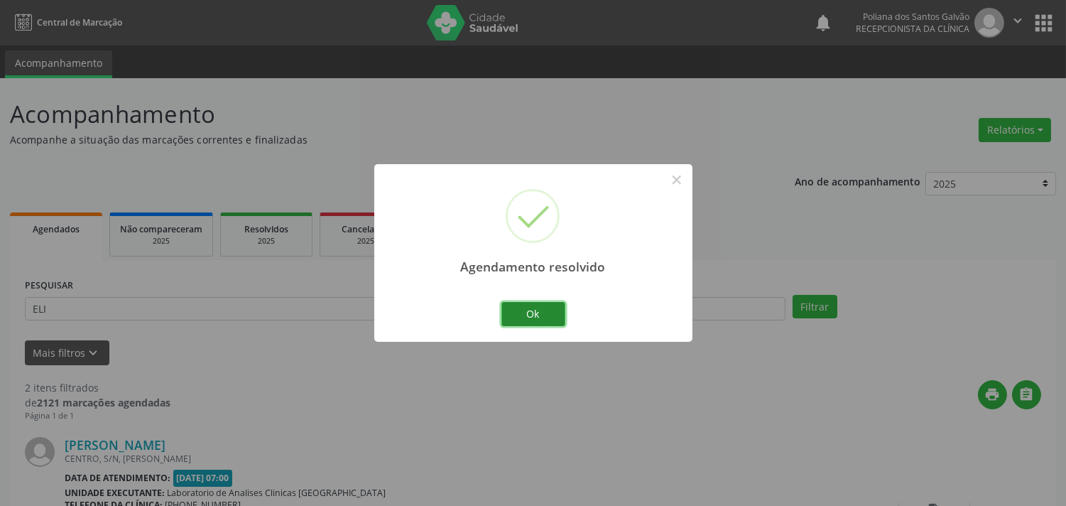
click at [526, 314] on button "Ok" at bounding box center [533, 314] width 64 height 24
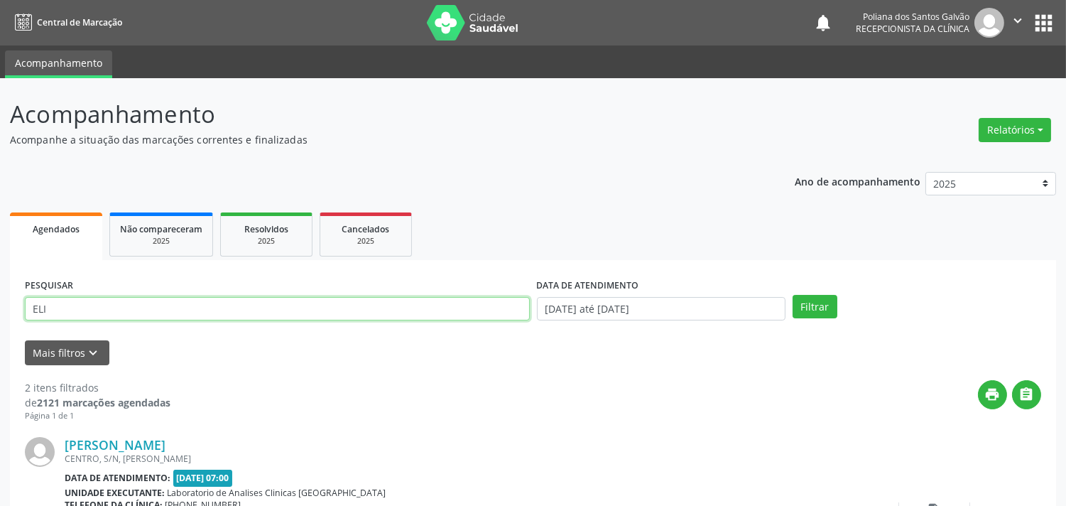
drag, startPoint x: 138, startPoint y: 316, endPoint x: 0, endPoint y: 69, distance: 283.2
click at [0, 109] on div "Acompanhamento Acompanhe a situação das marcações correntes e finalizadas Relat…" at bounding box center [533, 454] width 1066 height 753
type input "VANIL"
click at [792, 295] on button "Filtrar" at bounding box center [814, 307] width 45 height 24
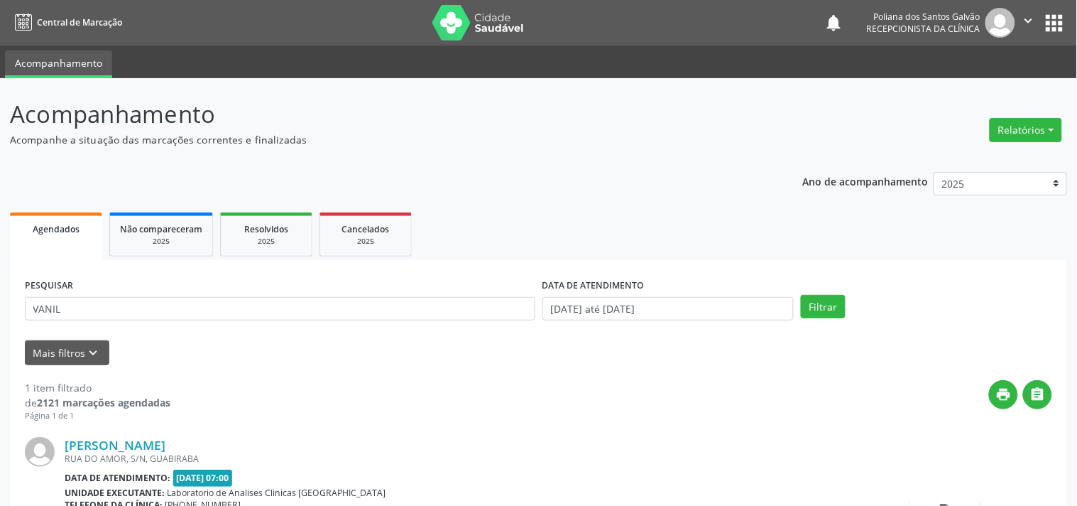
scroll to position [131, 0]
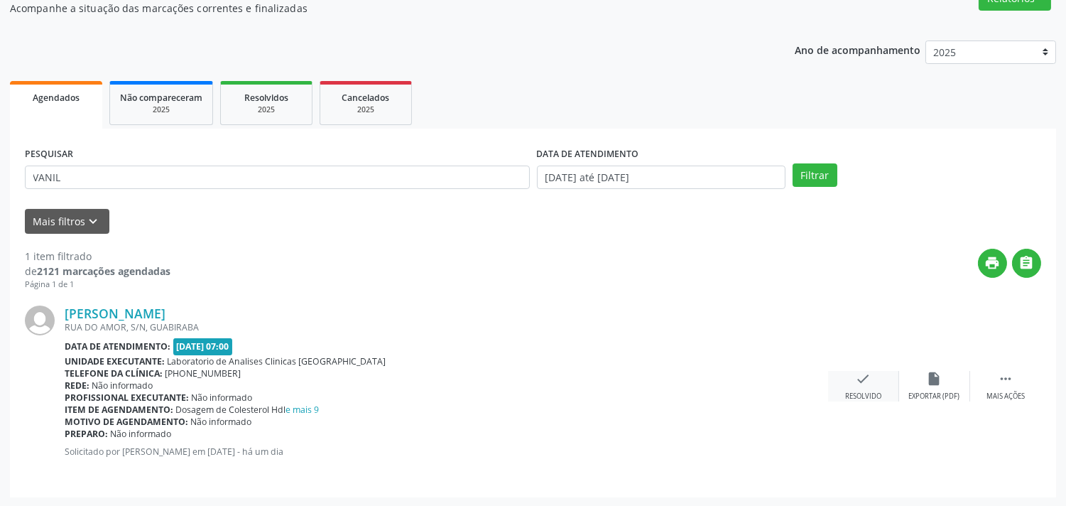
click at [851, 371] on div "check Resolvido" at bounding box center [863, 386] width 71 height 31
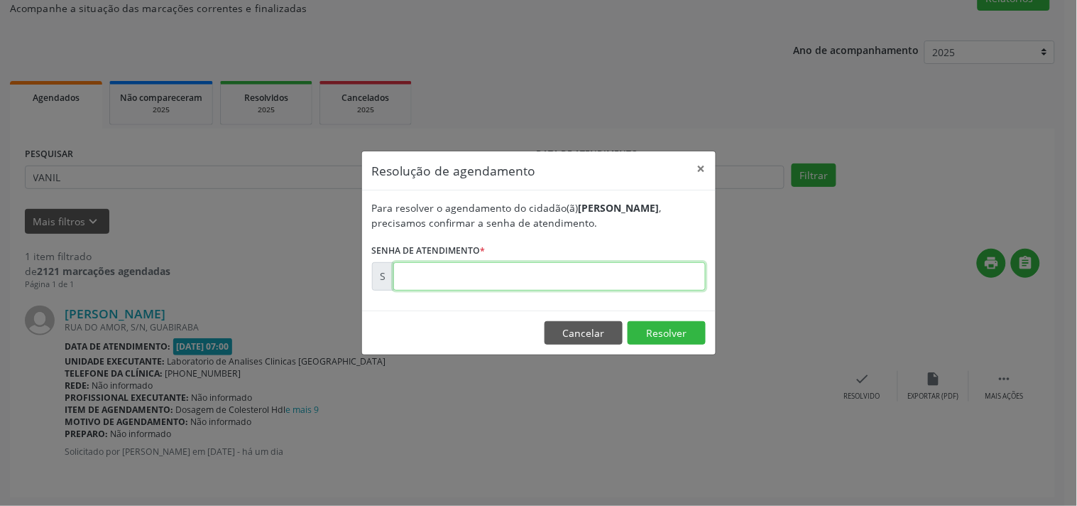
click at [662, 280] on input "text" at bounding box center [549, 276] width 312 height 28
type input "00178390"
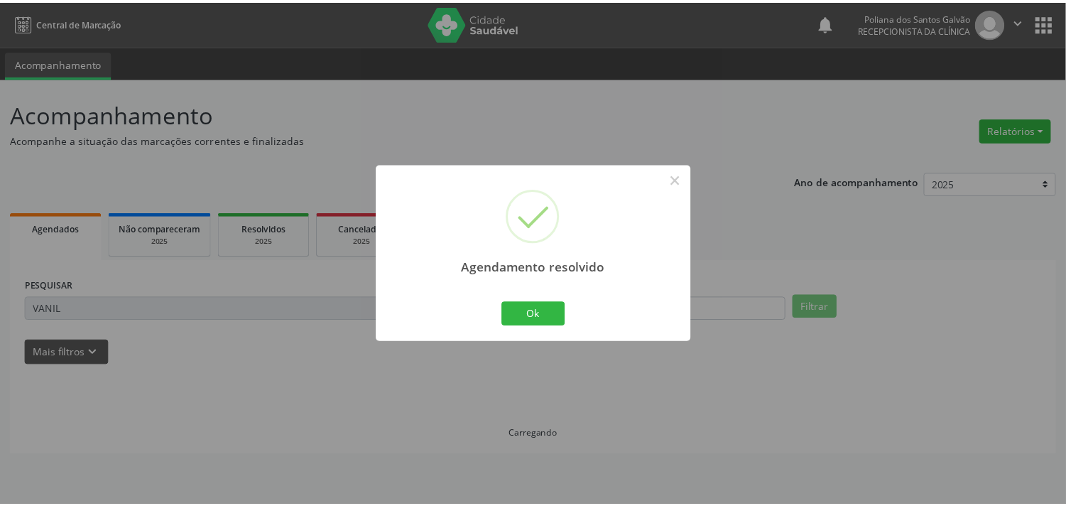
scroll to position [0, 0]
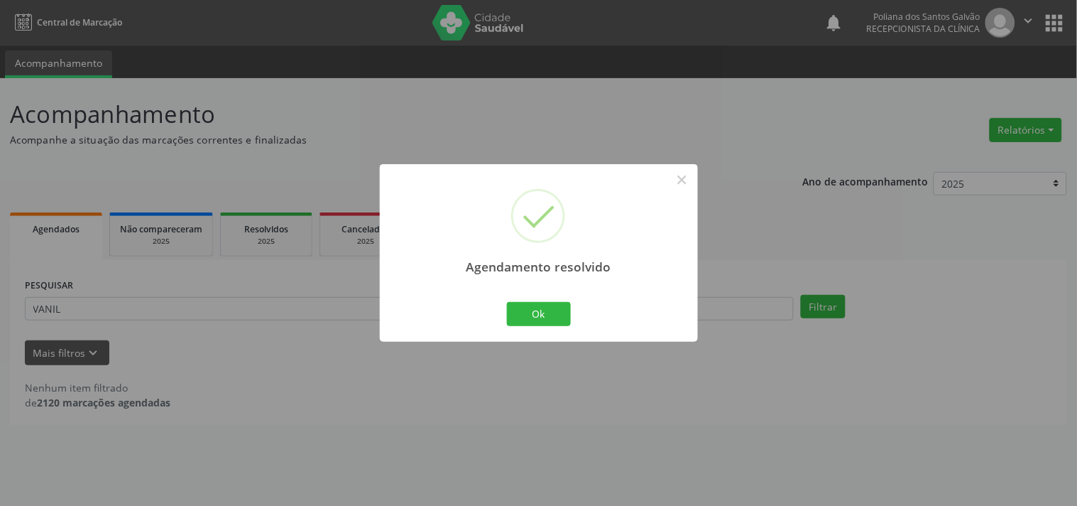
click at [536, 298] on div "Agendamento resolvido × Ok Cancel" at bounding box center [539, 252] width 318 height 177
click at [529, 320] on button "Ok" at bounding box center [539, 314] width 64 height 24
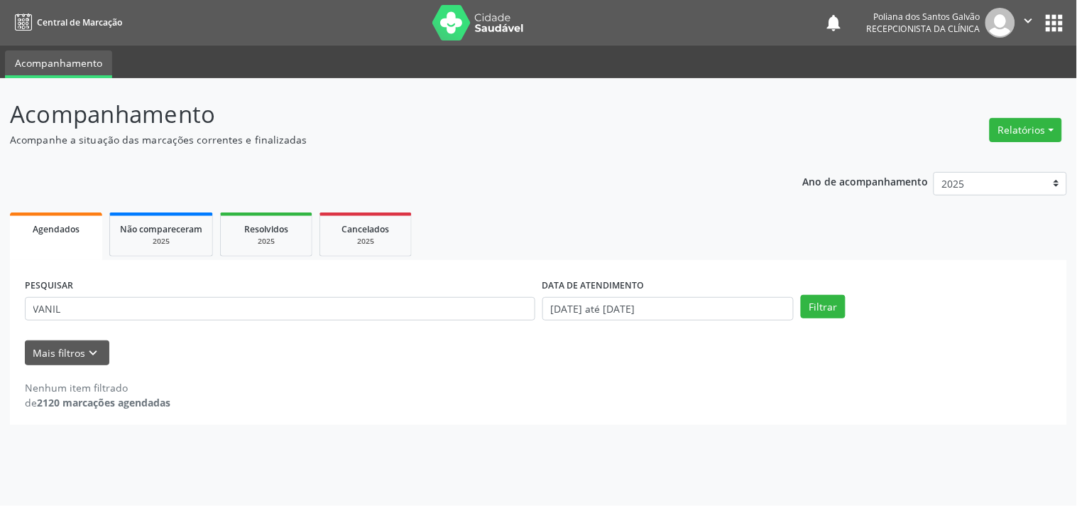
click at [347, 287] on div "PESQUISAR VANIL" at bounding box center [280, 302] width 518 height 55
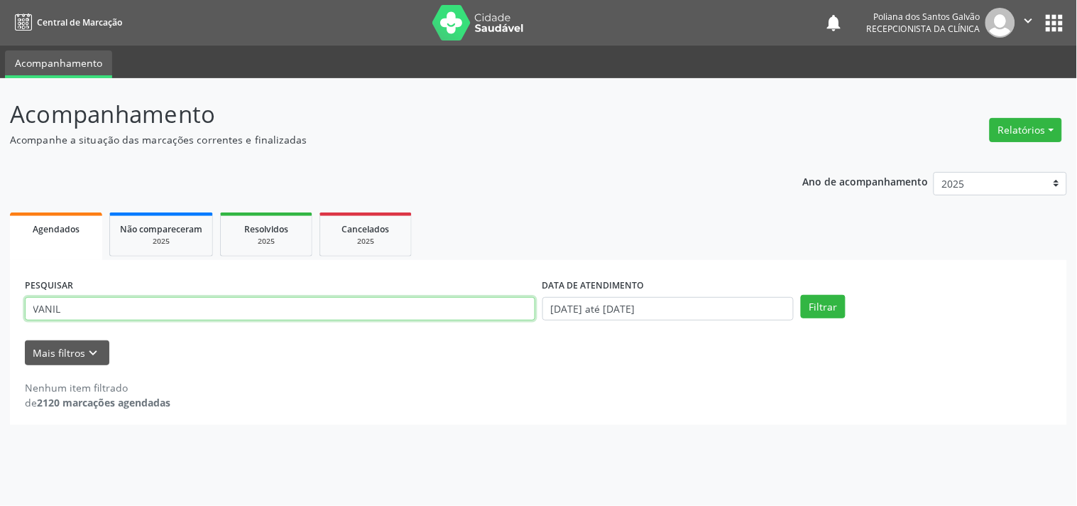
drag, startPoint x: 329, startPoint y: 307, endPoint x: 0, endPoint y: 216, distance: 341.8
click at [0, 236] on div "Acompanhamento Acompanhe a situação das marcações correntes e finalizadas Relat…" at bounding box center [538, 291] width 1077 height 427
type input "SIDN"
click at [801, 295] on button "Filtrar" at bounding box center [823, 307] width 45 height 24
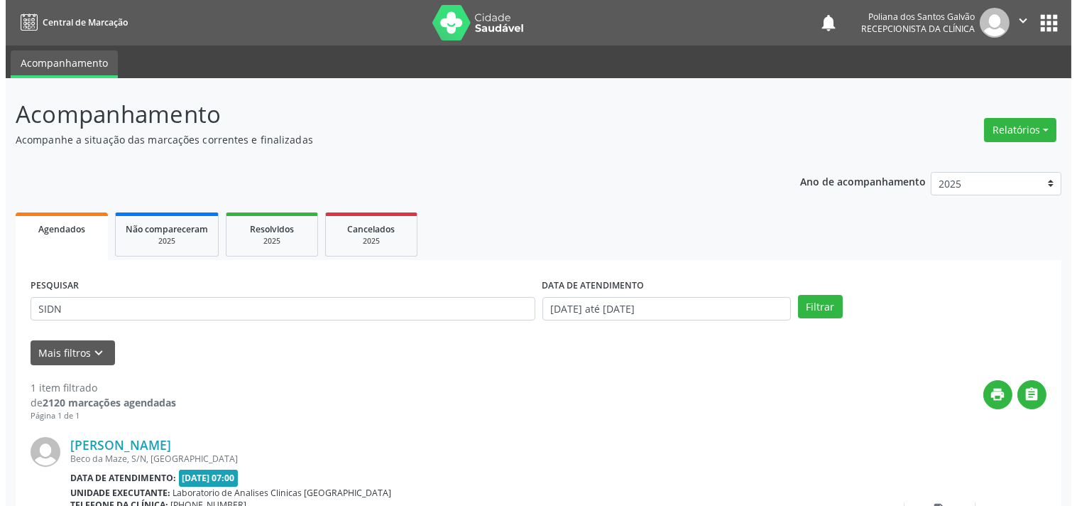
scroll to position [131, 0]
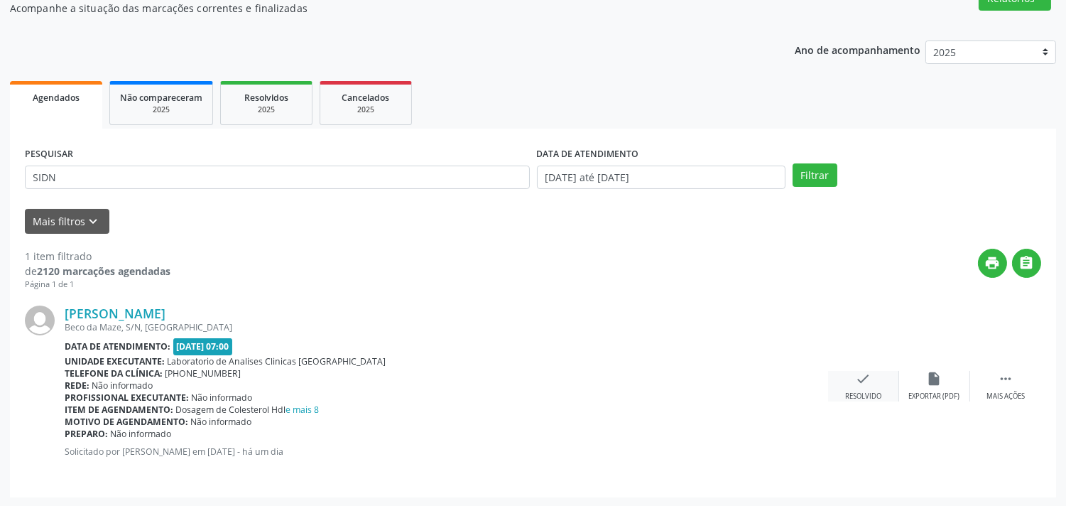
click at [868, 385] on icon "check" at bounding box center [864, 379] width 16 height 16
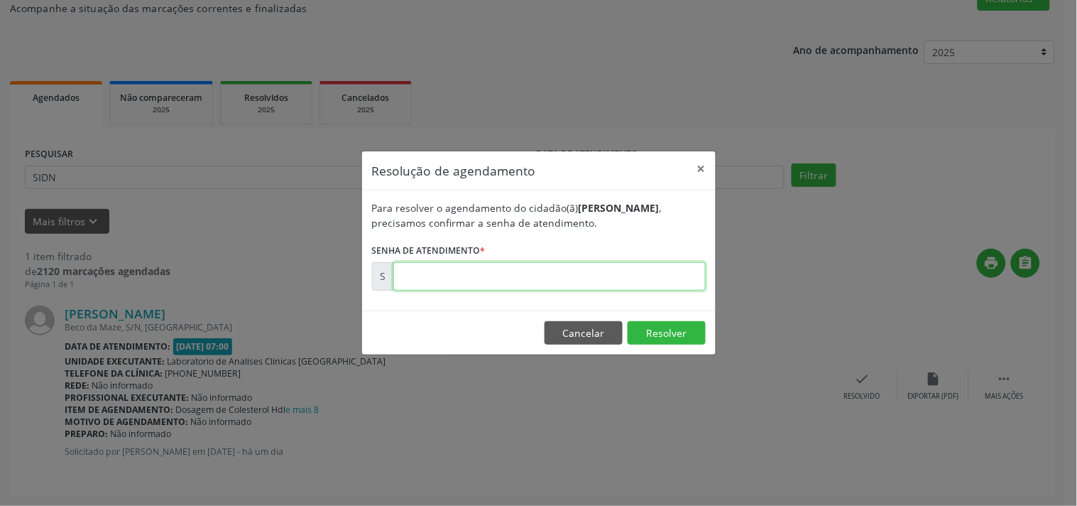
click at [626, 274] on input "text" at bounding box center [549, 276] width 312 height 28
type input "00178387"
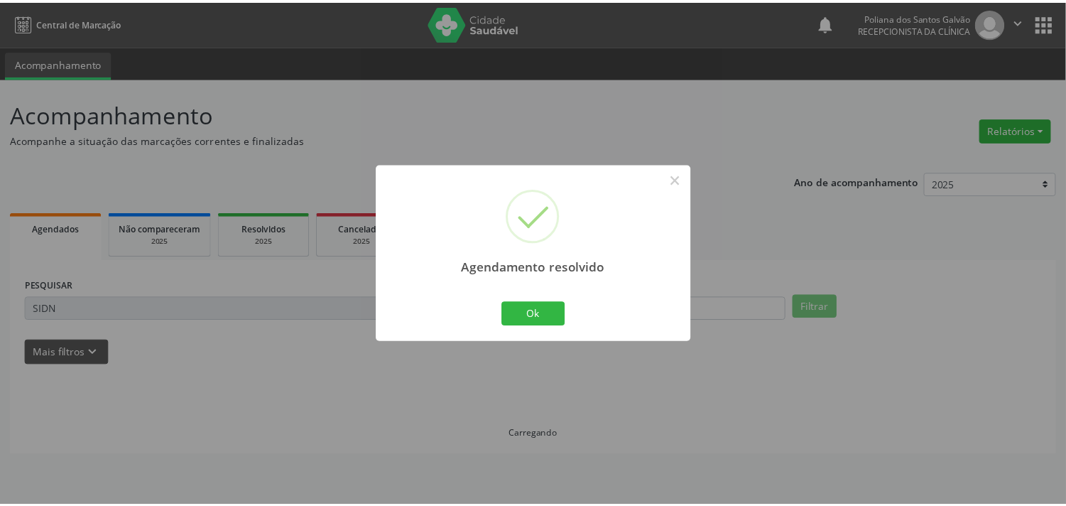
scroll to position [0, 0]
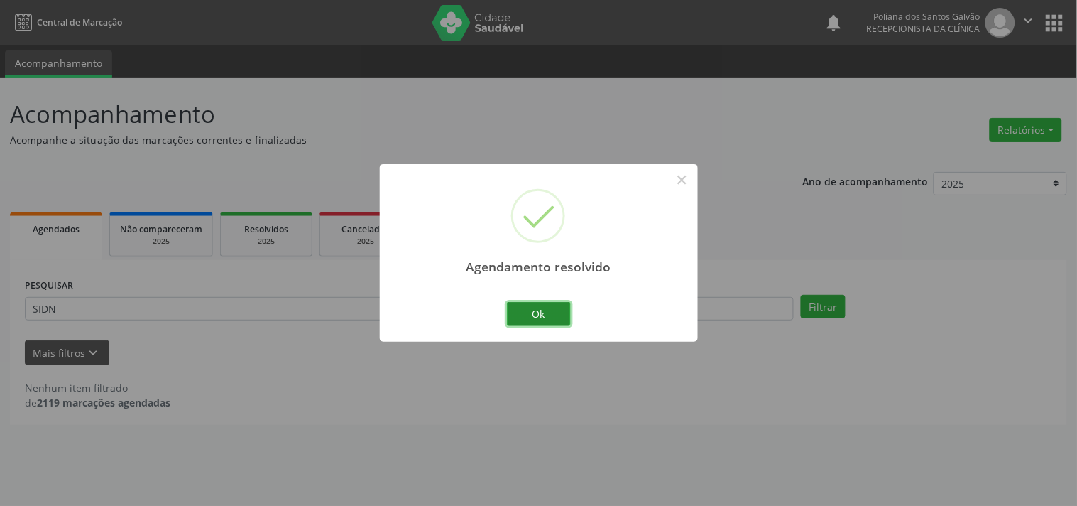
click at [535, 316] on button "Ok" at bounding box center [539, 314] width 64 height 24
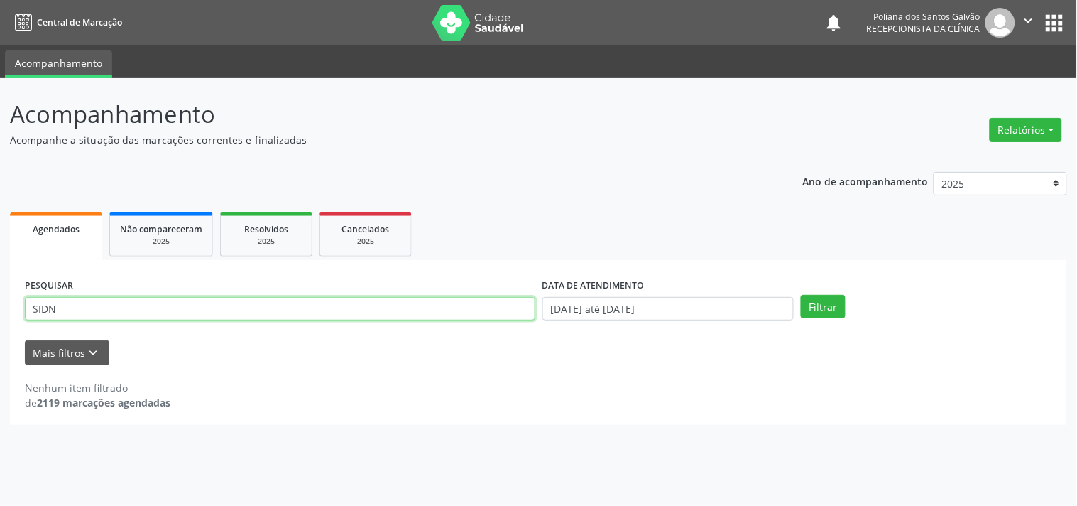
drag, startPoint x: 444, startPoint y: 310, endPoint x: 0, endPoint y: 354, distance: 445.9
click at [0, 324] on div "Acompanhamento Acompanhe a situação das marcações correntes e finalizadas Relat…" at bounding box center [538, 291] width 1077 height 427
type input "LUZIA"
click at [801, 295] on button "Filtrar" at bounding box center [823, 307] width 45 height 24
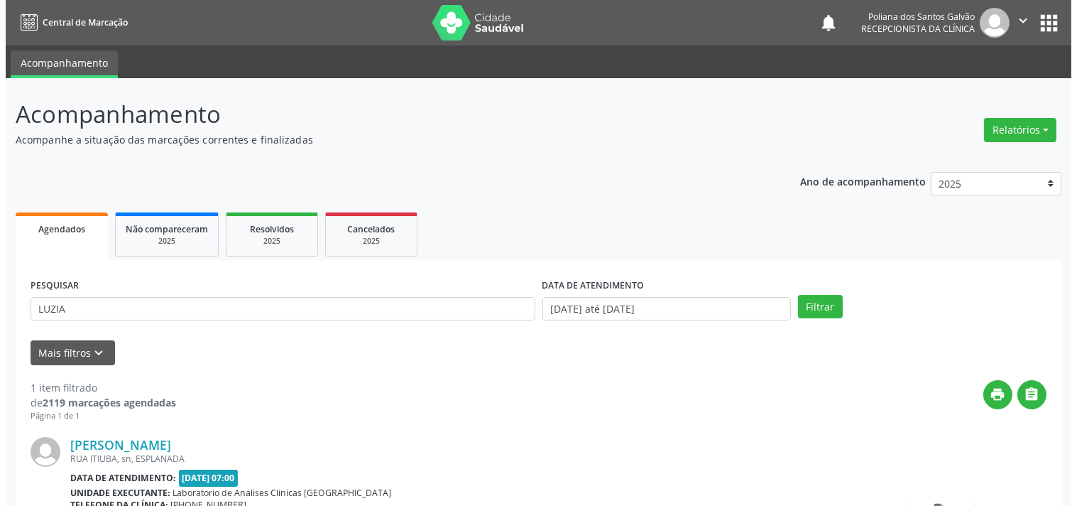
scroll to position [131, 0]
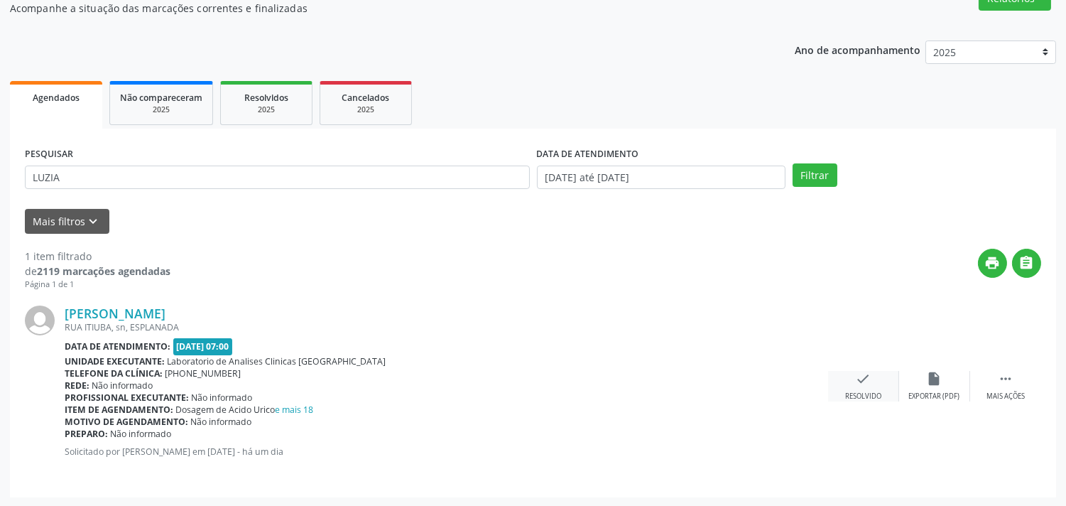
click at [871, 382] on div "check Resolvido" at bounding box center [863, 386] width 71 height 31
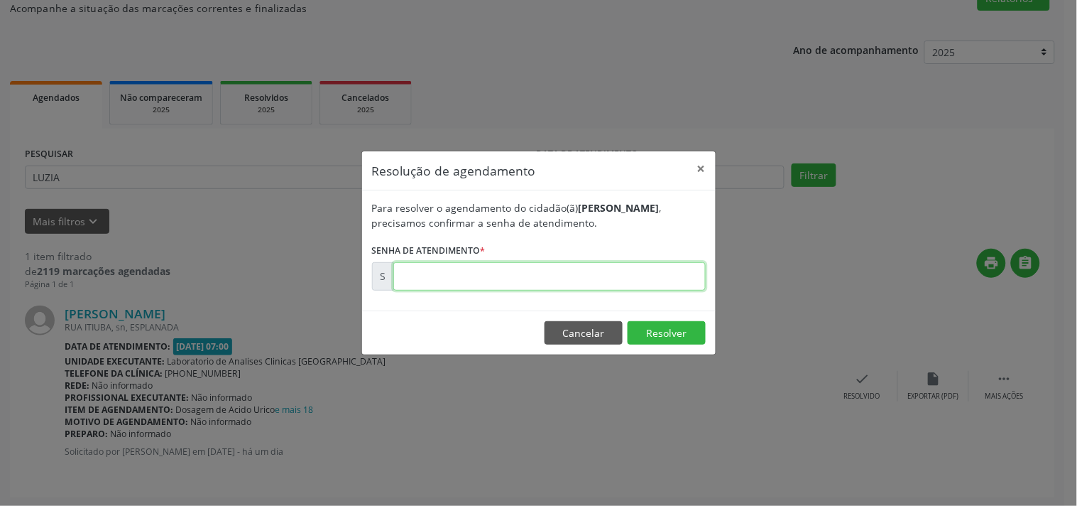
click at [563, 275] on input "text" at bounding box center [549, 276] width 312 height 28
type input "00178395"
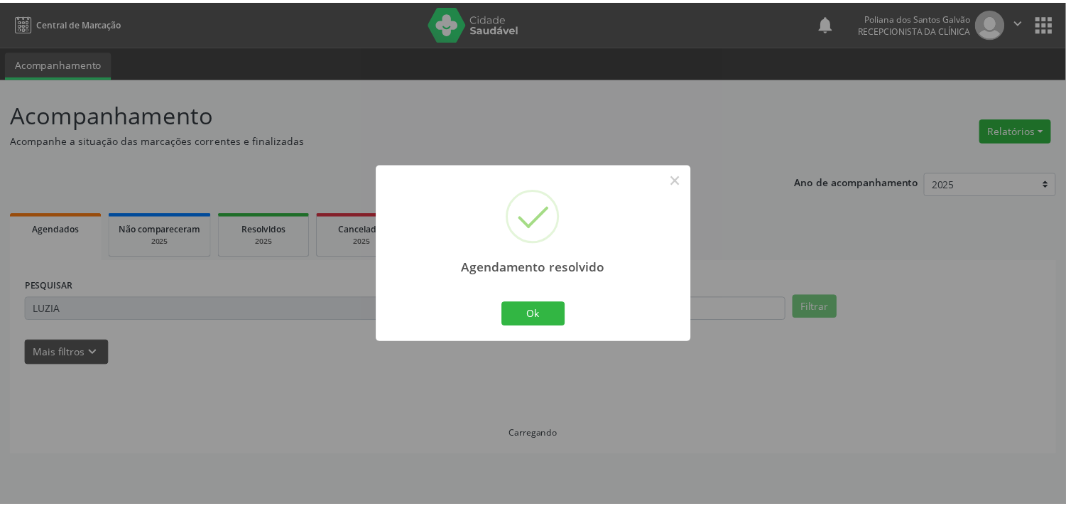
scroll to position [0, 0]
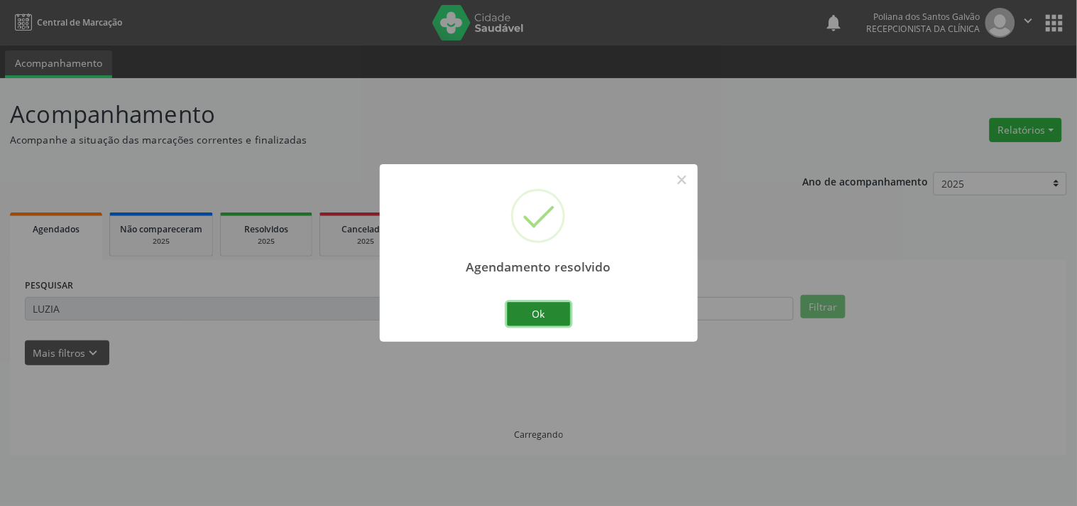
click at [535, 312] on button "Ok" at bounding box center [539, 314] width 64 height 24
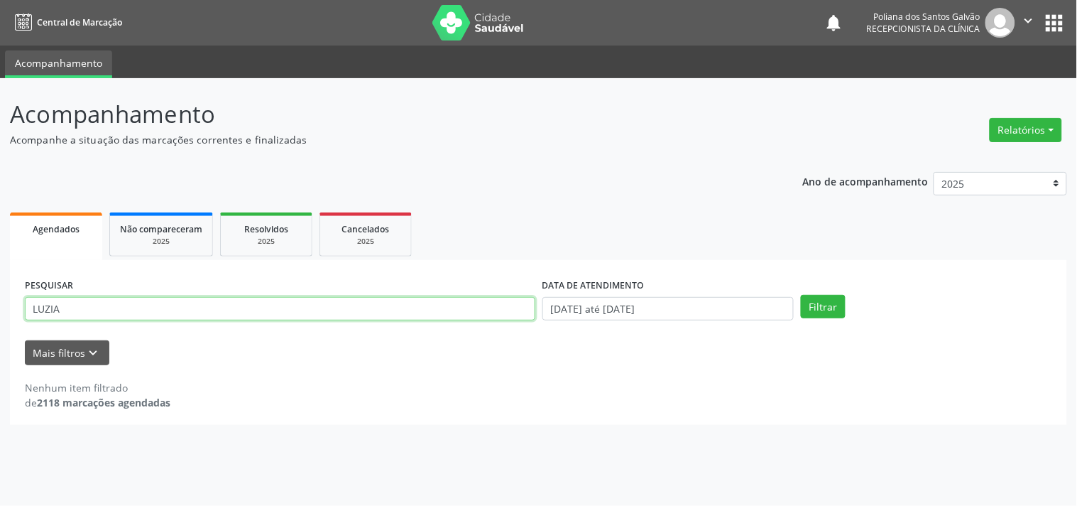
drag, startPoint x: 446, startPoint y: 306, endPoint x: 0, endPoint y: 188, distance: 461.2
click at [0, 187] on div "Acompanhamento Acompanhe a situação das marcações correntes e finalizadas Relat…" at bounding box center [538, 291] width 1077 height 427
type input "[PERSON_NAME]"
click at [801, 295] on button "Filtrar" at bounding box center [823, 307] width 45 height 24
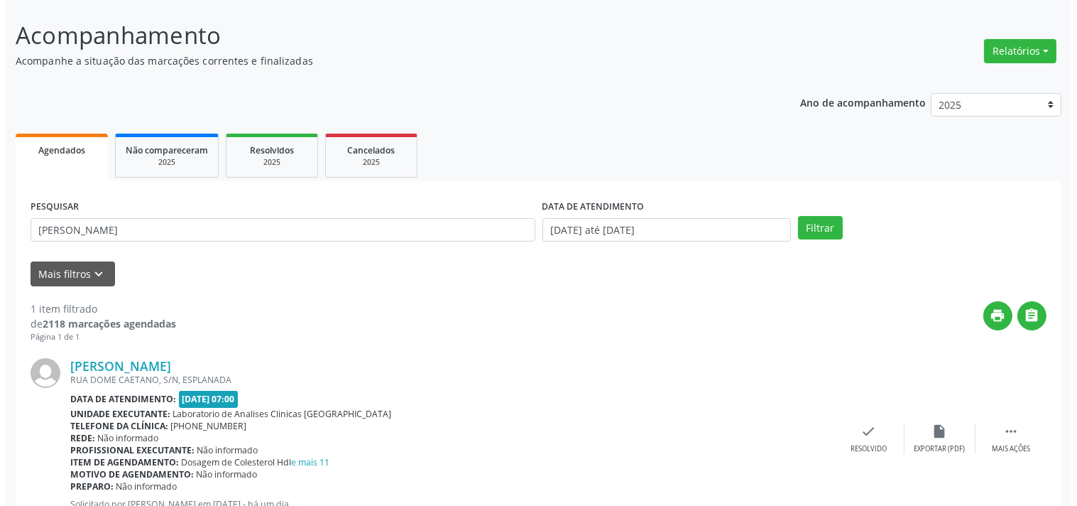
scroll to position [131, 0]
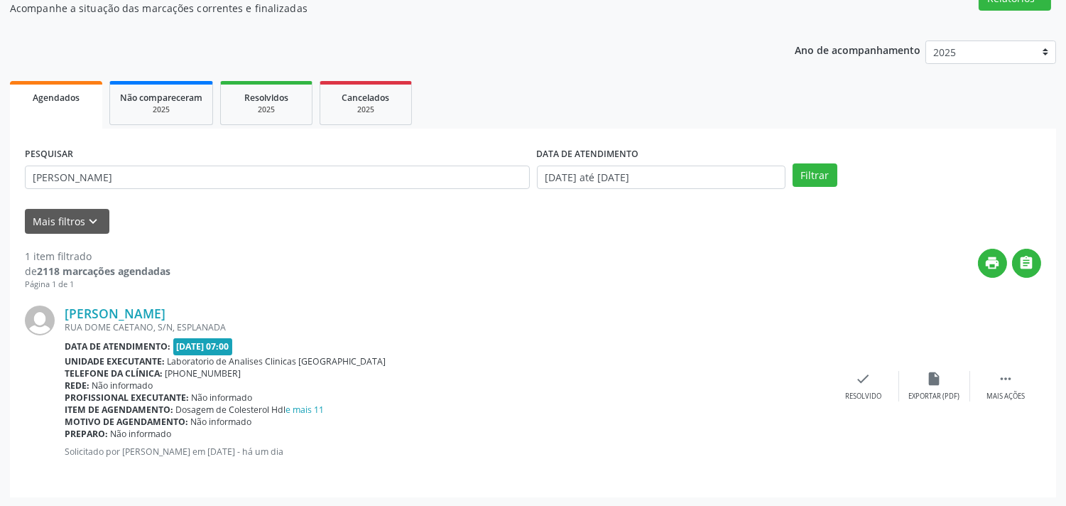
drag, startPoint x: 893, startPoint y: 415, endPoint x: 878, endPoint y: 407, distance: 16.2
click at [890, 415] on div "[PERSON_NAME] [GEOGRAPHIC_DATA], S/N, [GEOGRAPHIC_DATA] Data de atendimento: [D…" at bounding box center [533, 386] width 1016 height 192
click at [864, 392] on div "Resolvido" at bounding box center [863, 396] width 36 height 10
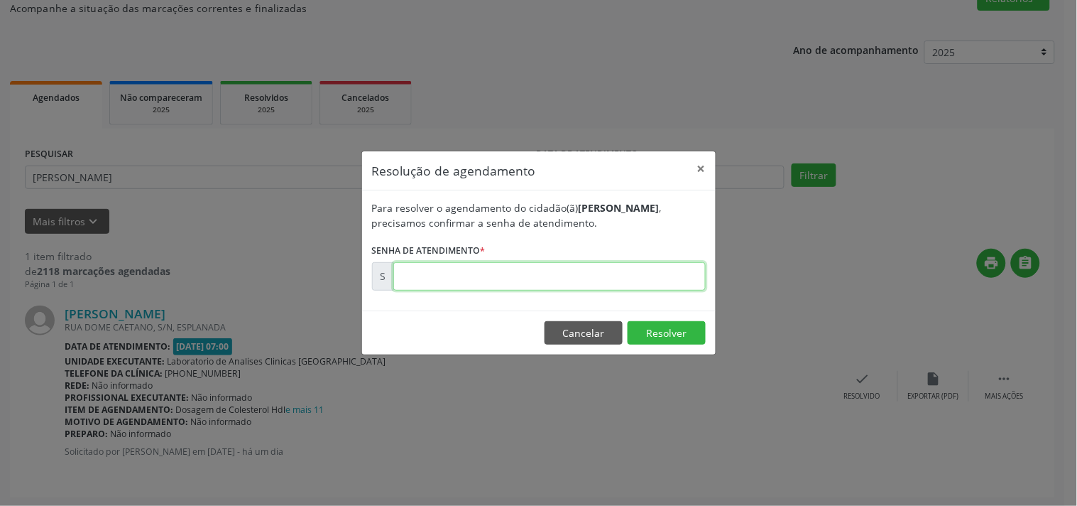
click at [486, 275] on input "text" at bounding box center [549, 276] width 312 height 28
type input "00178378"
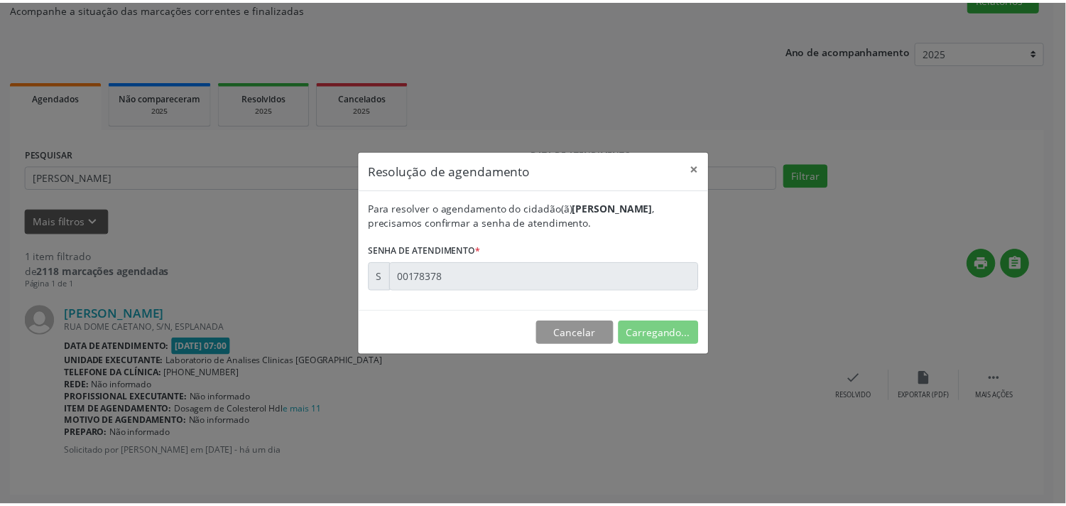
scroll to position [0, 0]
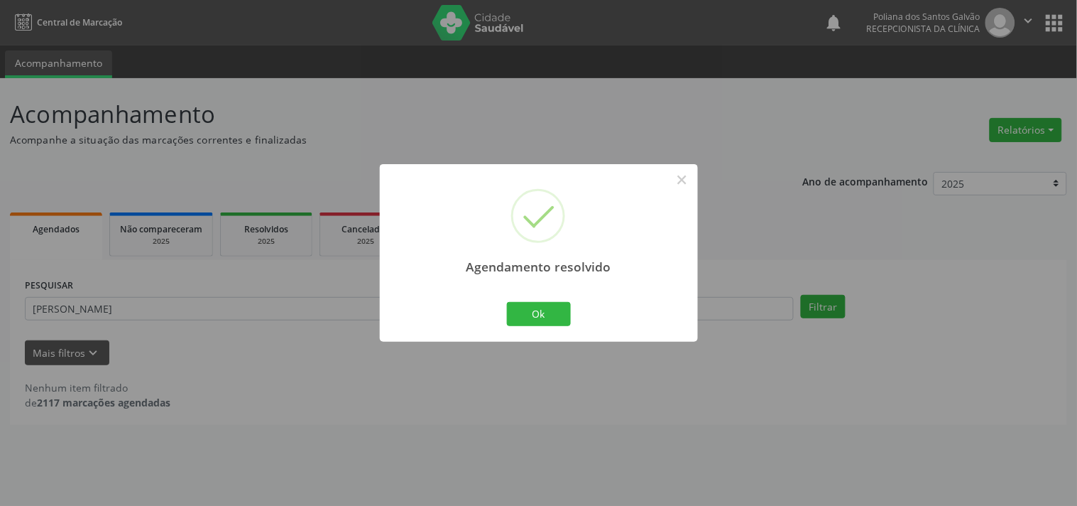
click at [531, 332] on div "Agendamento resolvido × Ok Cancel" at bounding box center [539, 252] width 318 height 177
drag, startPoint x: 520, startPoint y: 315, endPoint x: 457, endPoint y: 312, distance: 63.3
click at [517, 315] on button "Ok" at bounding box center [539, 314] width 64 height 24
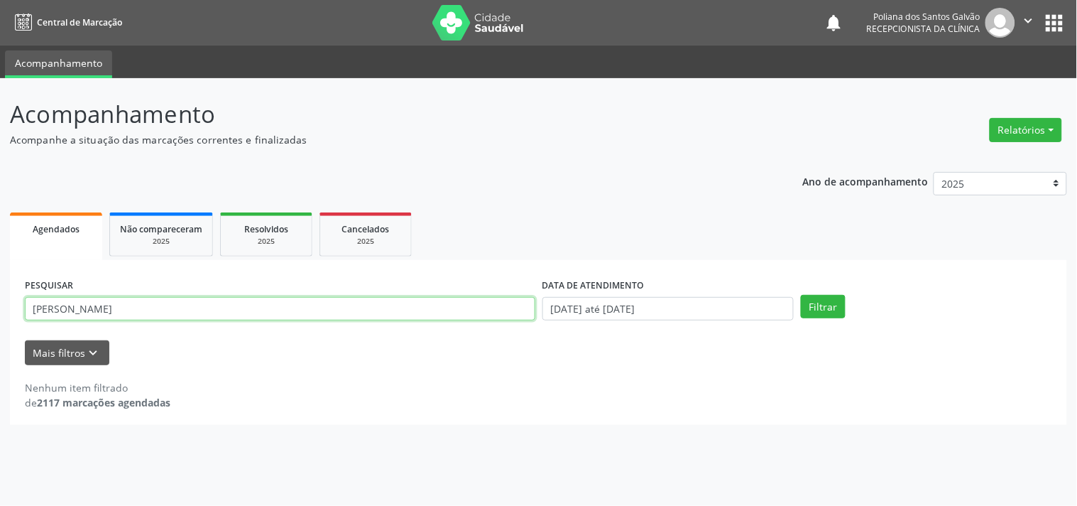
drag, startPoint x: 444, startPoint y: 313, endPoint x: 0, endPoint y: 202, distance: 458.3
click at [0, 204] on div "Acompanhamento Acompanhe a situação das marcações correntes e finalizadas Relat…" at bounding box center [538, 291] width 1077 height 427
type input "[PERSON_NAME]"
click at [801, 295] on button "Filtrar" at bounding box center [823, 307] width 45 height 24
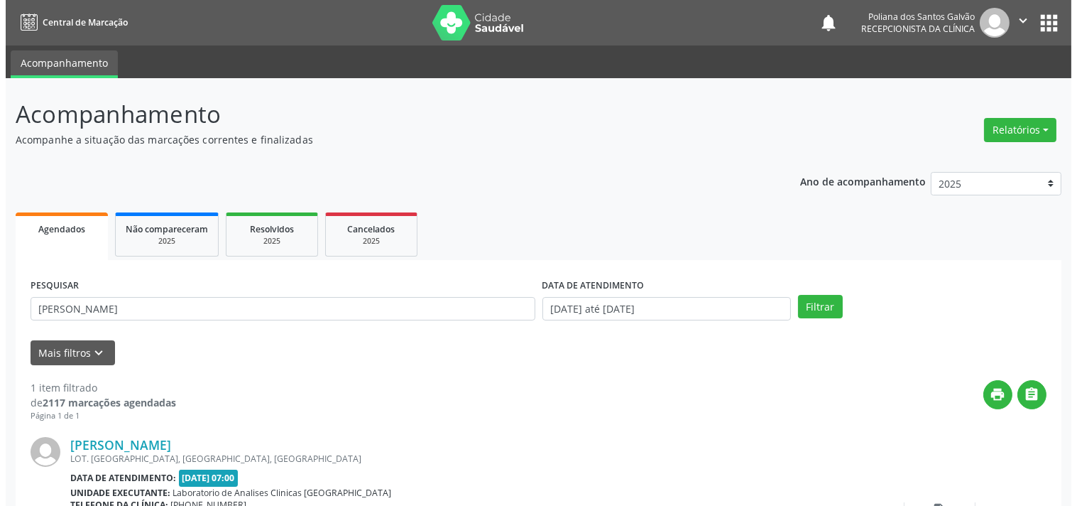
scroll to position [131, 0]
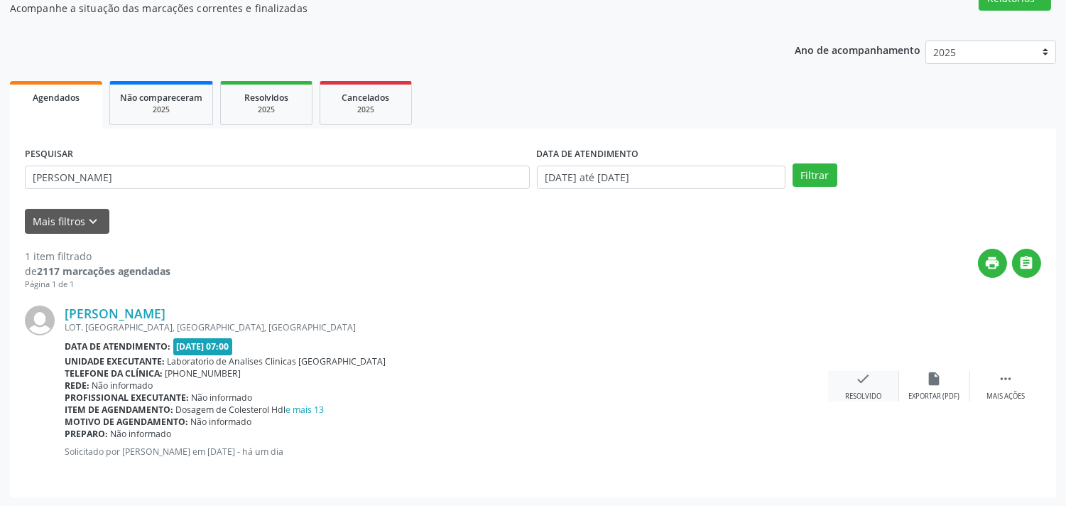
click at [858, 379] on icon "check" at bounding box center [864, 379] width 16 height 16
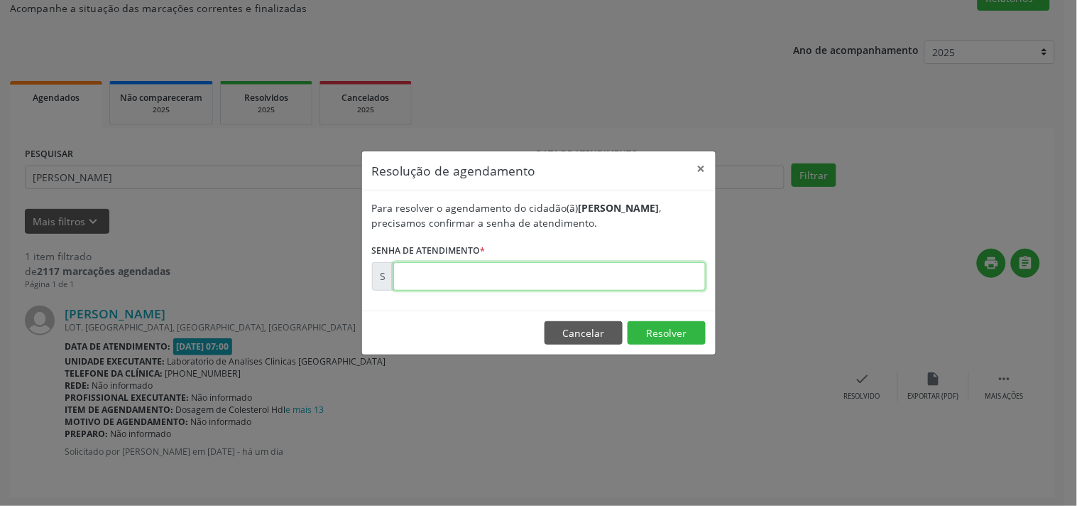
click at [600, 280] on input "text" at bounding box center [549, 276] width 312 height 28
type input "00178400"
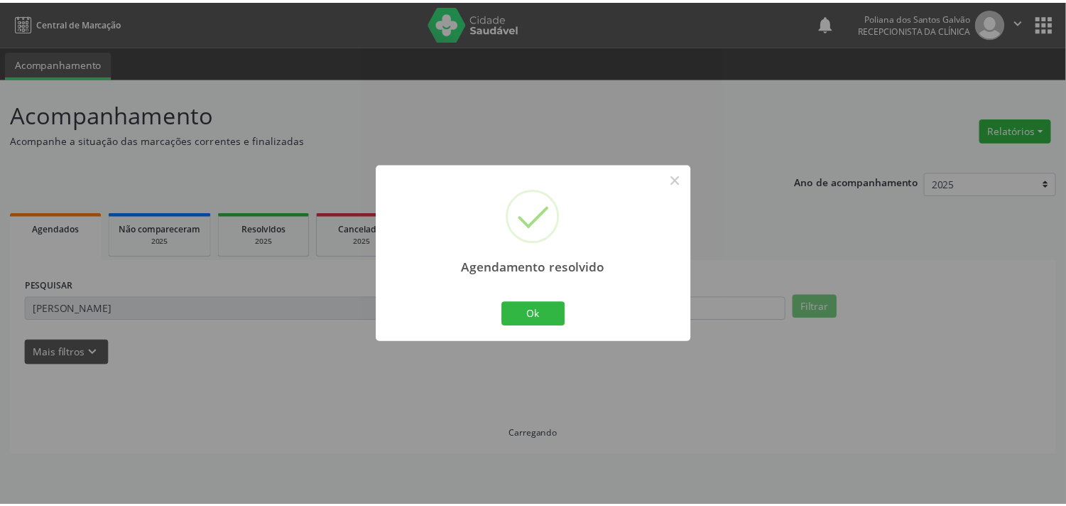
scroll to position [0, 0]
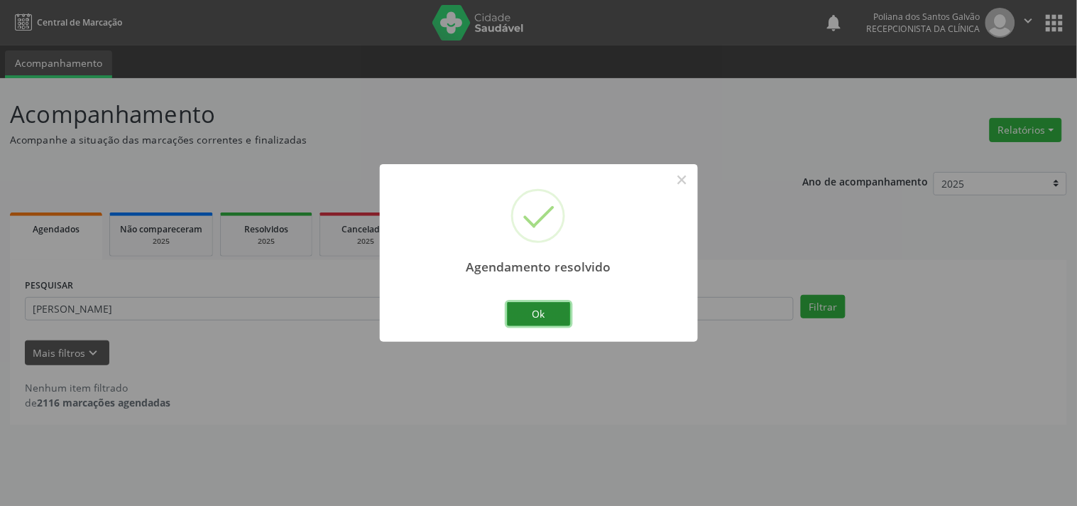
click at [530, 318] on button "Ok" at bounding box center [539, 314] width 64 height 24
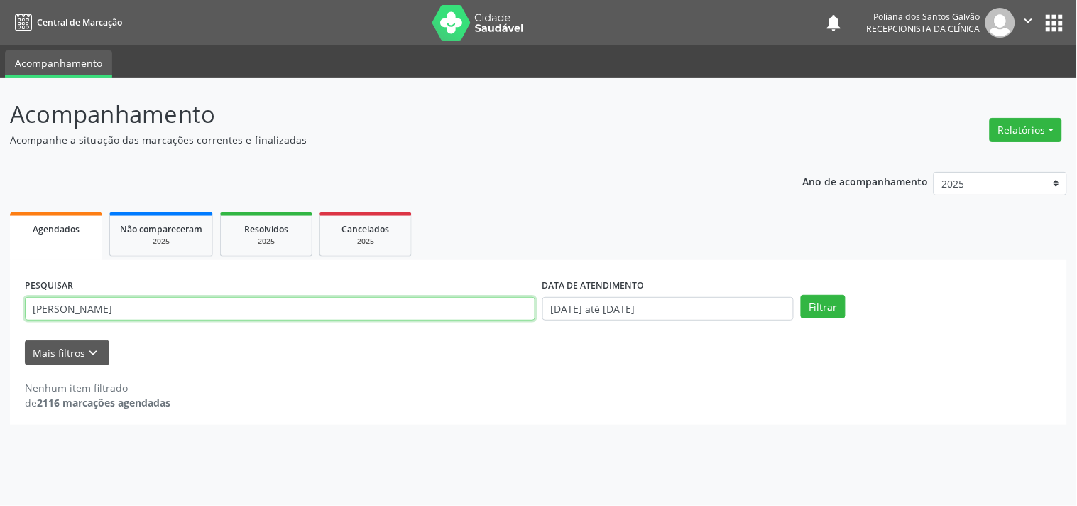
drag, startPoint x: 406, startPoint y: 314, endPoint x: 0, endPoint y: 182, distance: 426.9
click at [0, 204] on div "Acompanhamento Acompanhe a situação das marcações correntes e finalizadas Relat…" at bounding box center [538, 291] width 1077 height 427
type input "HELIO"
click at [801, 295] on button "Filtrar" at bounding box center [823, 307] width 45 height 24
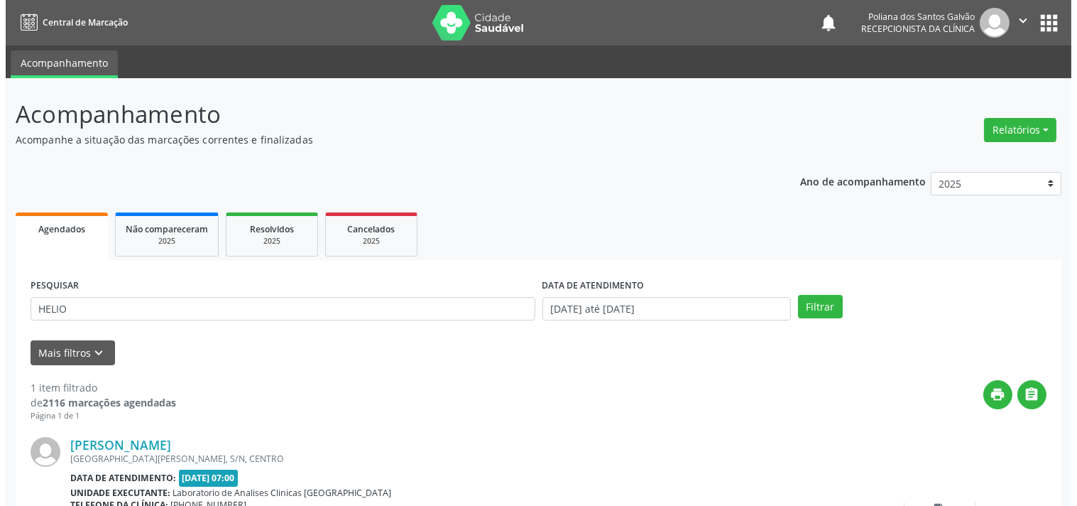
scroll to position [131, 0]
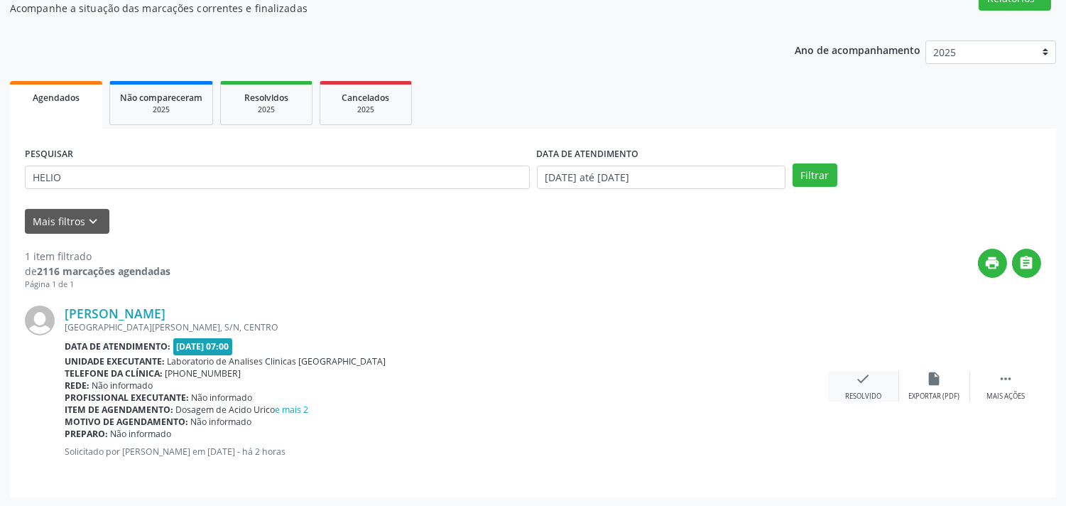
click at [871, 381] on div "check Resolvido" at bounding box center [863, 386] width 71 height 31
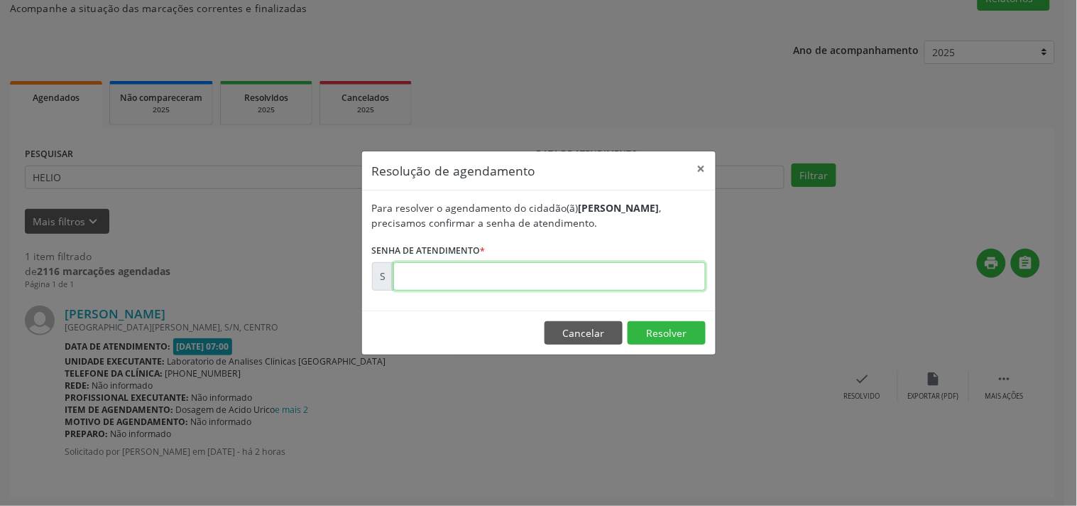
click at [640, 280] on input "text" at bounding box center [549, 276] width 312 height 28
type input "00178702"
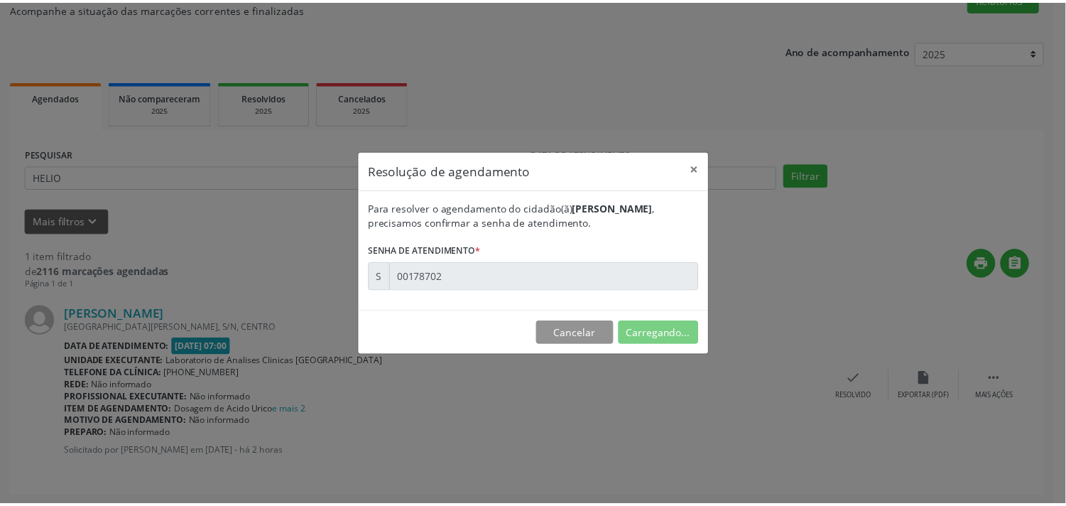
scroll to position [0, 0]
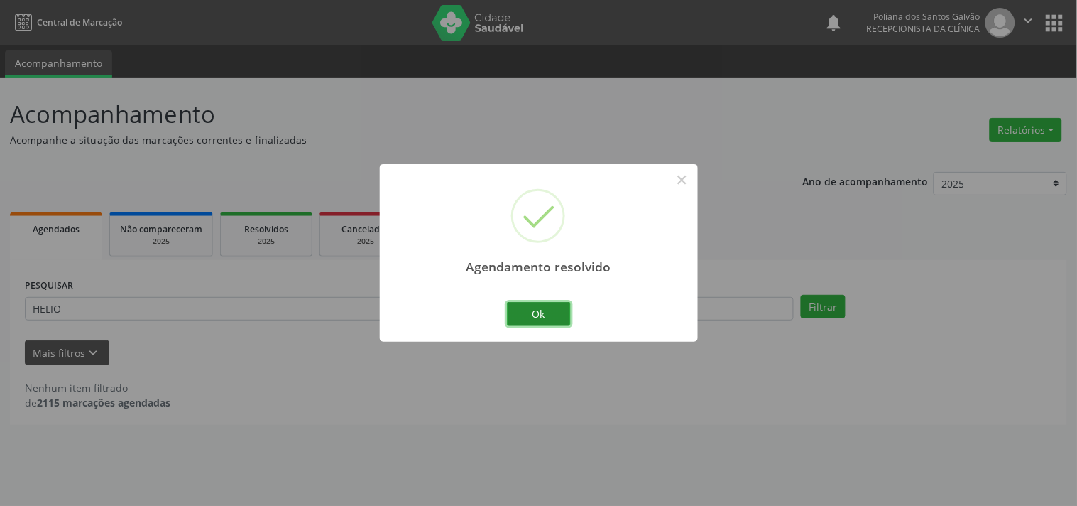
click at [551, 311] on button "Ok" at bounding box center [539, 314] width 64 height 24
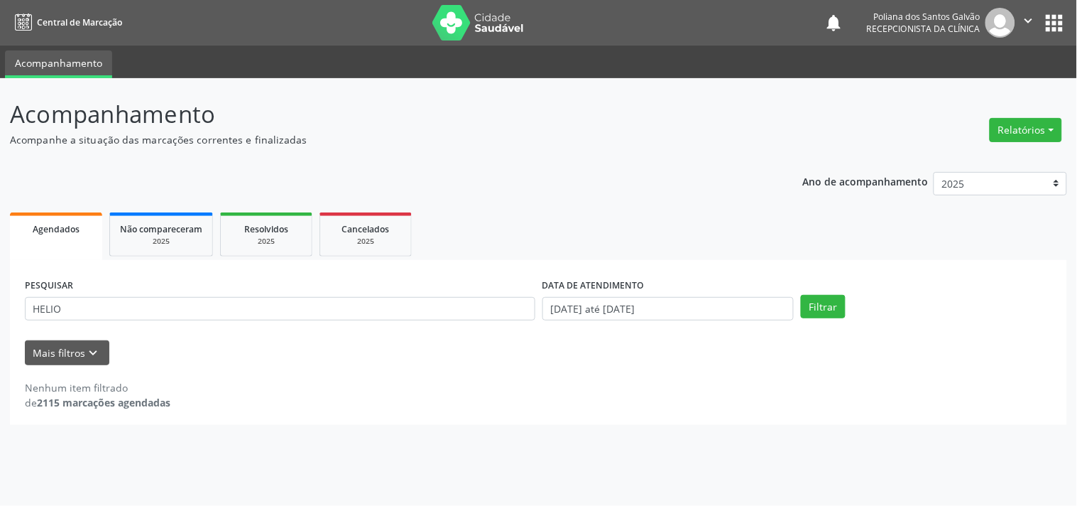
drag, startPoint x: 294, startPoint y: 289, endPoint x: 294, endPoint y: 302, distance: 12.8
click at [294, 300] on div "PESQUISAR HELIO" at bounding box center [280, 302] width 518 height 55
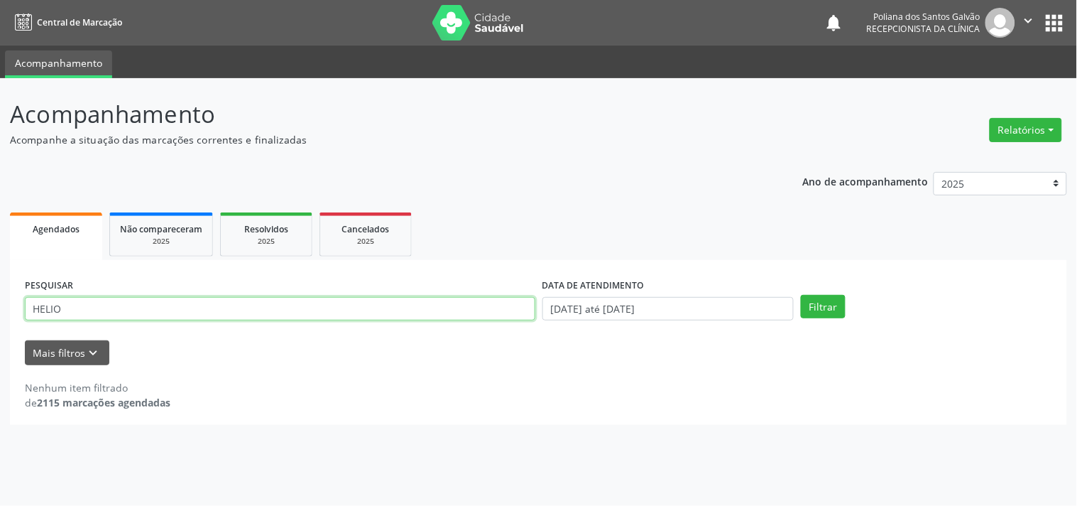
drag, startPoint x: 294, startPoint y: 302, endPoint x: 286, endPoint y: 308, distance: 10.1
click at [286, 308] on input "HELIO" at bounding box center [280, 309] width 511 height 24
drag, startPoint x: 329, startPoint y: 315, endPoint x: 0, endPoint y: 111, distance: 386.8
click at [0, 129] on div "Acompanhamento Acompanhe a situação das marcações correntes e finalizadas Relat…" at bounding box center [538, 291] width 1077 height 427
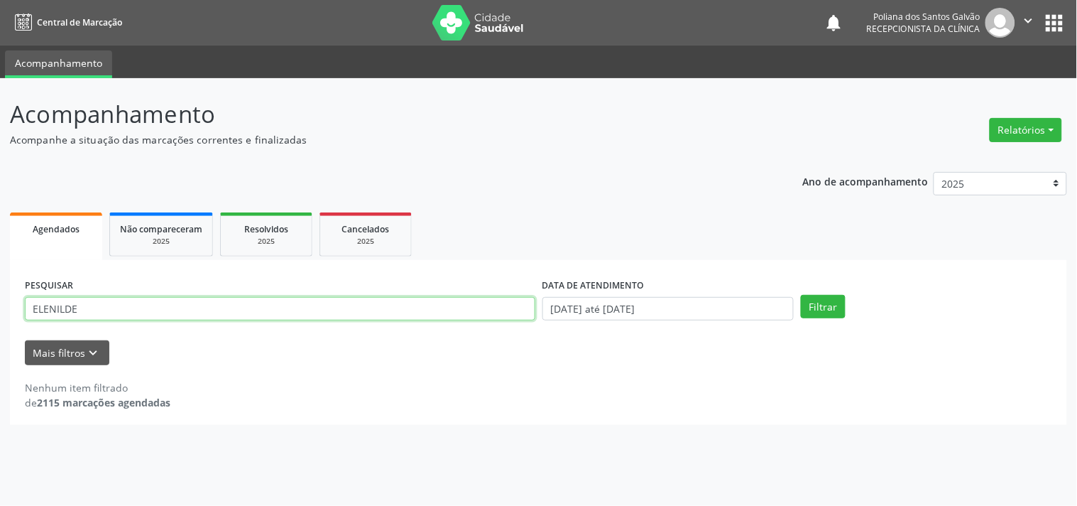
type input "ELENILDE"
click at [801, 295] on button "Filtrar" at bounding box center [823, 307] width 45 height 24
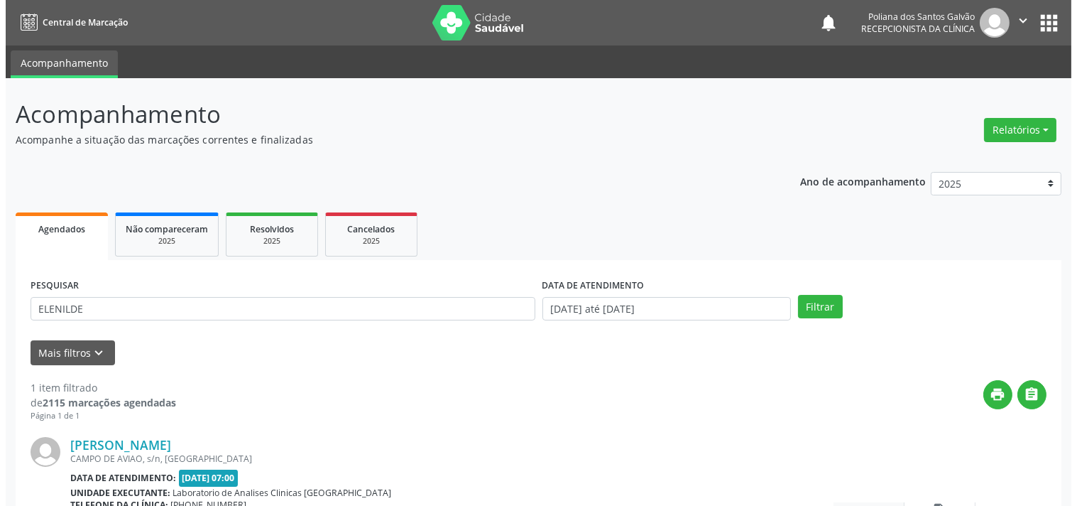
scroll to position [131, 0]
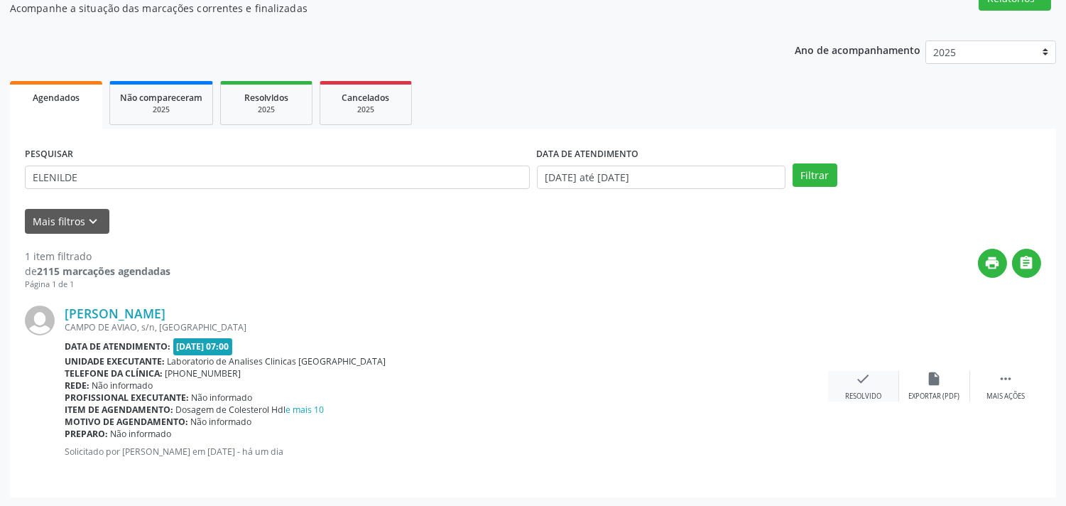
click at [863, 379] on icon "check" at bounding box center [864, 379] width 16 height 16
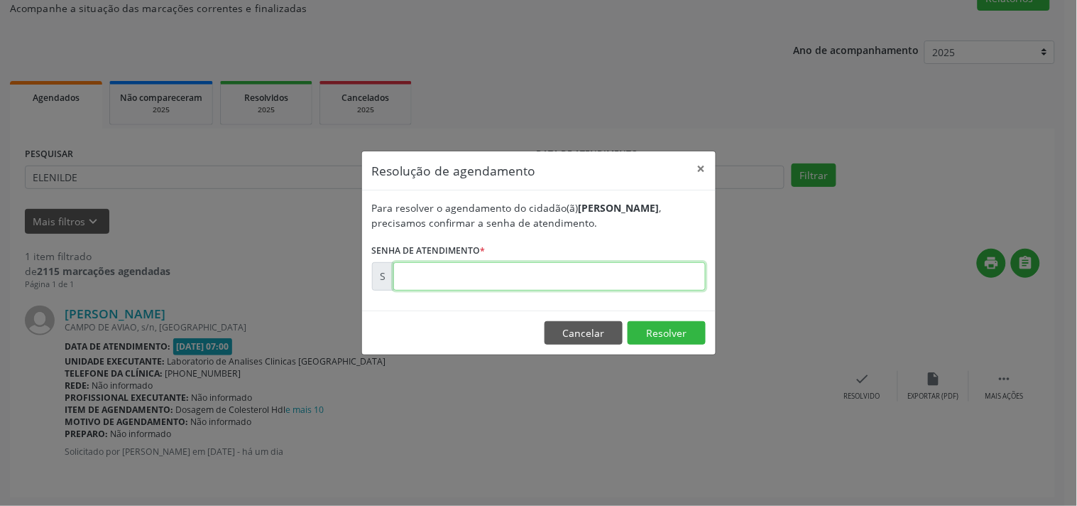
click at [604, 279] on input "text" at bounding box center [549, 276] width 312 height 28
type input "00178408"
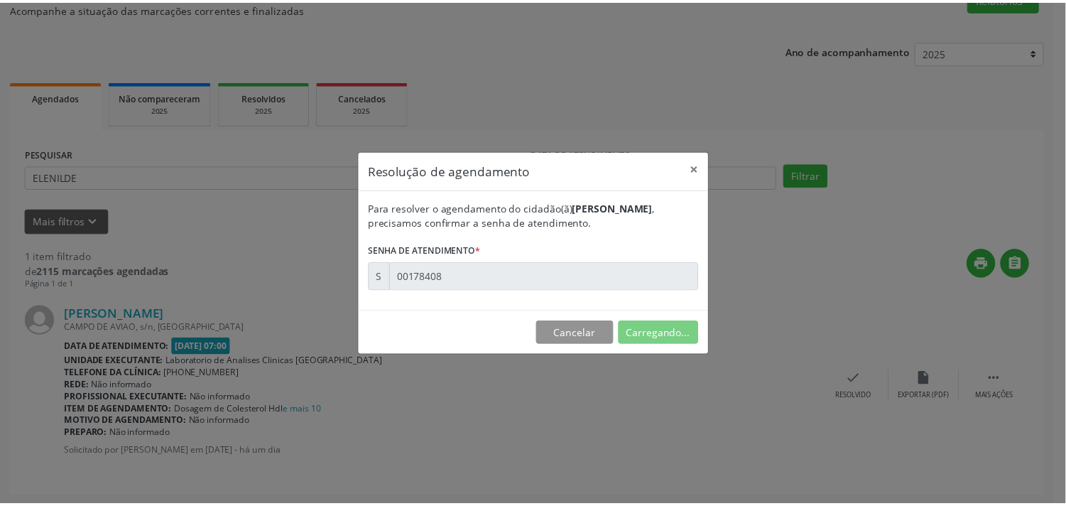
scroll to position [0, 0]
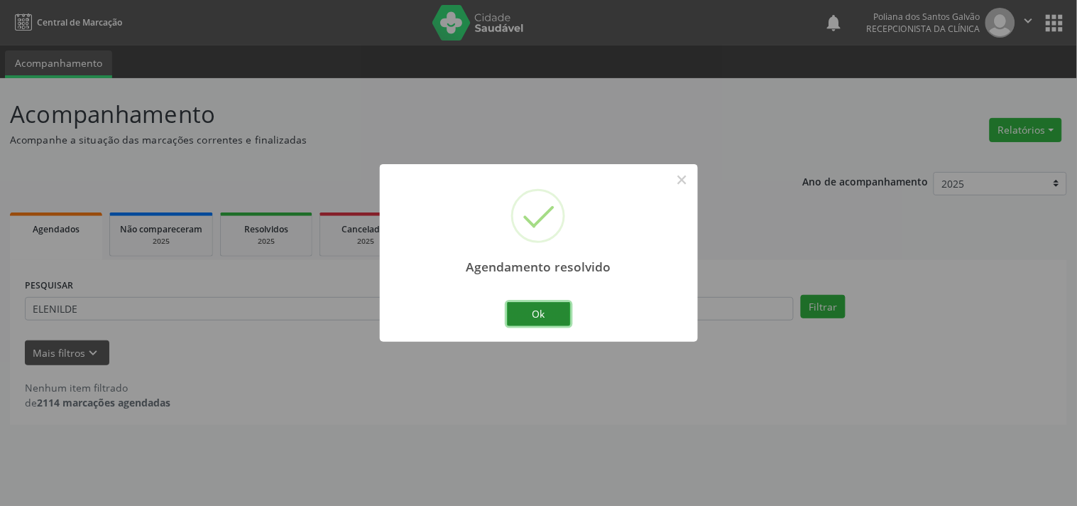
click at [533, 320] on button "Ok" at bounding box center [539, 314] width 64 height 24
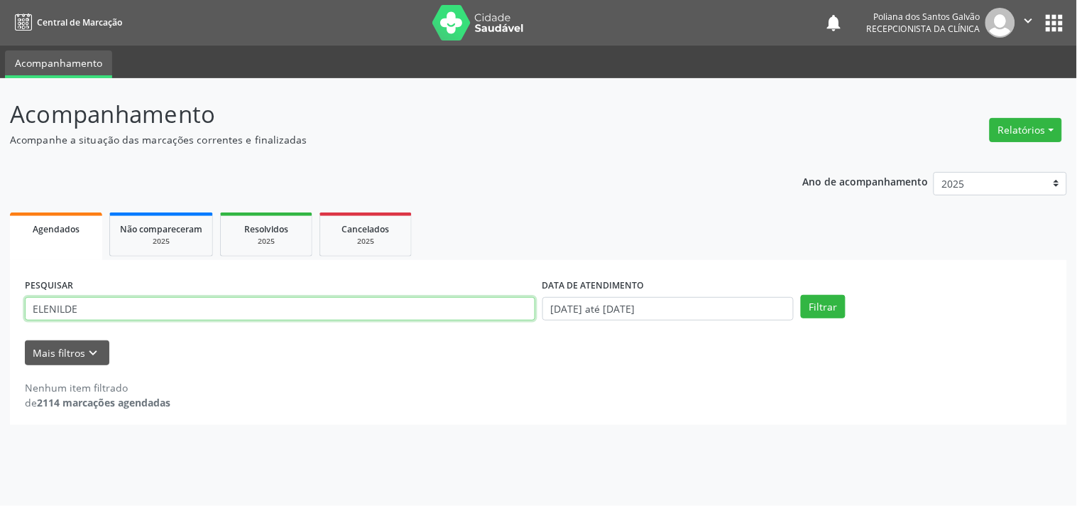
drag, startPoint x: 0, startPoint y: 185, endPoint x: 0, endPoint y: 104, distance: 81.7
click at [0, 141] on div "Acompanhamento Acompanhe a situação das marcações correntes e finalizadas Relat…" at bounding box center [538, 291] width 1077 height 427
type input "JERLA"
click at [801, 295] on button "Filtrar" at bounding box center [823, 307] width 45 height 24
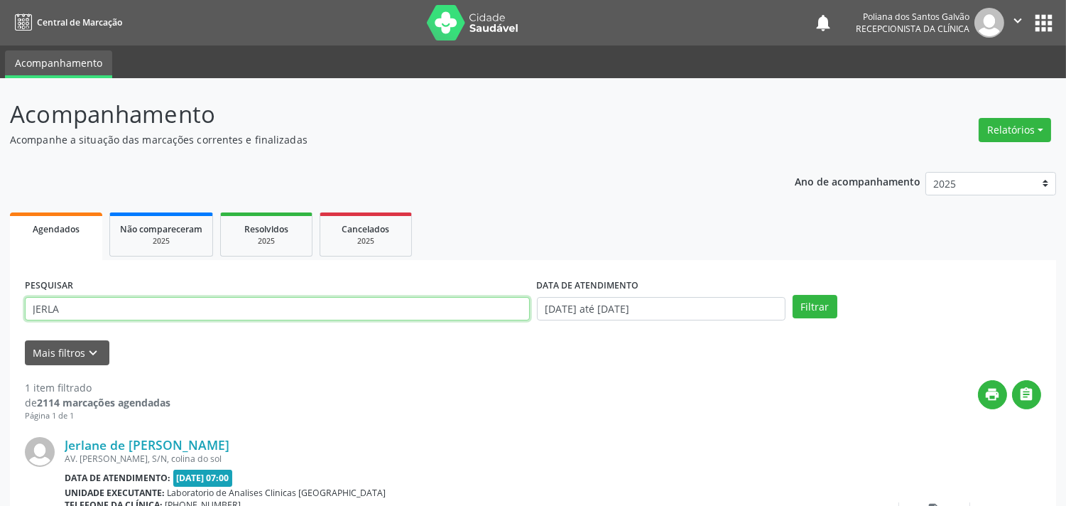
click at [383, 301] on input "JERLA" at bounding box center [277, 309] width 505 height 24
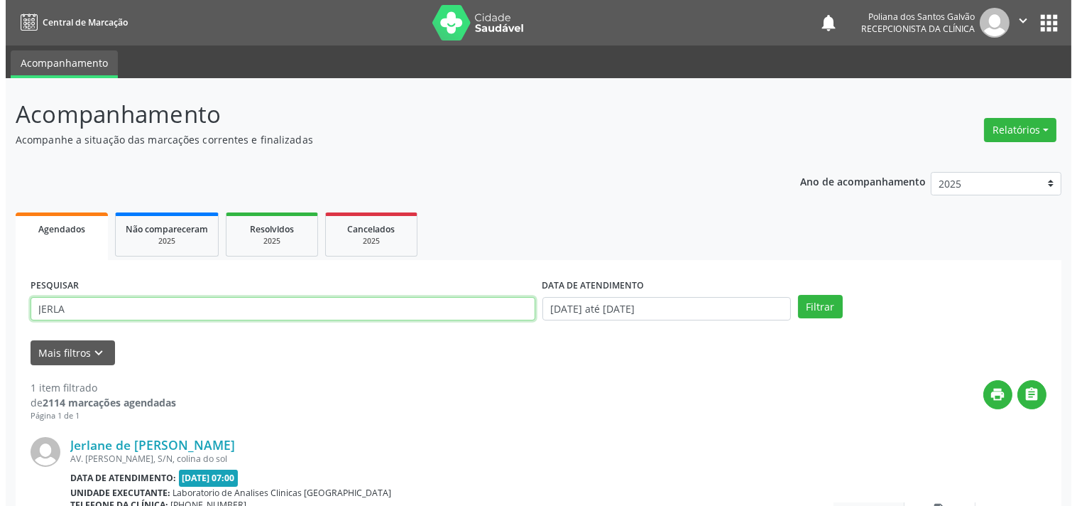
scroll to position [131, 0]
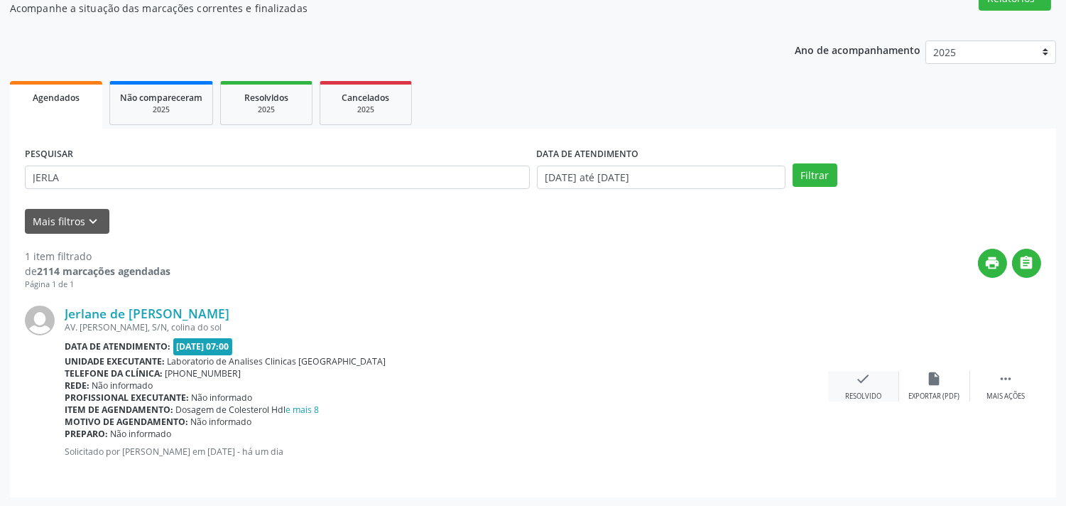
click at [857, 373] on icon "check" at bounding box center [864, 379] width 16 height 16
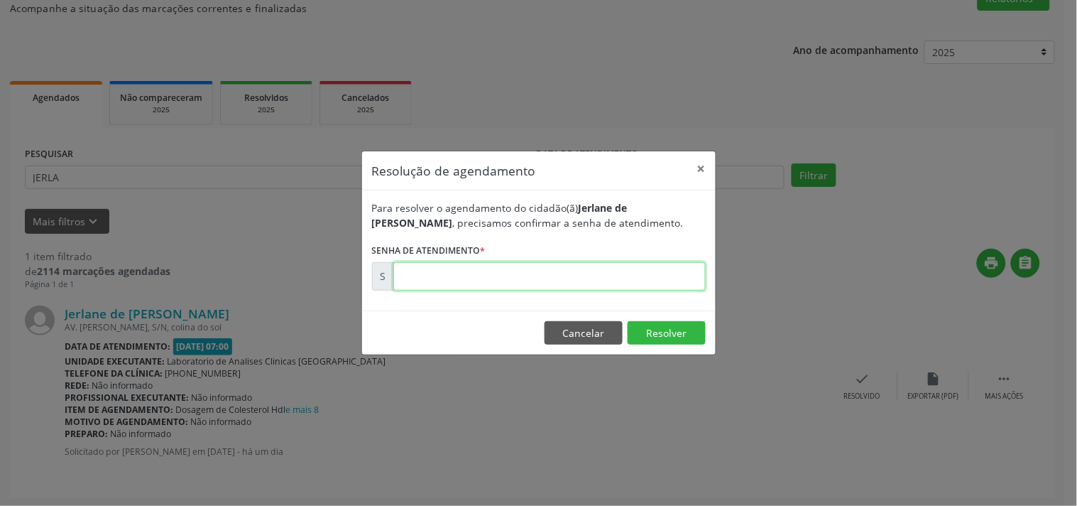
click at [655, 278] on input "text" at bounding box center [549, 276] width 312 height 28
type input "00178382"
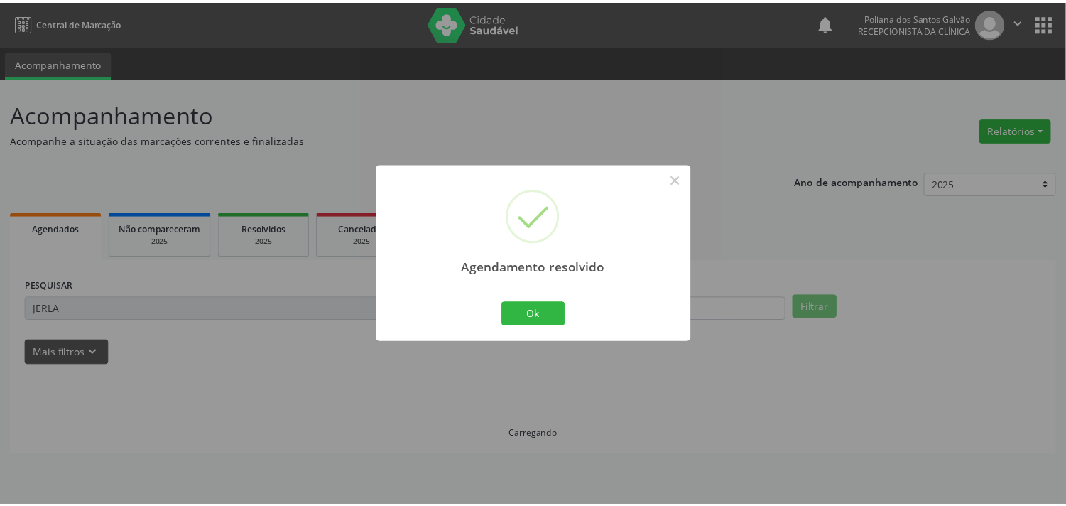
scroll to position [0, 0]
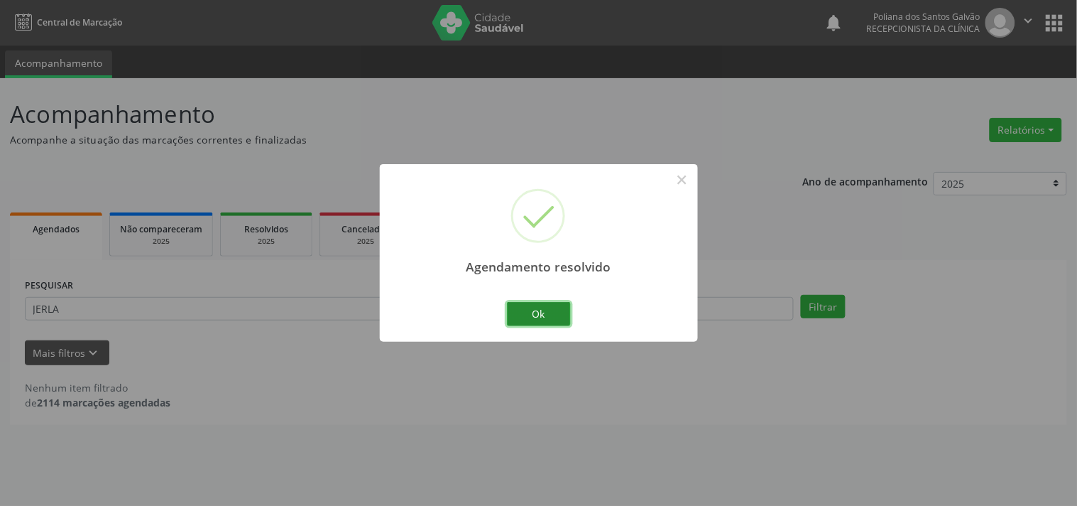
click at [556, 313] on button "Ok" at bounding box center [539, 314] width 64 height 24
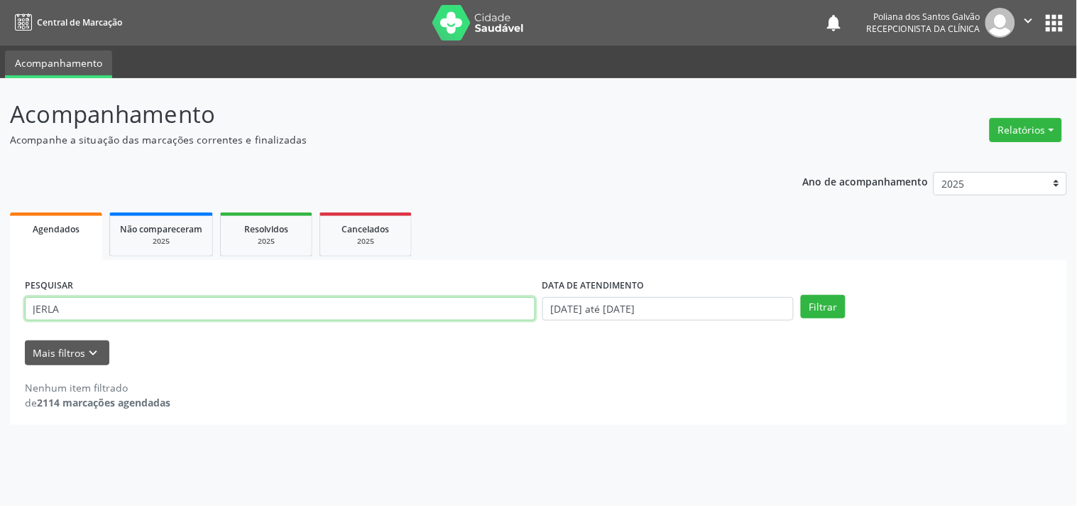
drag, startPoint x: 350, startPoint y: 311, endPoint x: 0, endPoint y: 243, distance: 356.6
click at [0, 243] on div "Acompanhamento Acompanhe a situação das marcações correntes e finalizadas Relat…" at bounding box center [538, 291] width 1077 height 427
type input "judi"
click at [801, 295] on button "Filtrar" at bounding box center [823, 307] width 45 height 24
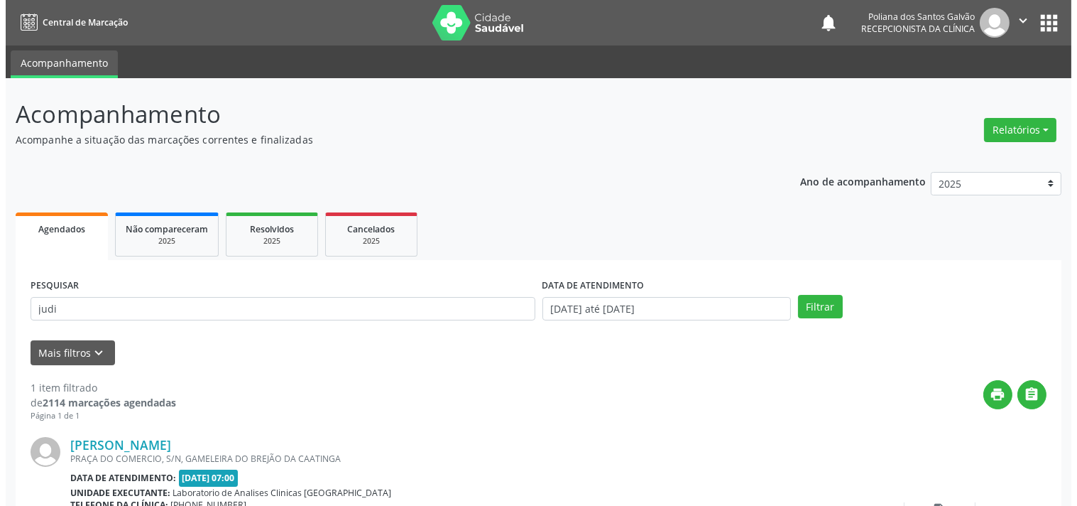
scroll to position [131, 0]
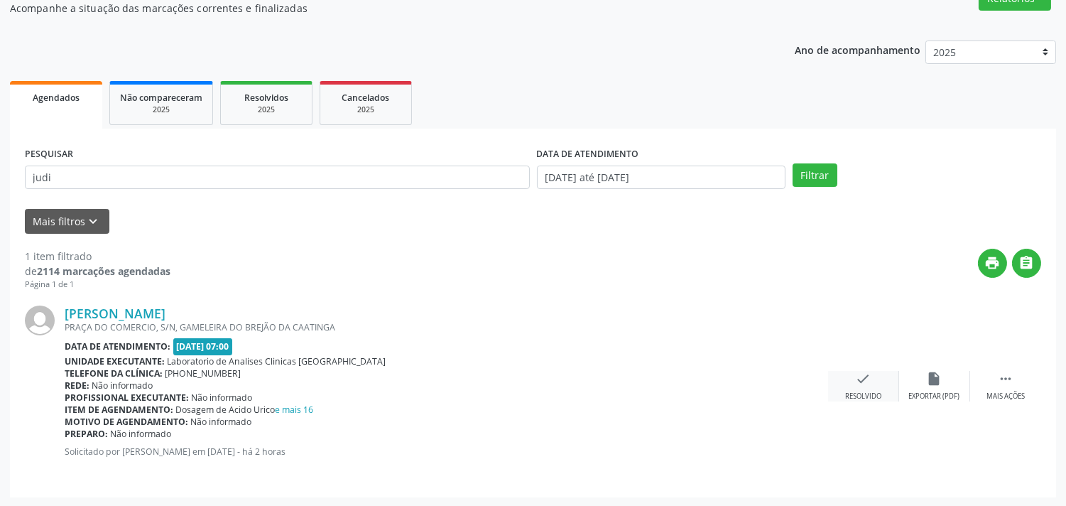
click at [863, 392] on div "Resolvido" at bounding box center [863, 396] width 36 height 10
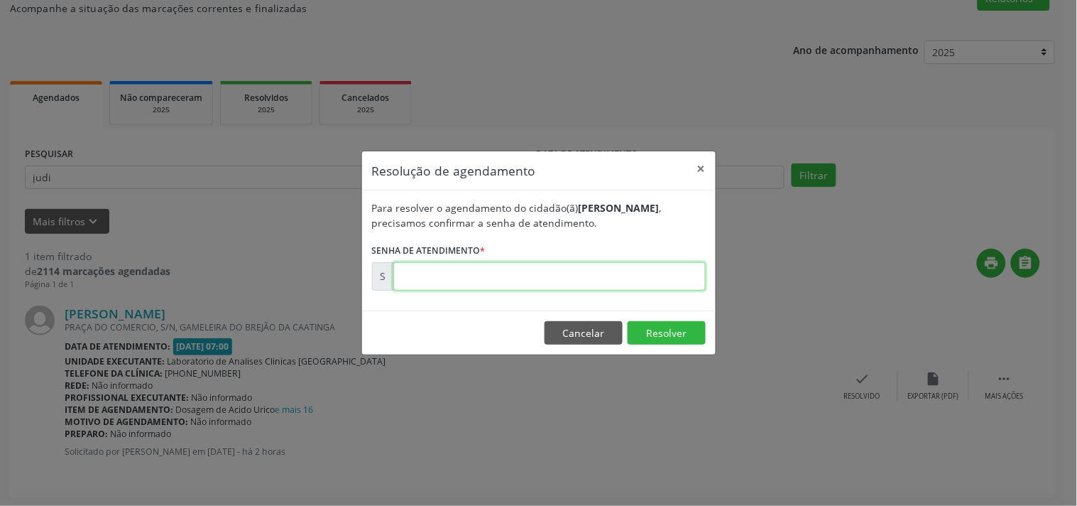
click at [647, 273] on input "text" at bounding box center [549, 276] width 312 height 28
type input "00000001"
